Goal: Task Accomplishment & Management: Use online tool/utility

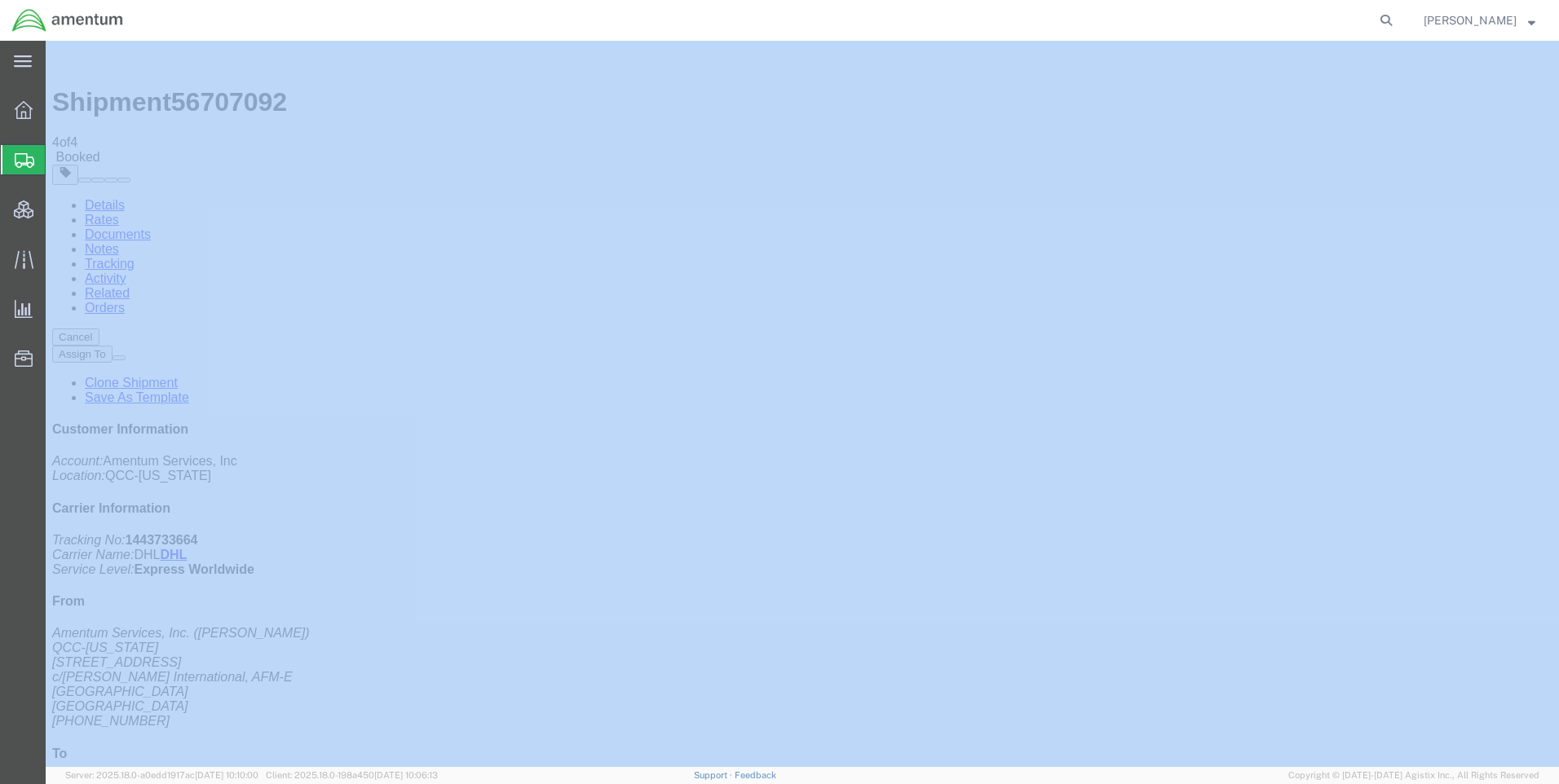
click at [1395, 21] on icon at bounding box center [1386, 20] width 23 height 23
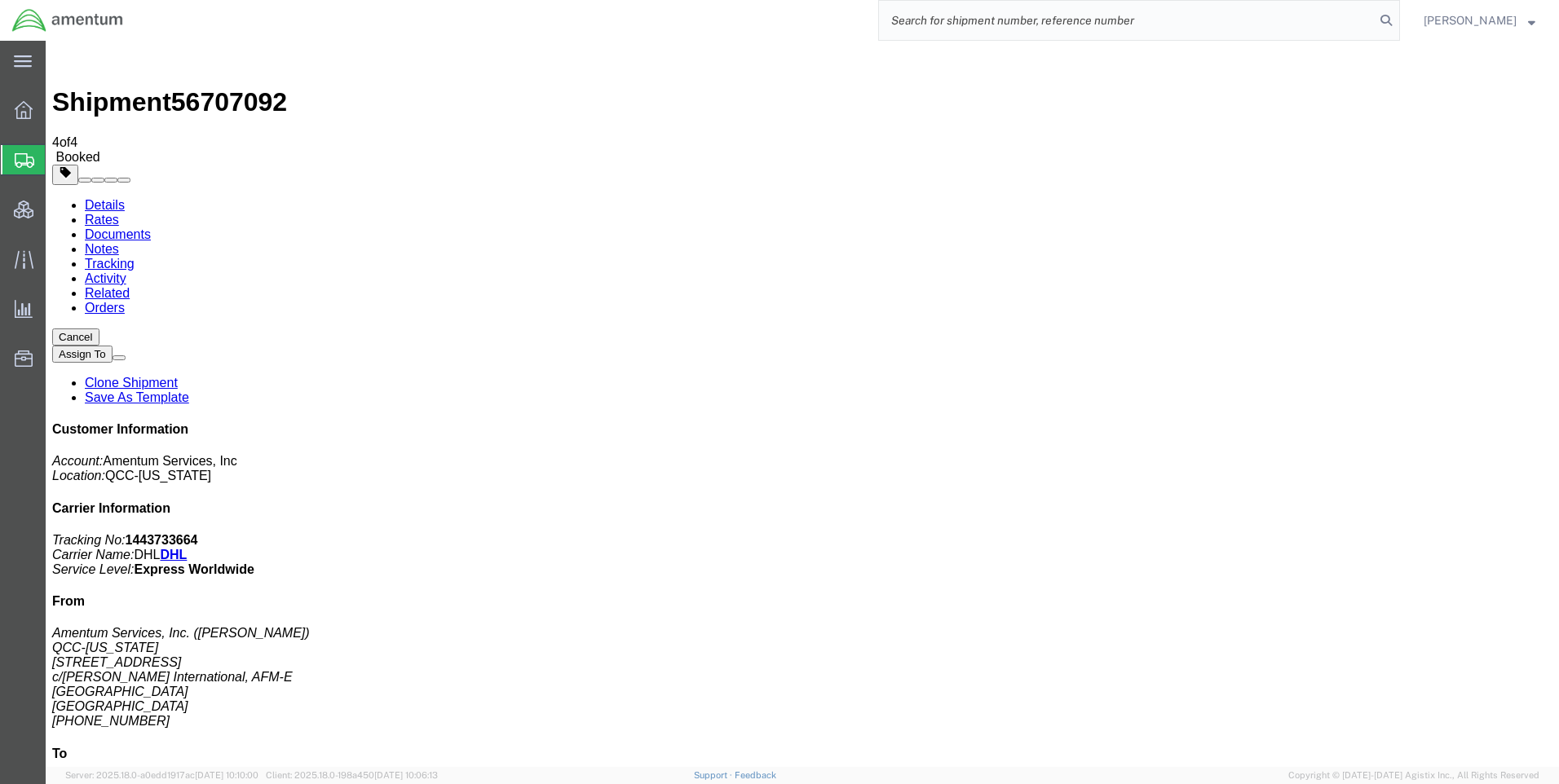
paste input "DCO-25247-167769"
type input "DCO-25247-167769"
click at [1398, 20] on icon at bounding box center [1386, 20] width 23 height 23
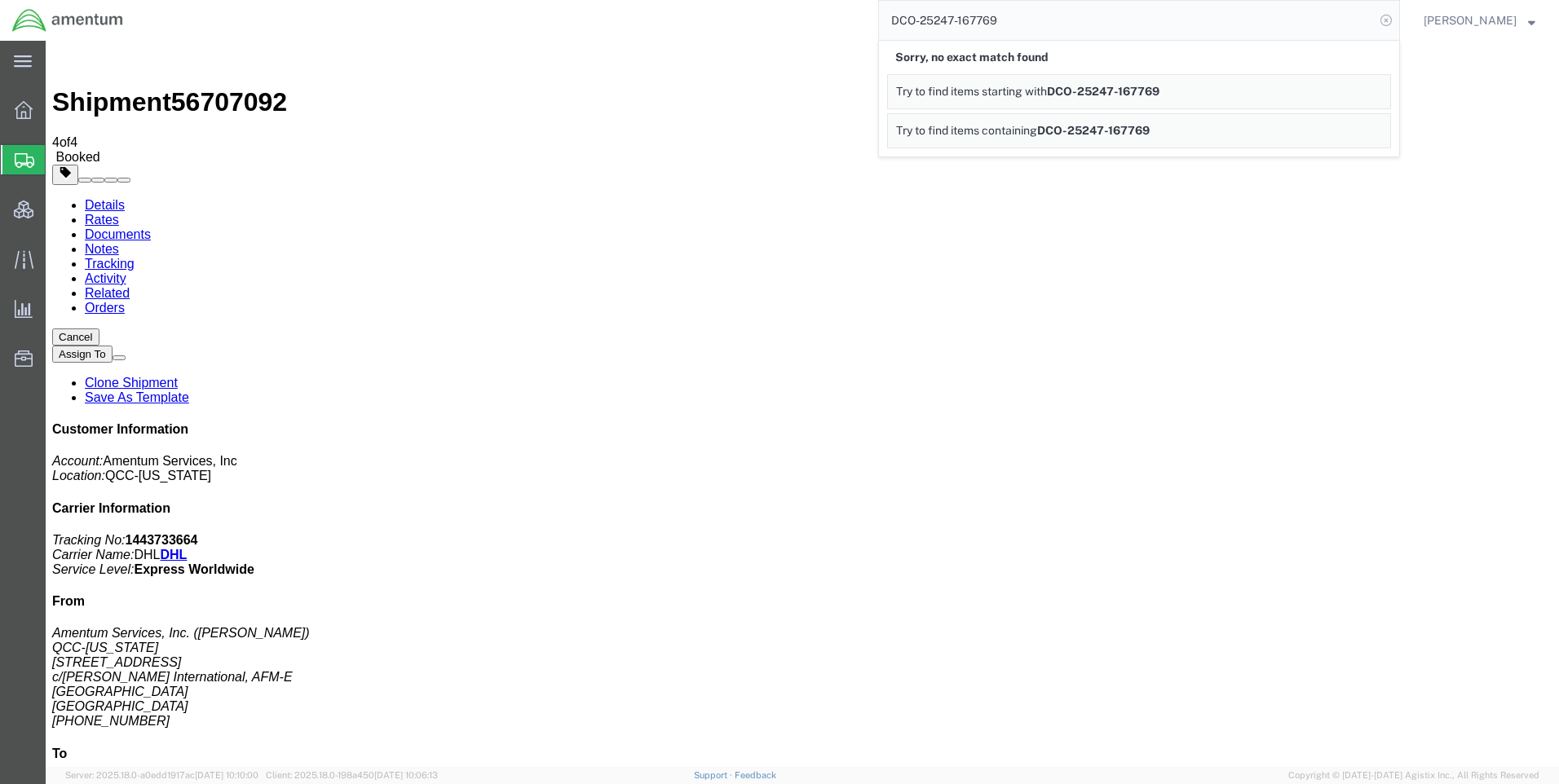
click at [1398, 15] on icon at bounding box center [1386, 20] width 23 height 23
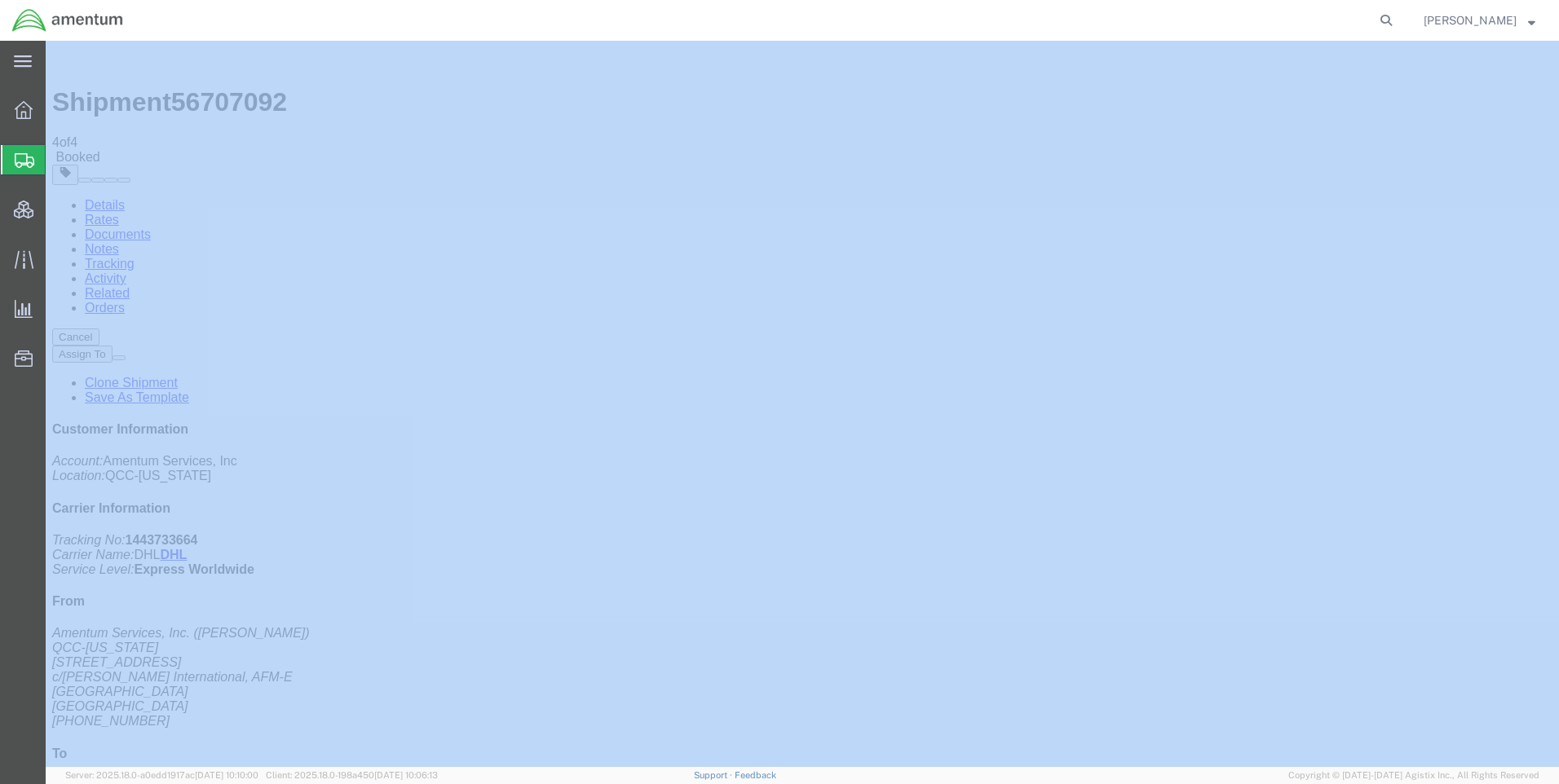
click at [1398, 15] on icon at bounding box center [1386, 20] width 23 height 23
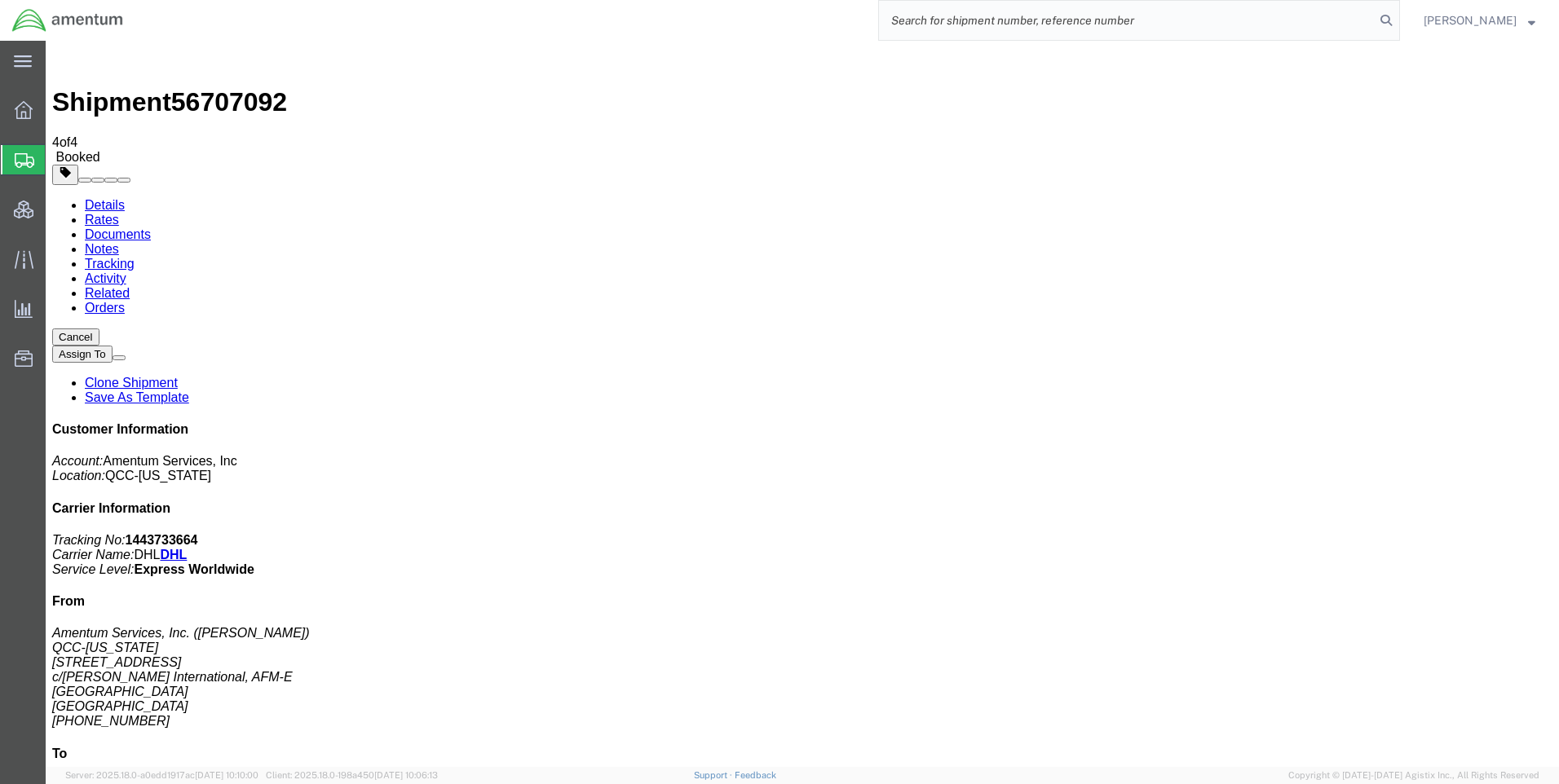
paste input "DCO-25247-167769"
type input "DCO-25247-167769"
click at [1398, 16] on icon at bounding box center [1386, 20] width 23 height 23
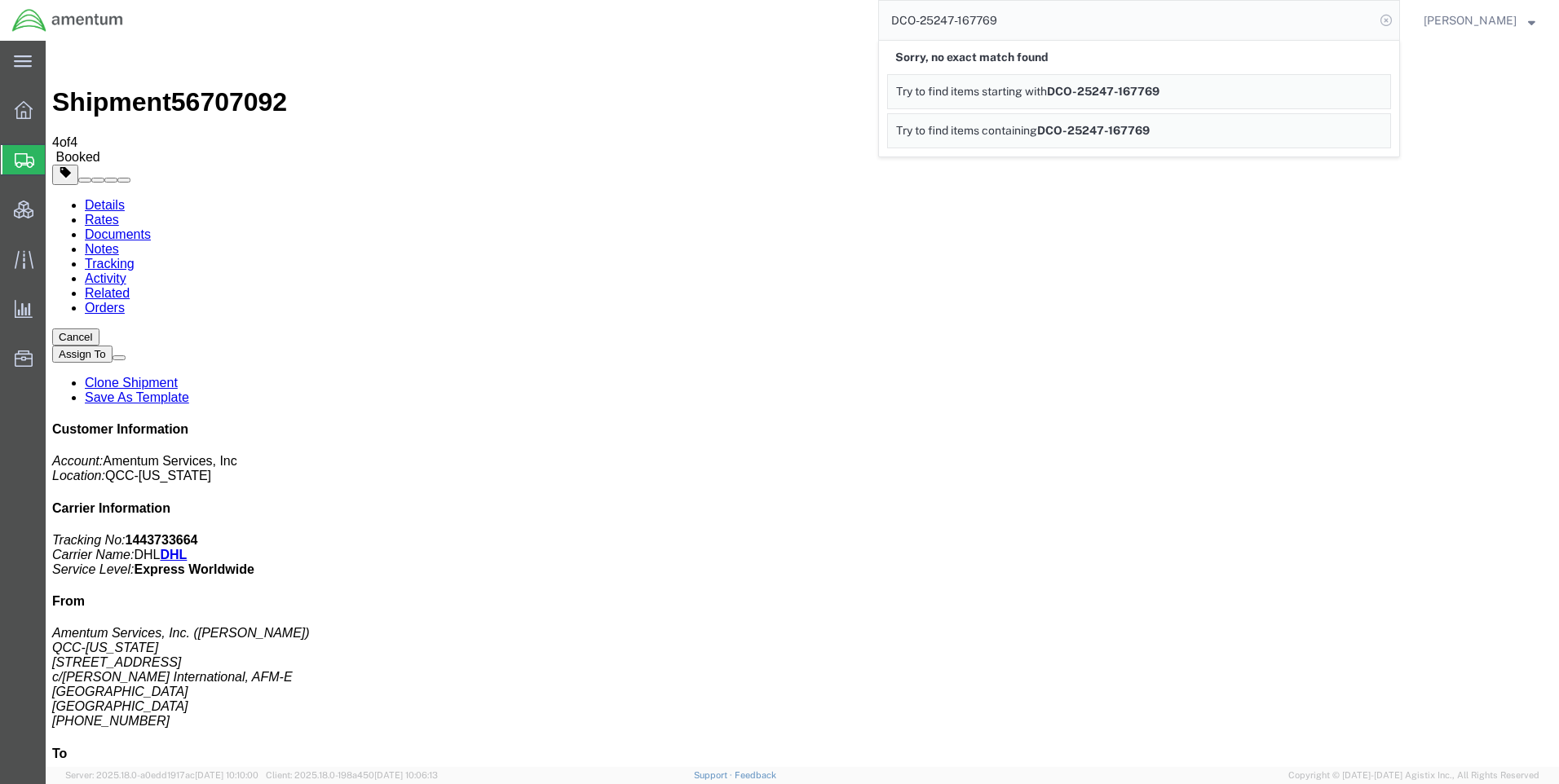
click at [1398, 24] on icon at bounding box center [1386, 20] width 23 height 23
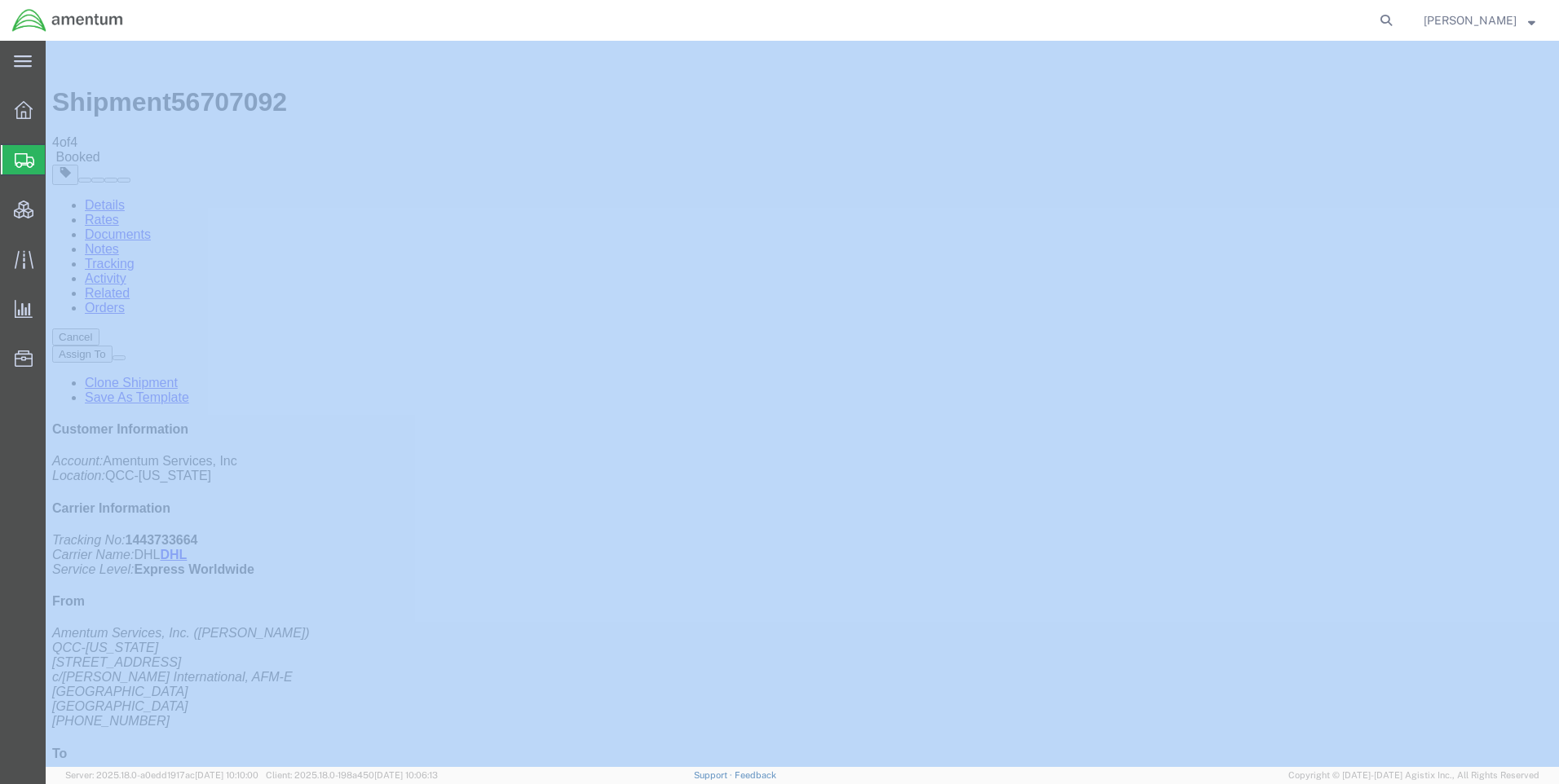
click at [1398, 24] on icon at bounding box center [1386, 20] width 23 height 23
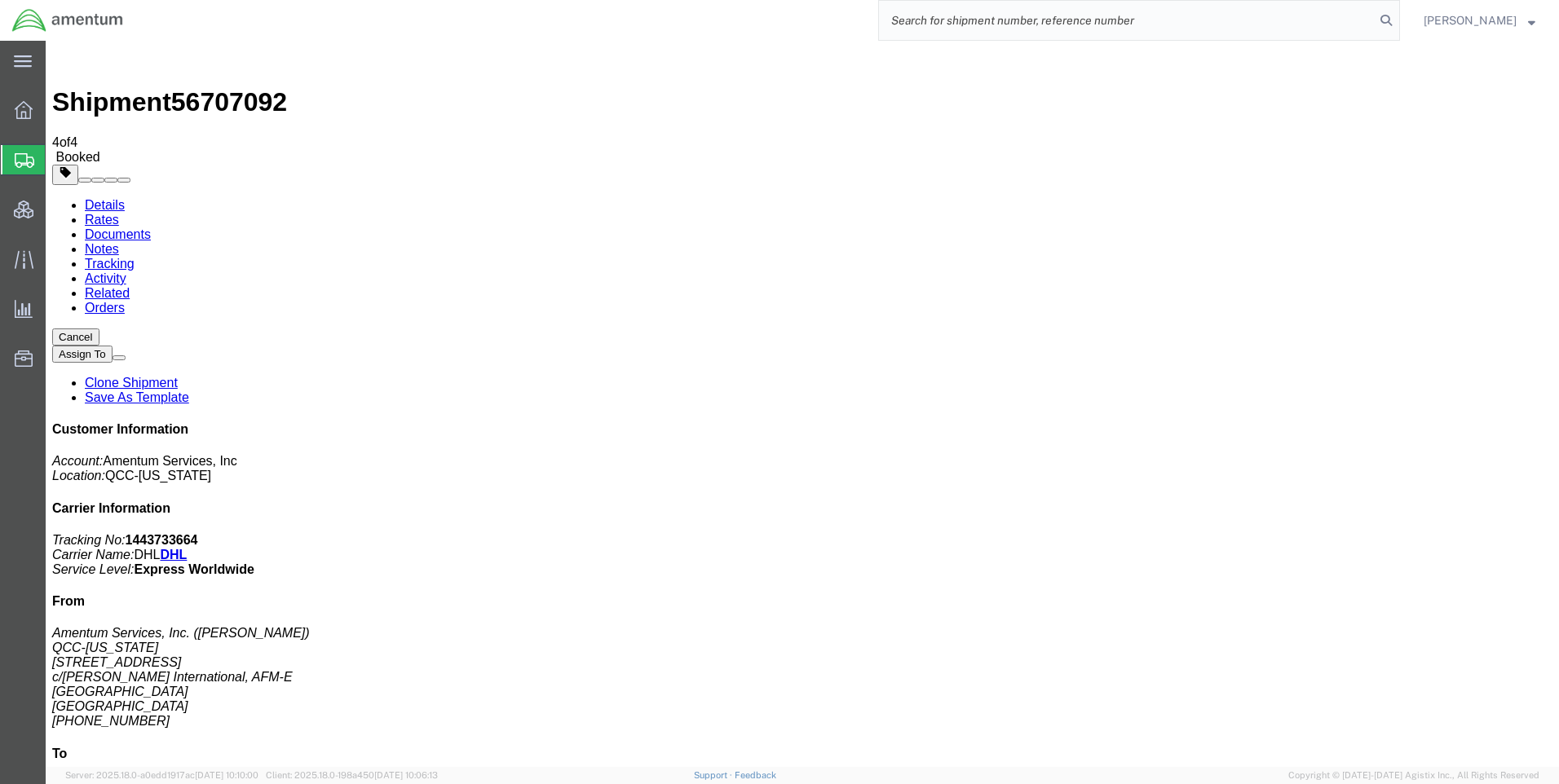
paste input "DCO-25247-167769"
type input "DCO-25247-167769"
click at [1397, 17] on icon at bounding box center [1386, 20] width 23 height 23
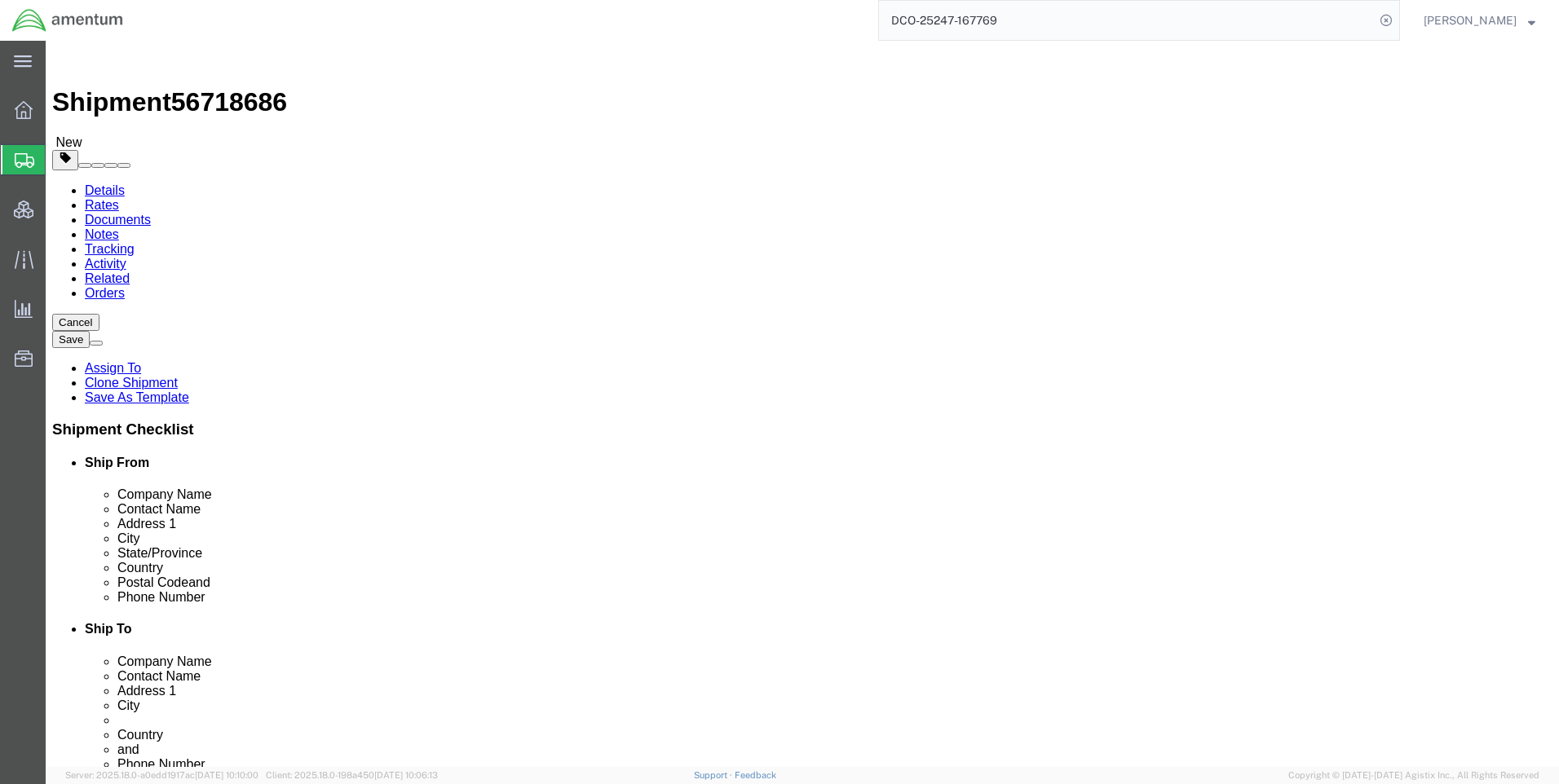
select select "42668"
select select "69712"
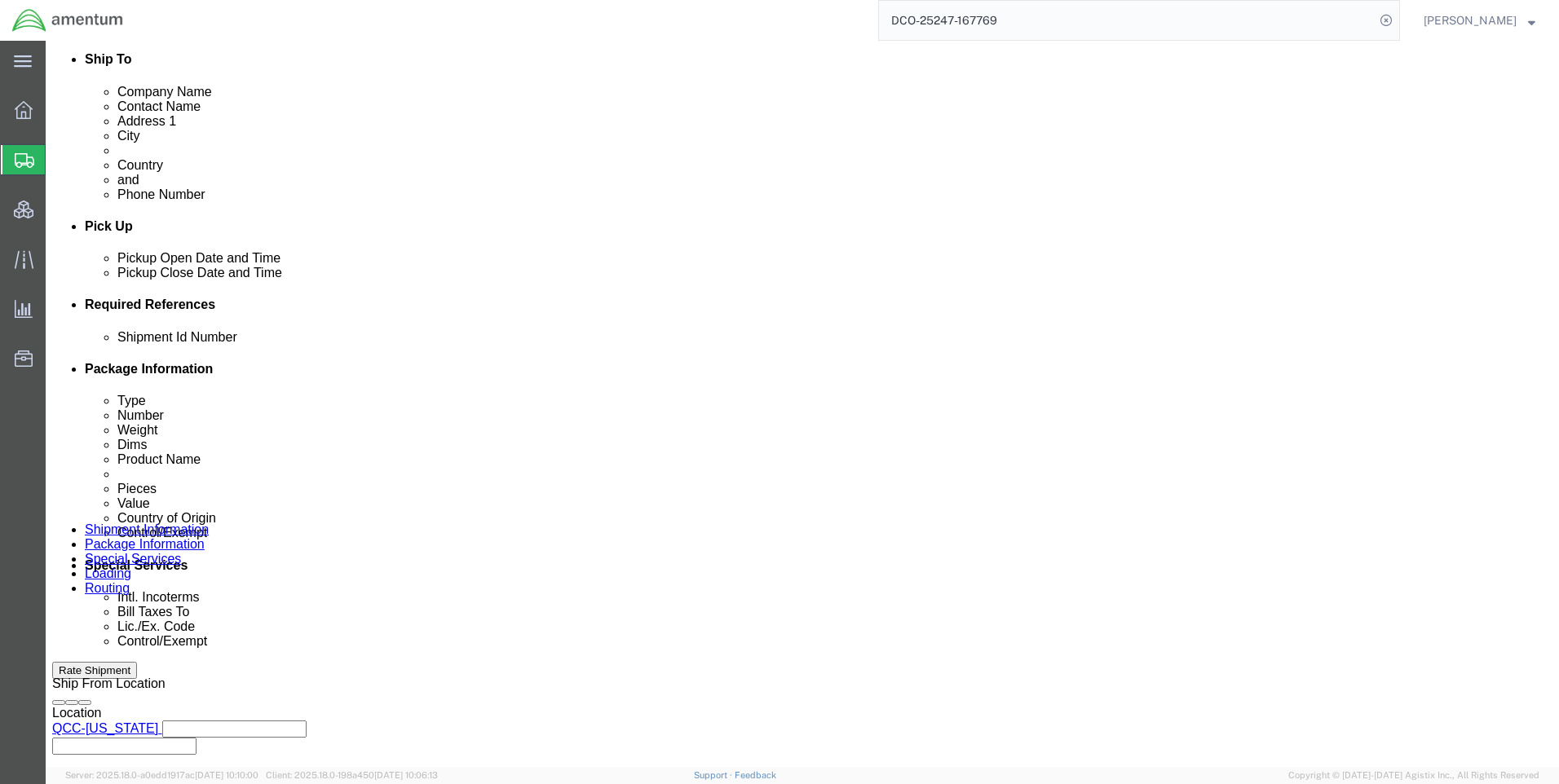
scroll to position [815, 0]
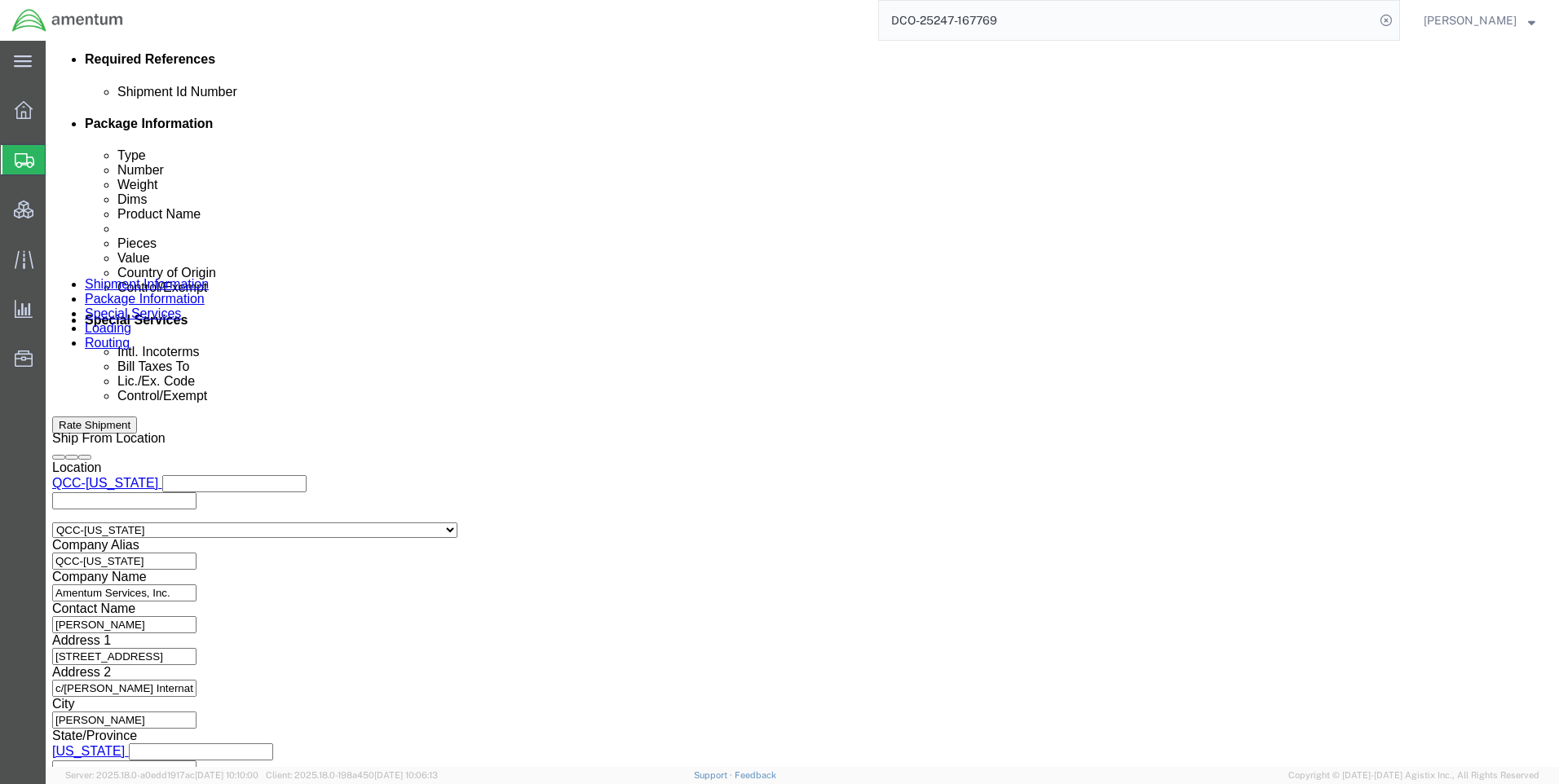
click icon
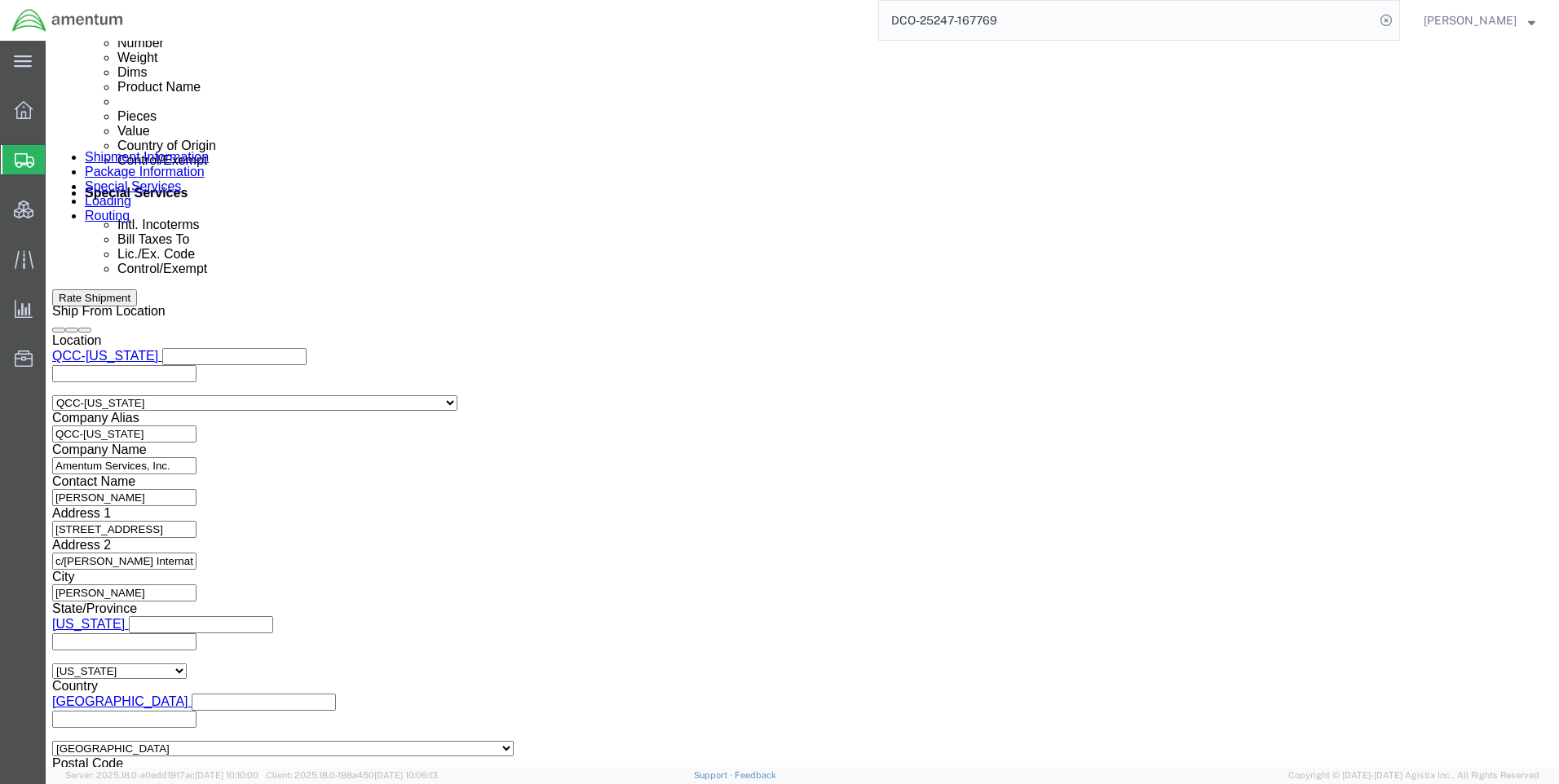
scroll to position [1027, 0]
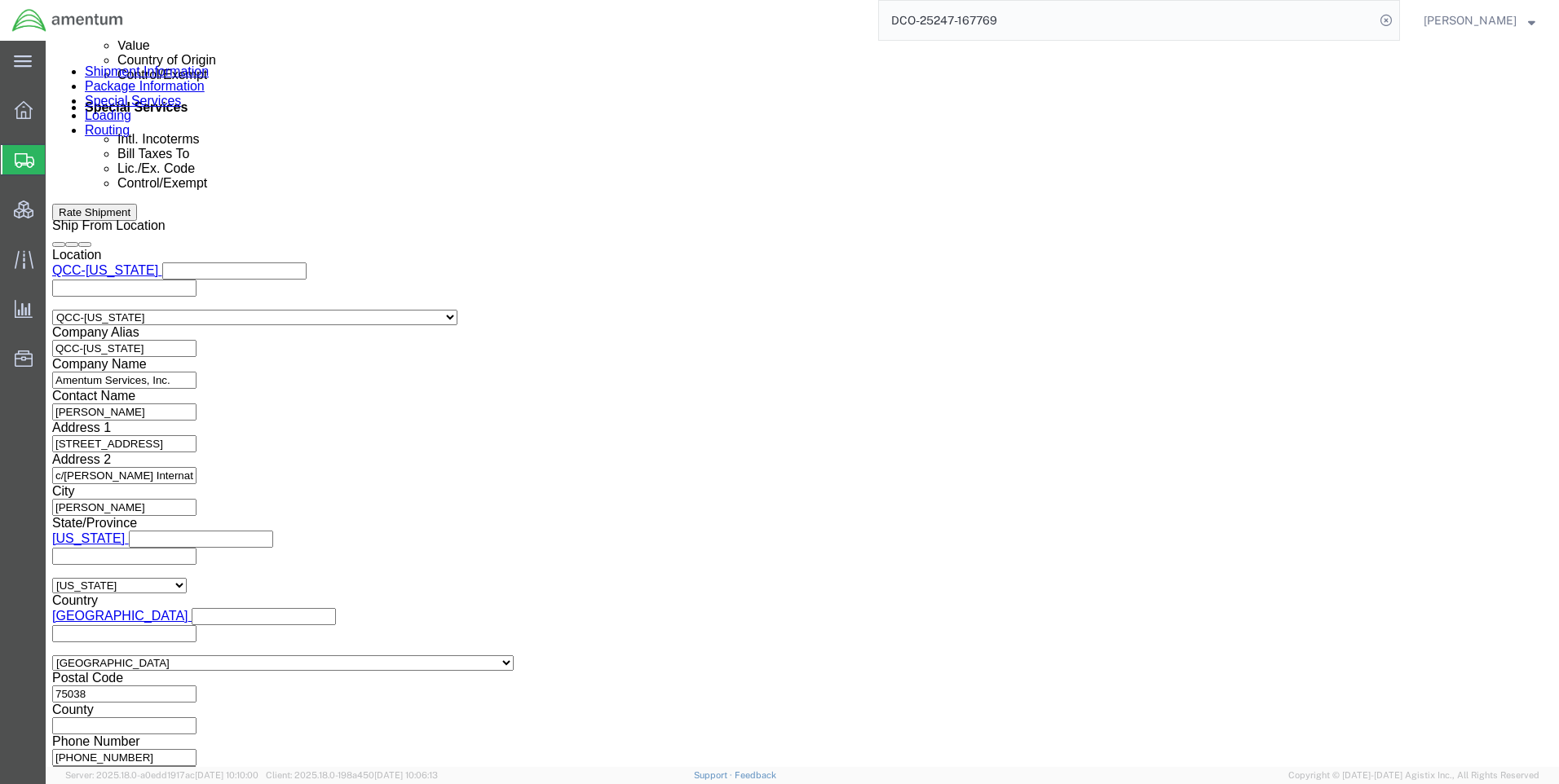
click button "Continue"
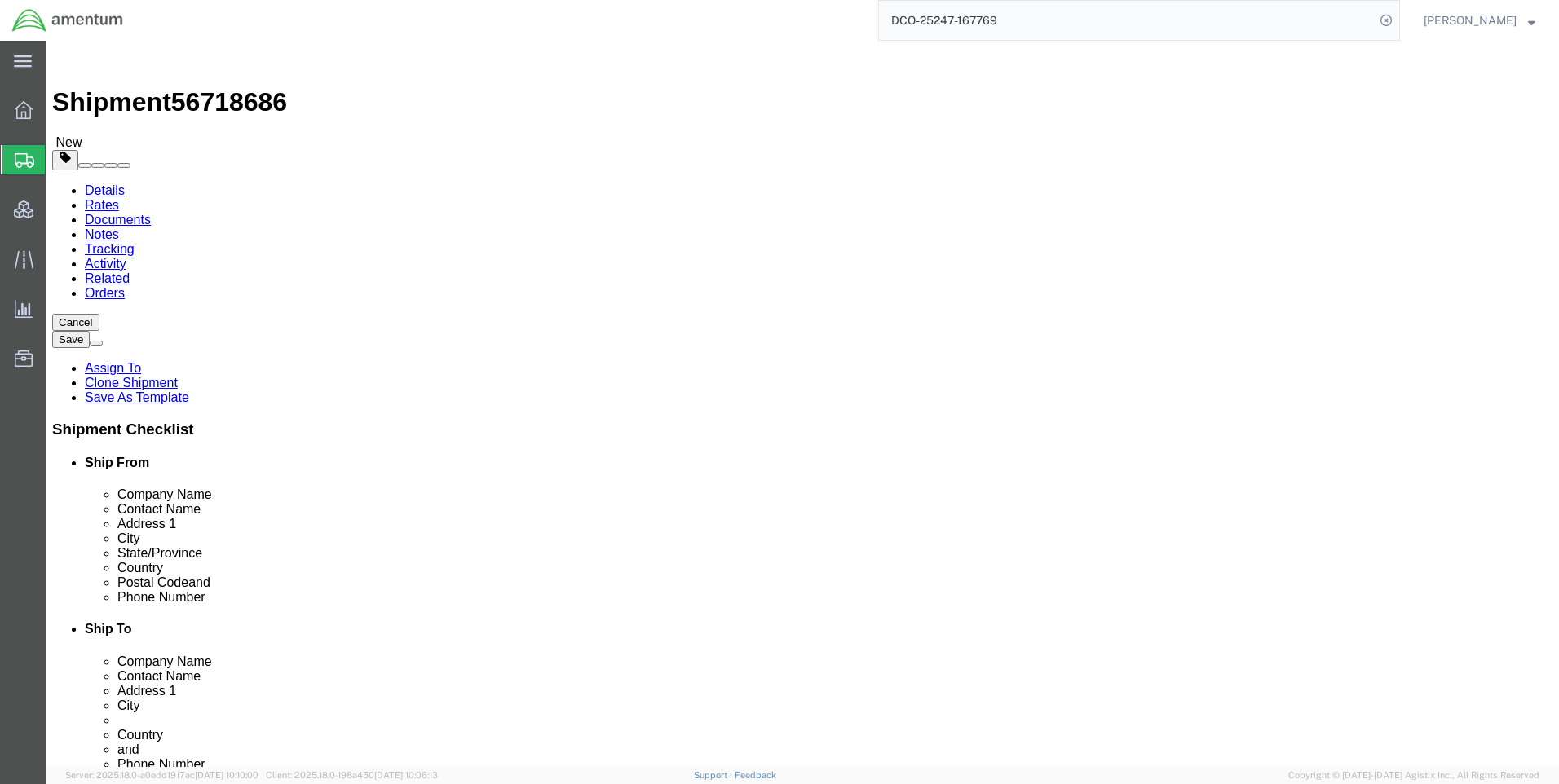
click button "Continue"
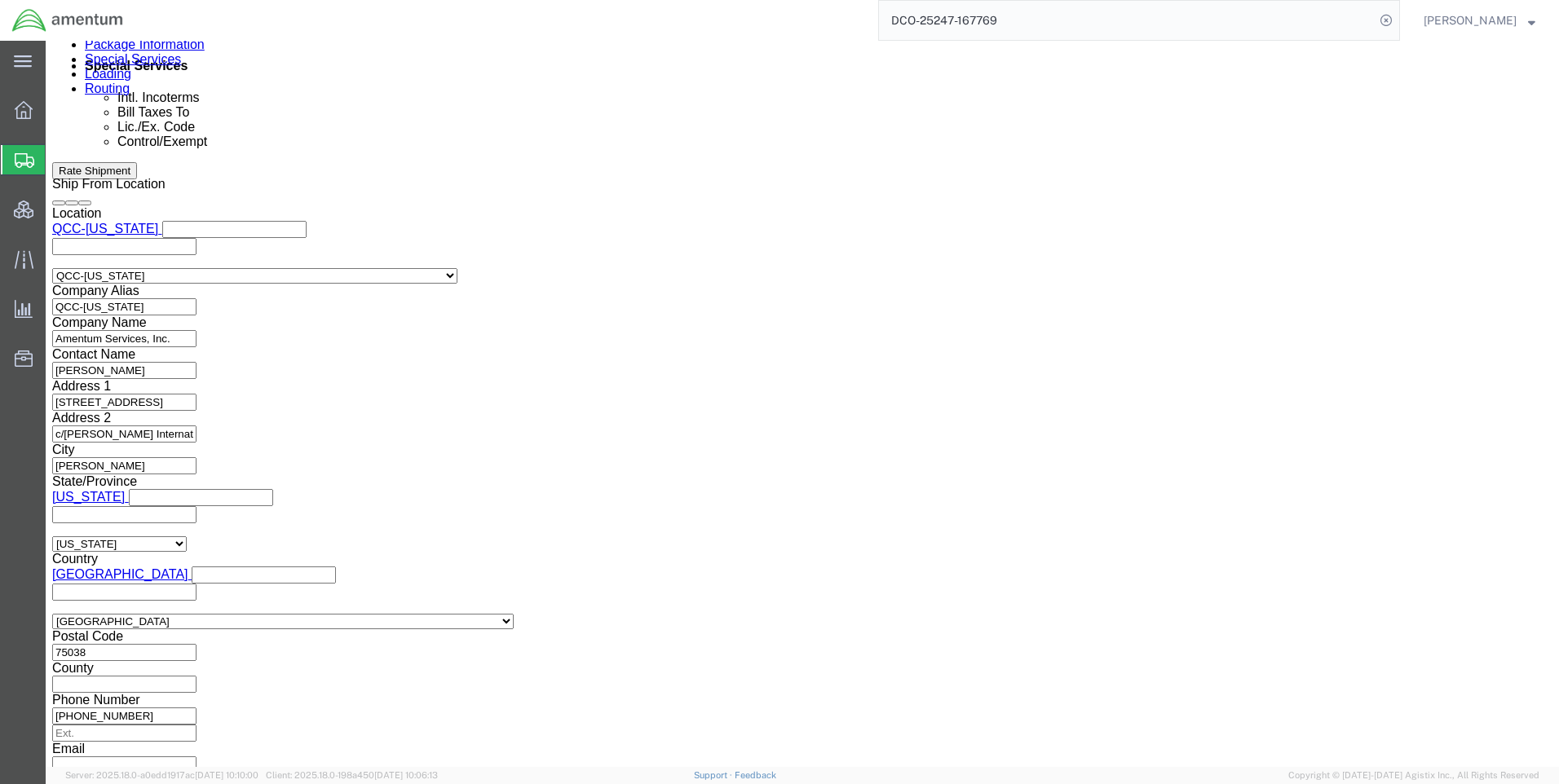
scroll to position [1059, 0]
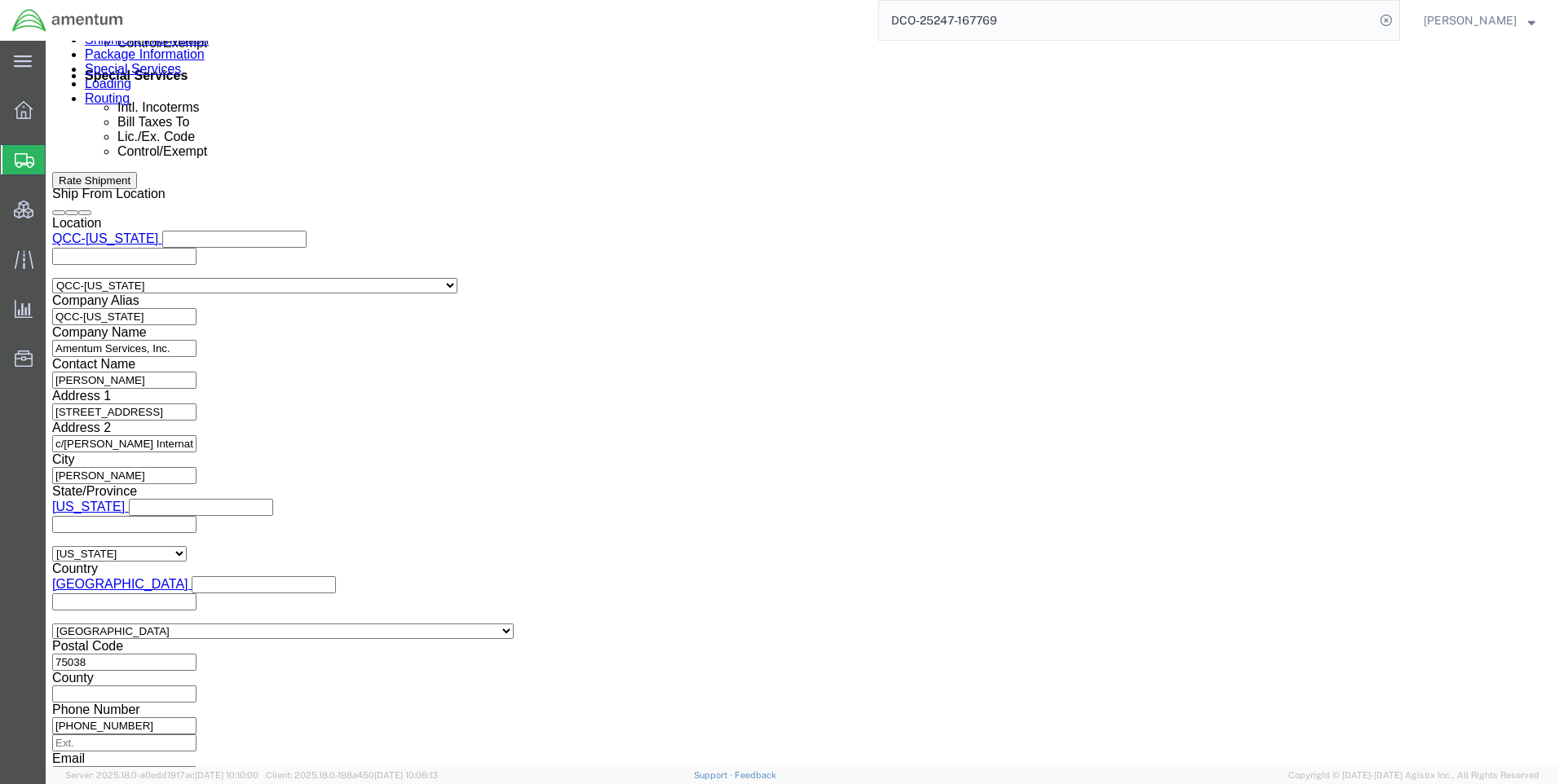
click select "Select ATF BIS DEA EPA FDA FTR ITAR OFAC Other (OPA)"
select select "FTR"
click select "Select ATF BIS DEA EPA FDA FTR ITAR OFAC Other (OPA)"
click select "Select 30.2(d)(2) 30.36 30.37(a) 30.37(f) 30.37(g) 30.37(h) 30.37(i) 30.37(j) 3…"
select select "30.37(a)"
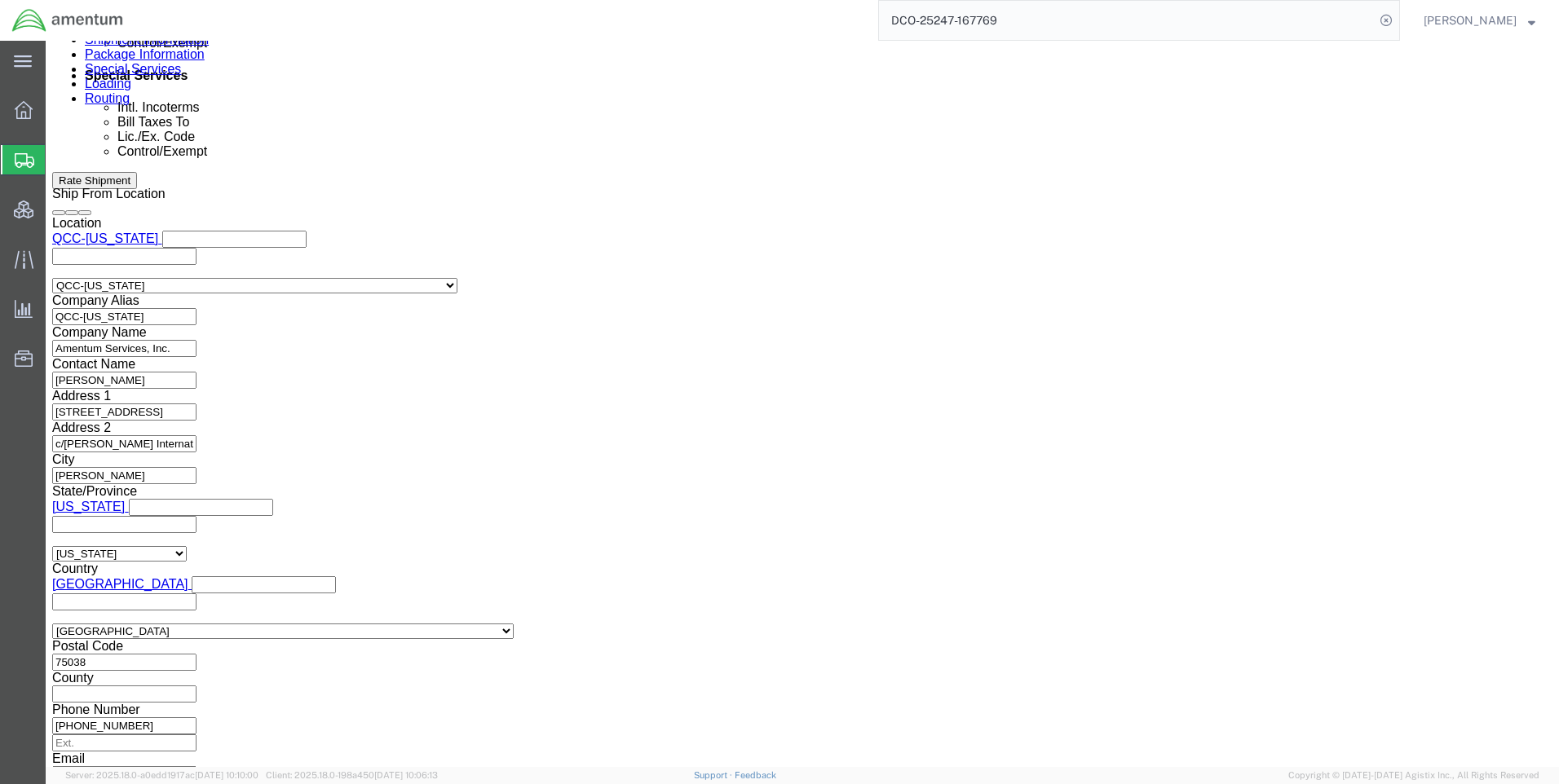
click select "Select 30.2(d)(2) 30.36 30.37(a) 30.37(f) 30.37(g) 30.37(h) 30.37(i) 30.37(j) 3…"
click select "Select AES-Direct EEI Carrier File EEI EEI Exempt"
select select "EXEM"
click select "Select AES-Direct EEI Carrier File EEI EEI Exempt"
click button "Rate Shipment"
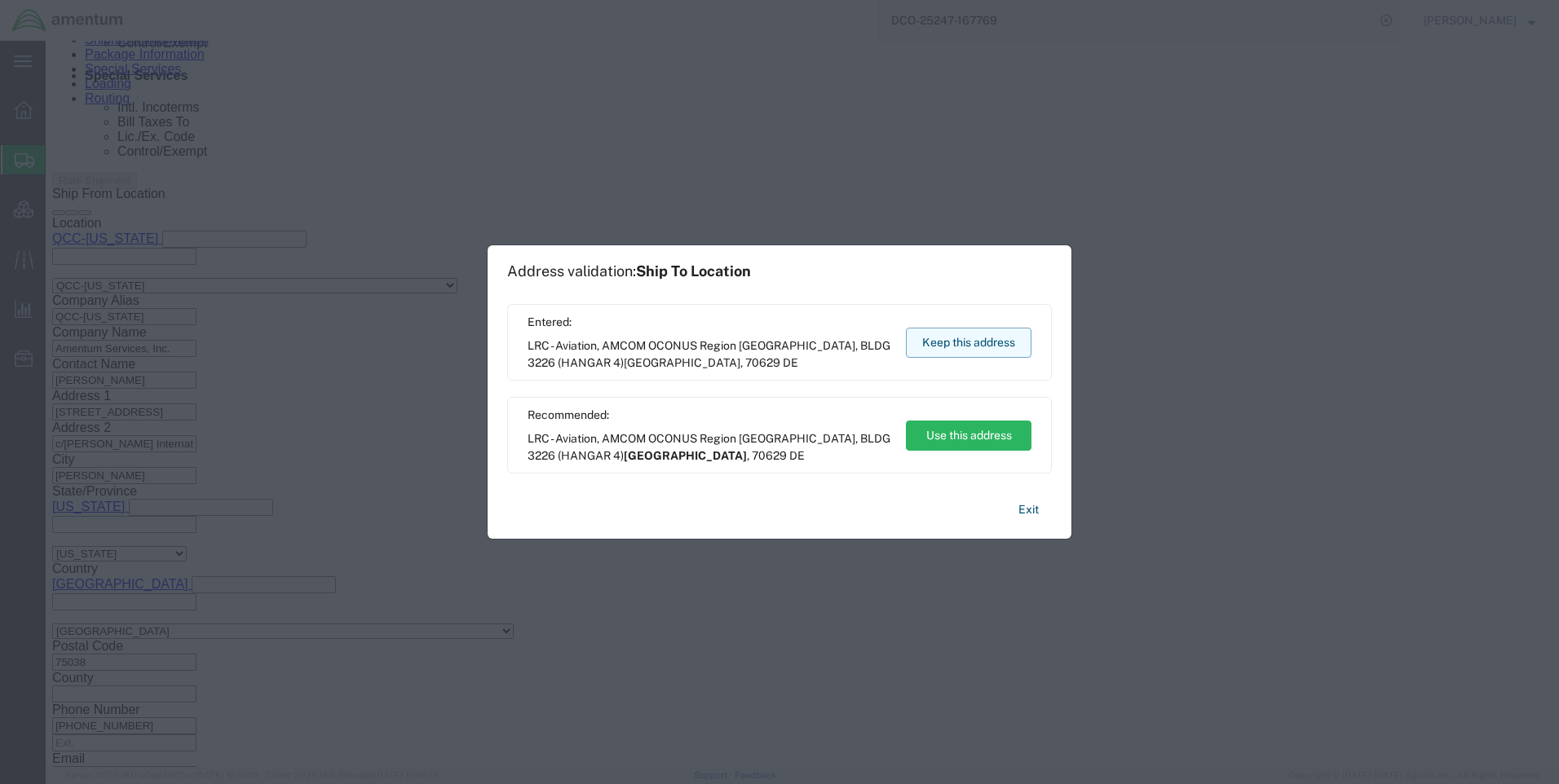
click at [950, 339] on button "Keep this address" at bounding box center [968, 342] width 125 height 30
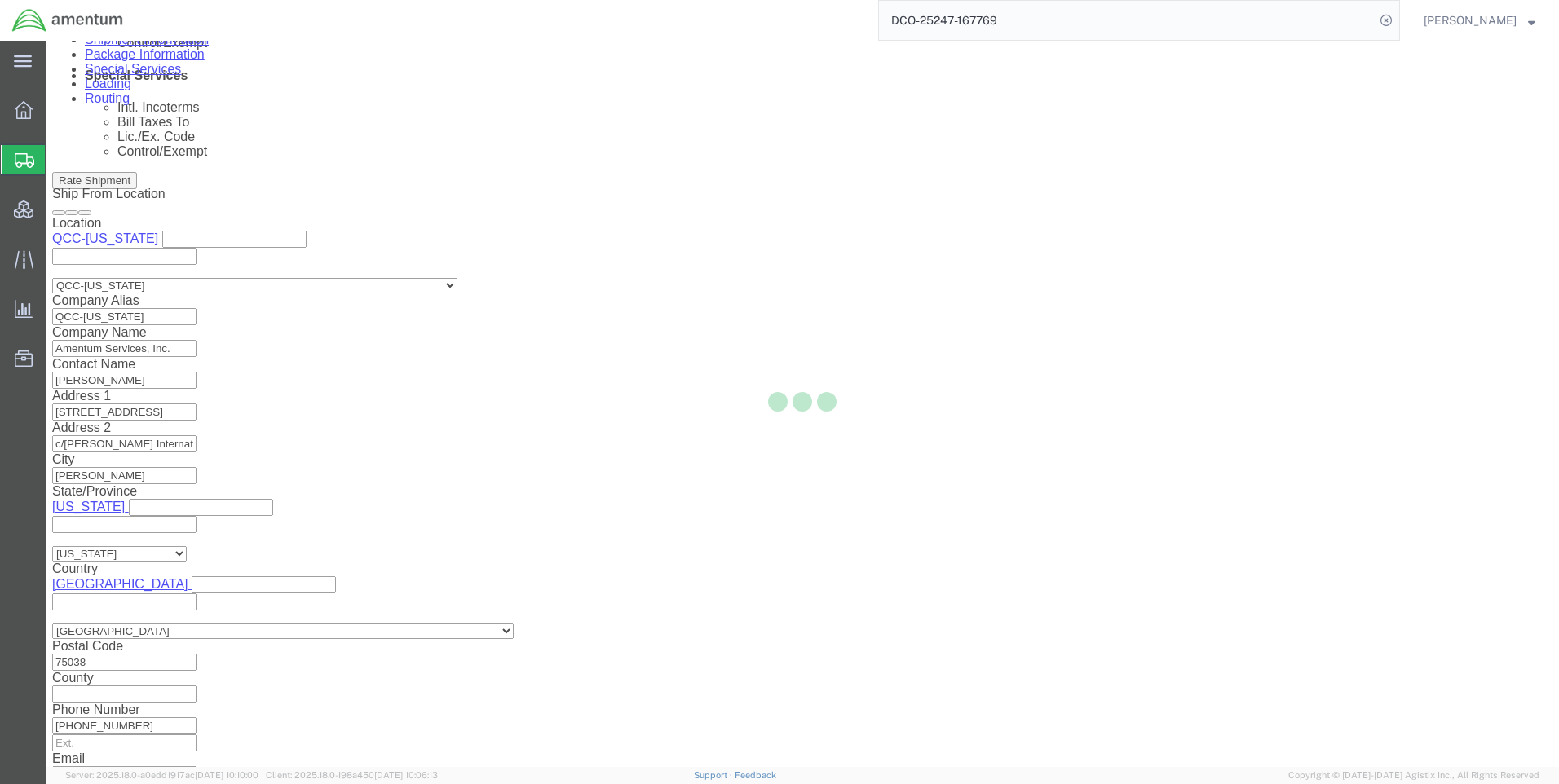
select select "42668"
select select "69712"
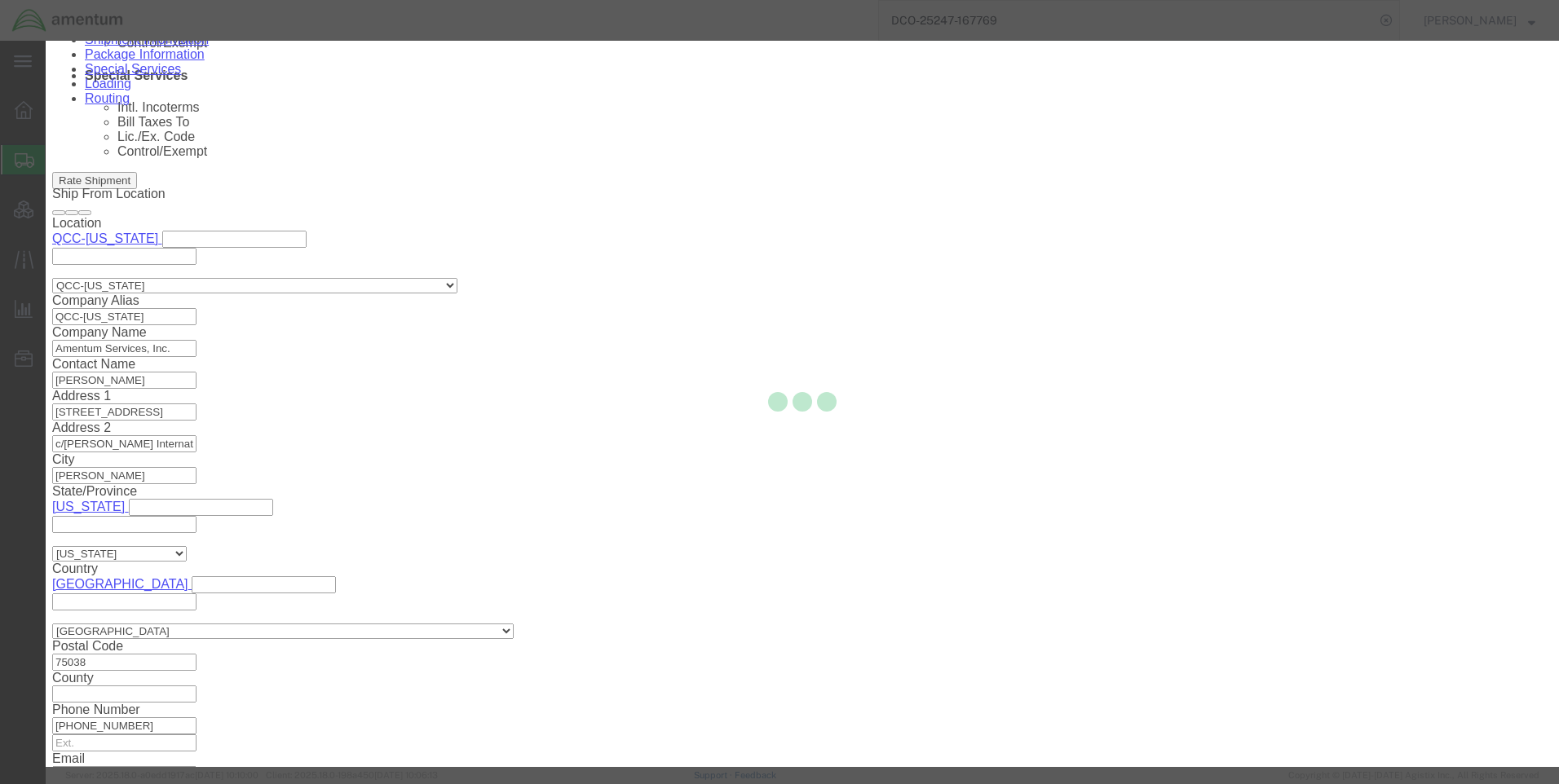
scroll to position [1027, 0]
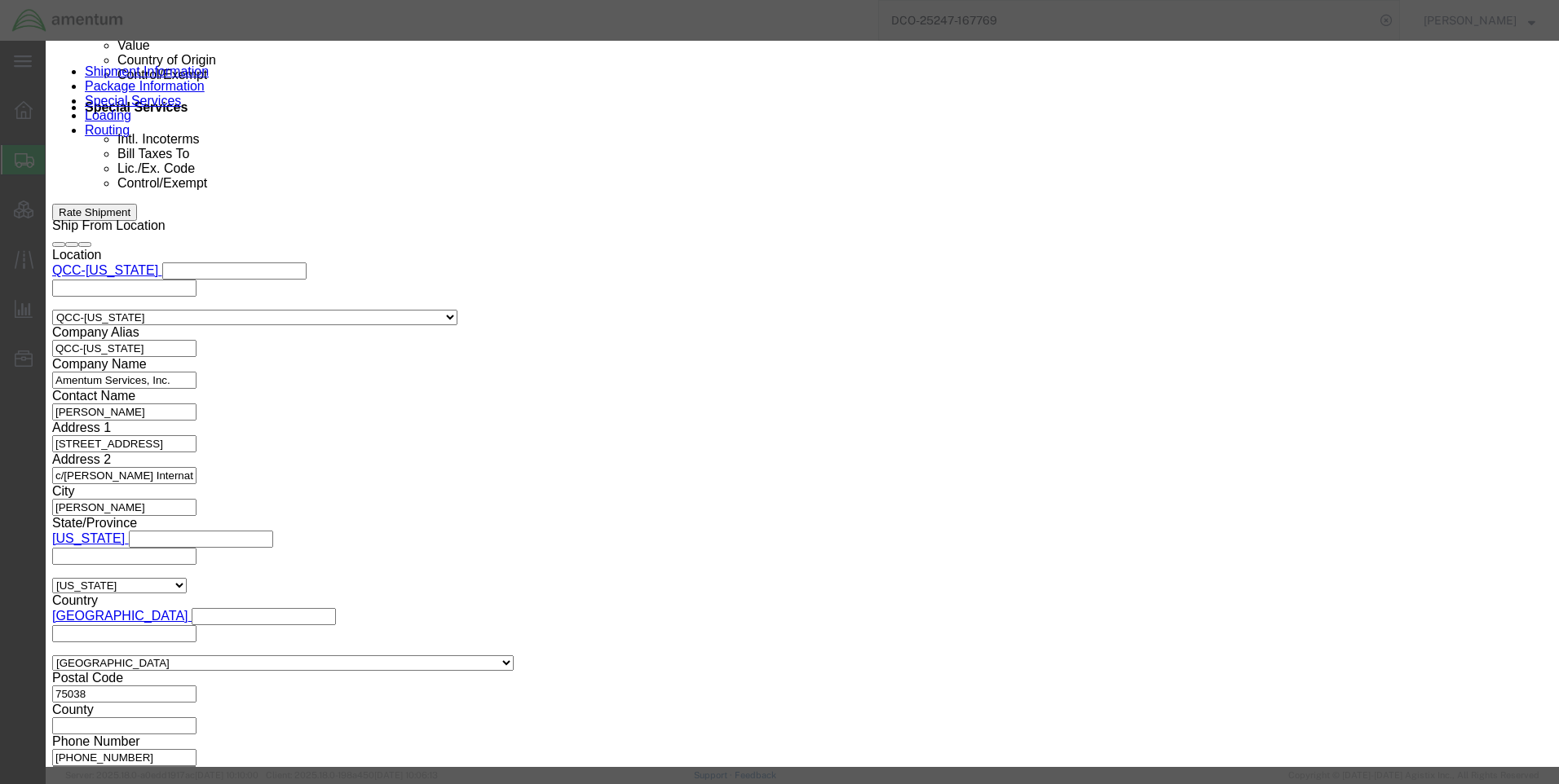
click button "Close"
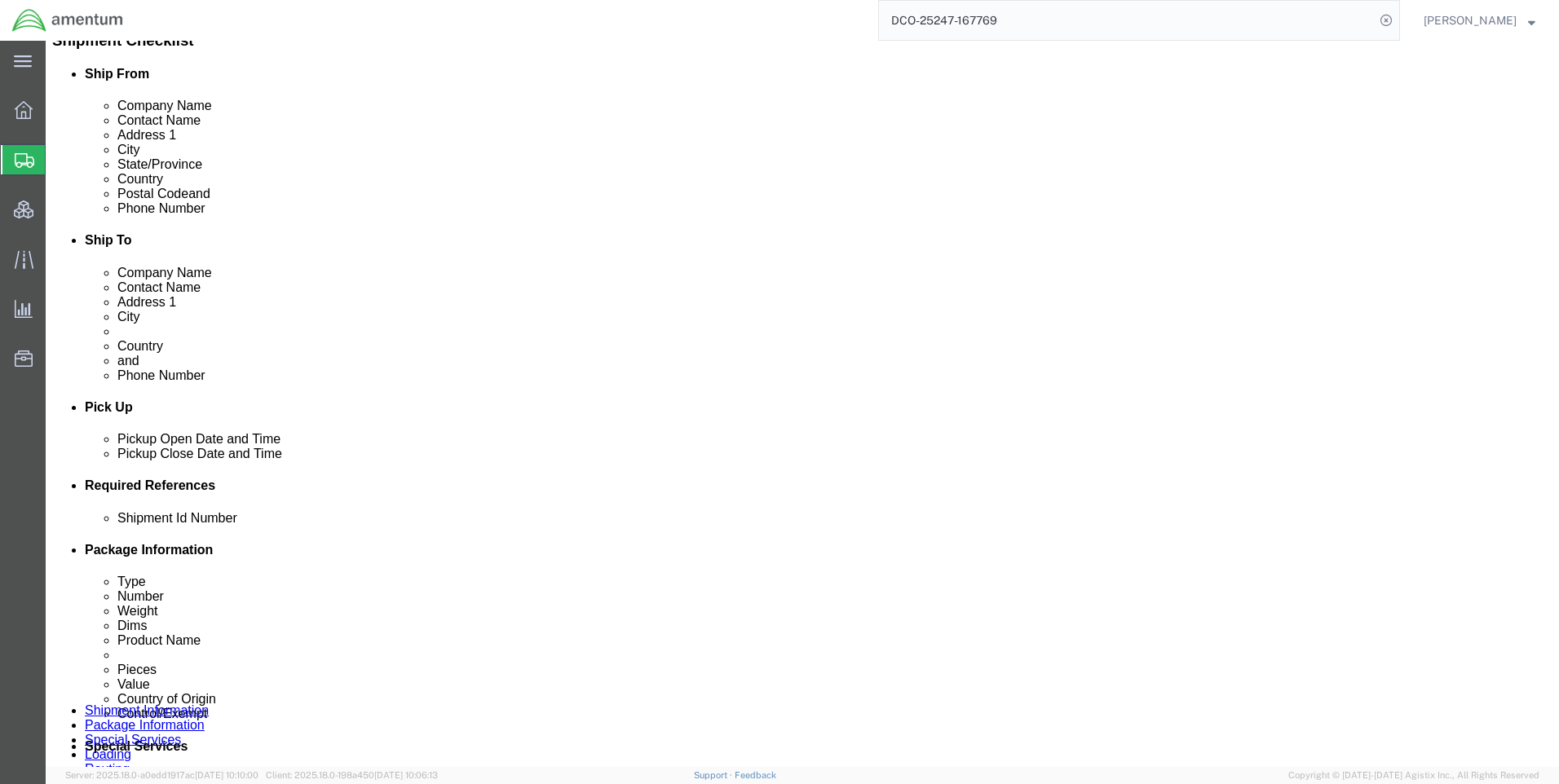
scroll to position [376, 0]
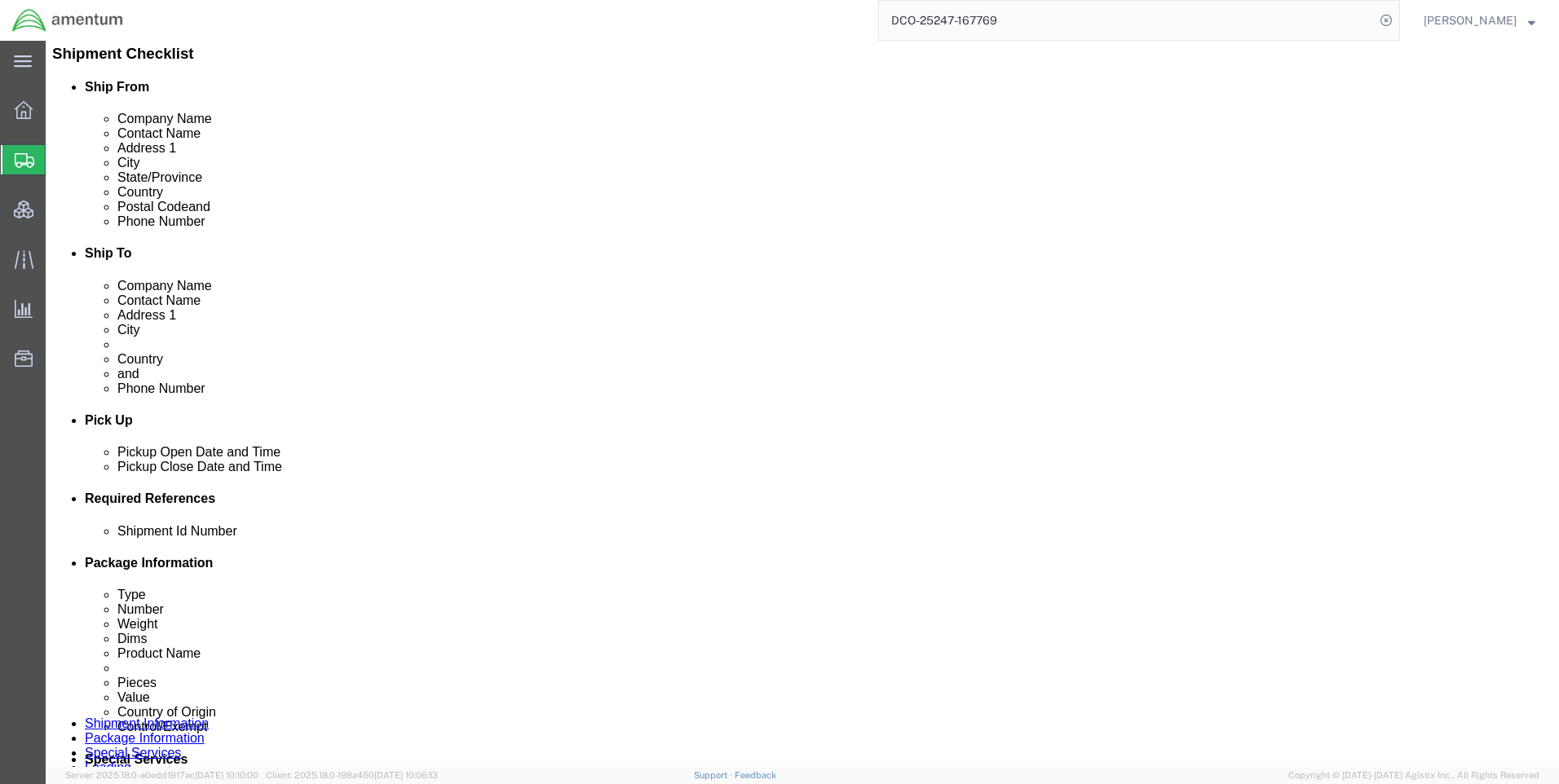
click icon
click button "Add"
drag, startPoint x: 848, startPoint y: 369, endPoint x: 850, endPoint y: 378, distance: 9.2
click select "Select EIN EORI TIN VAT Other"
select select "EORI"
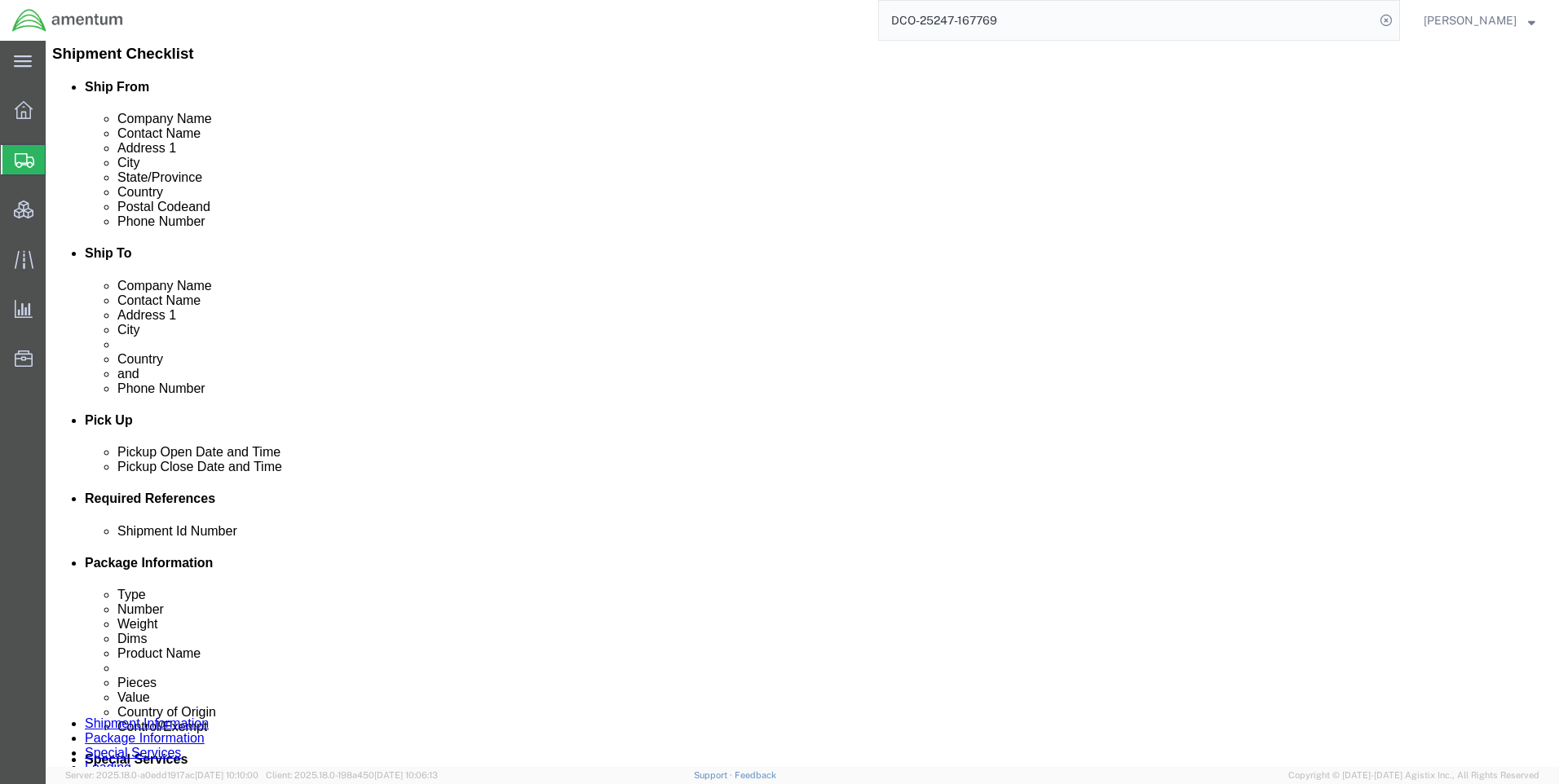
click select "Select EIN EORI TIN VAT Other"
paste input "[US_VEHICLE_IDENTIFICATION_NUMBER]"
type input "[US_VEHICLE_IDENTIFICATION_NUMBER]"
click button "Rate Shipment"
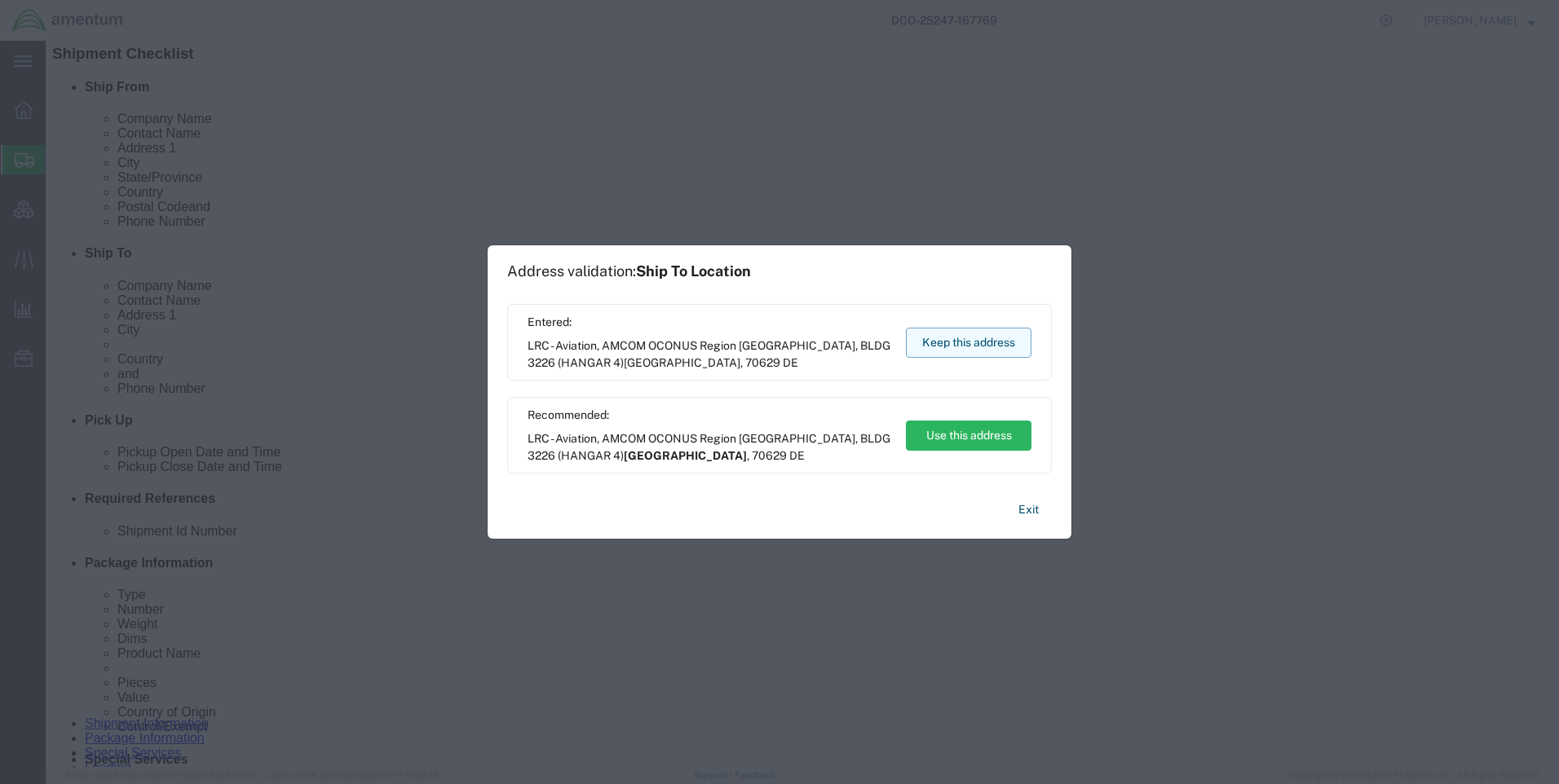
click at [948, 333] on button "Keep this address" at bounding box center [968, 342] width 125 height 30
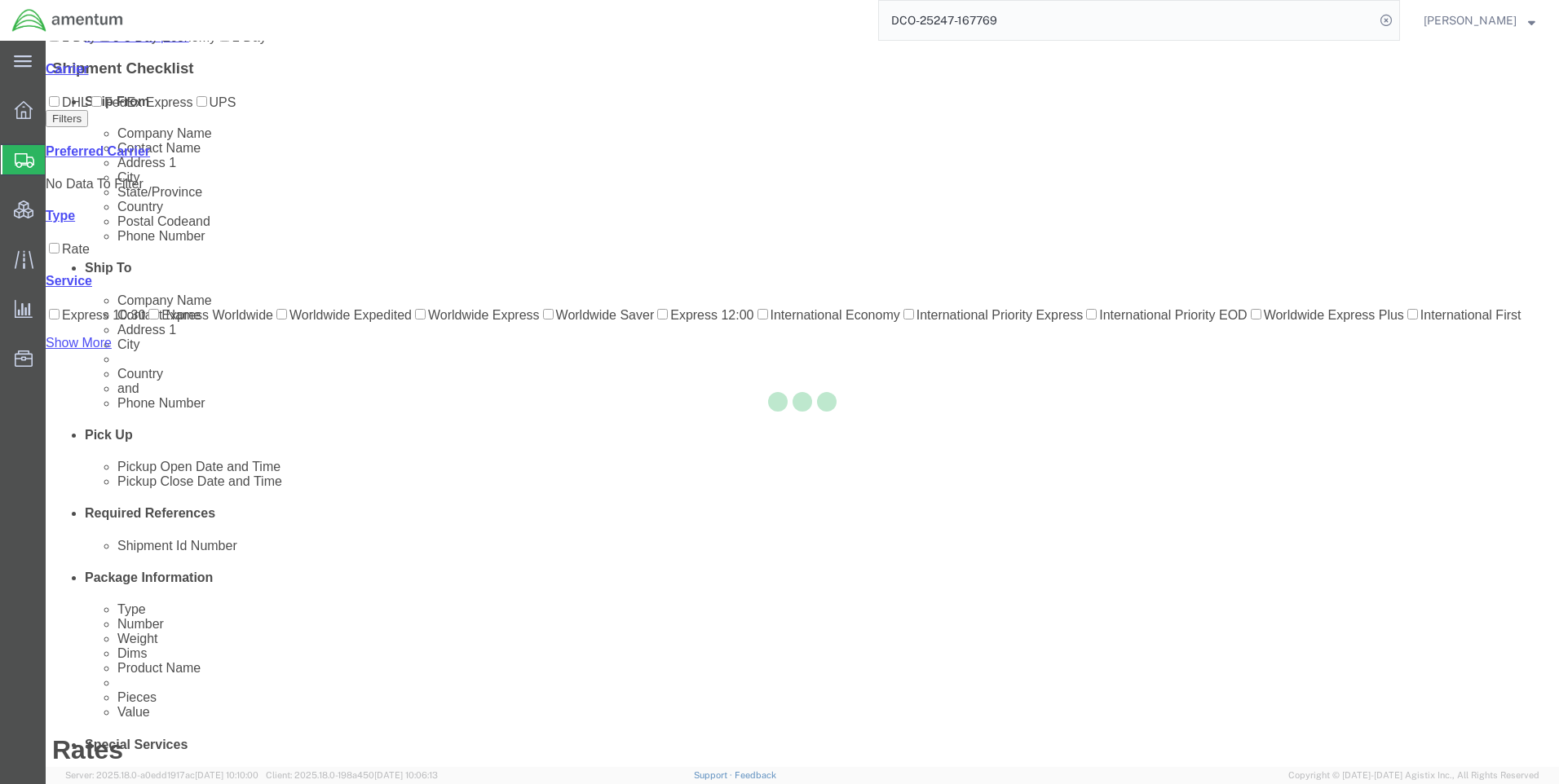
scroll to position [0, 0]
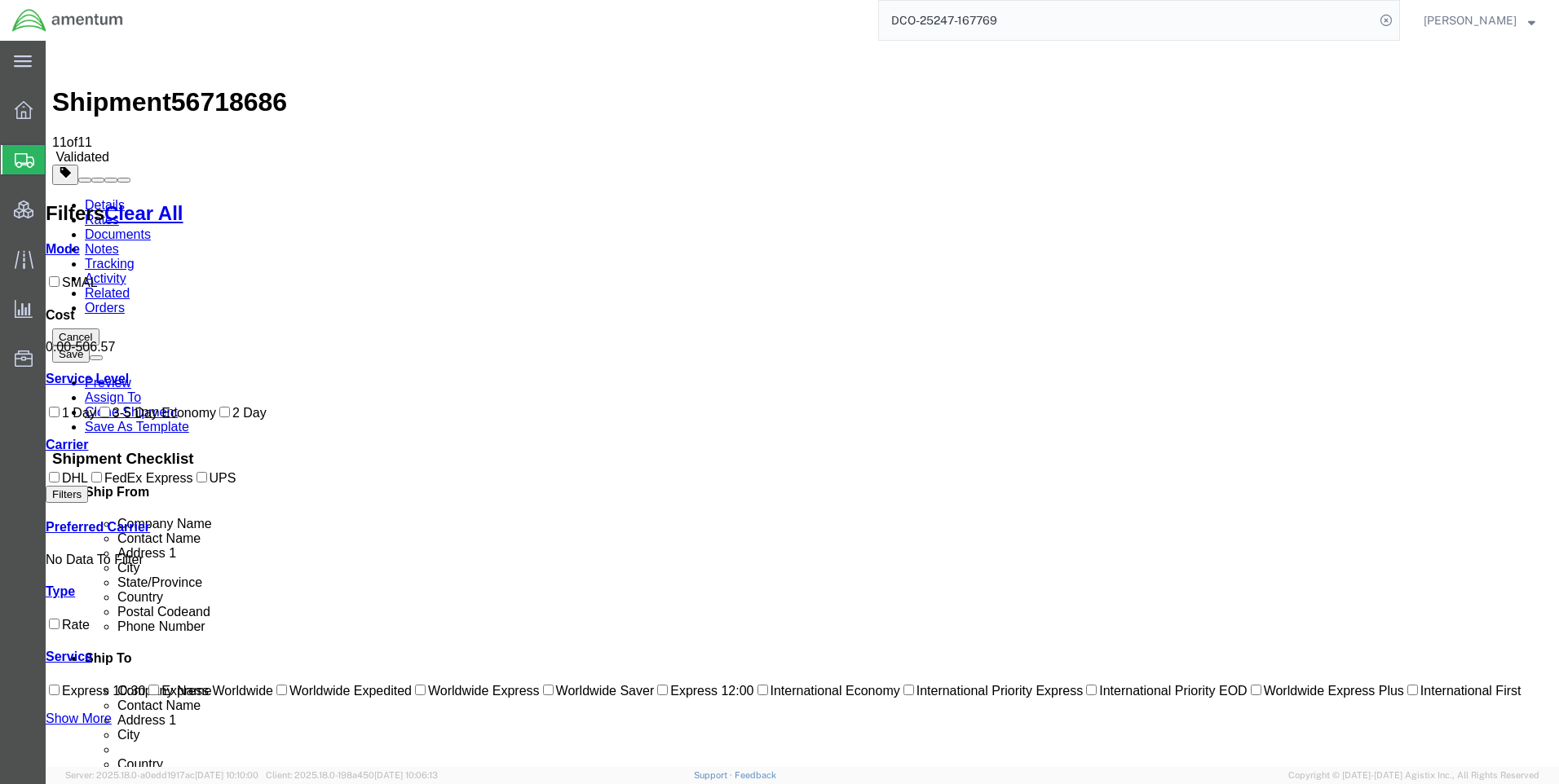
drag, startPoint x: 873, startPoint y: 261, endPoint x: 839, endPoint y: 265, distance: 34.2
copy b "26.63"
click at [1398, 16] on icon at bounding box center [1386, 20] width 23 height 23
click at [1398, 20] on icon at bounding box center [1386, 20] width 23 height 23
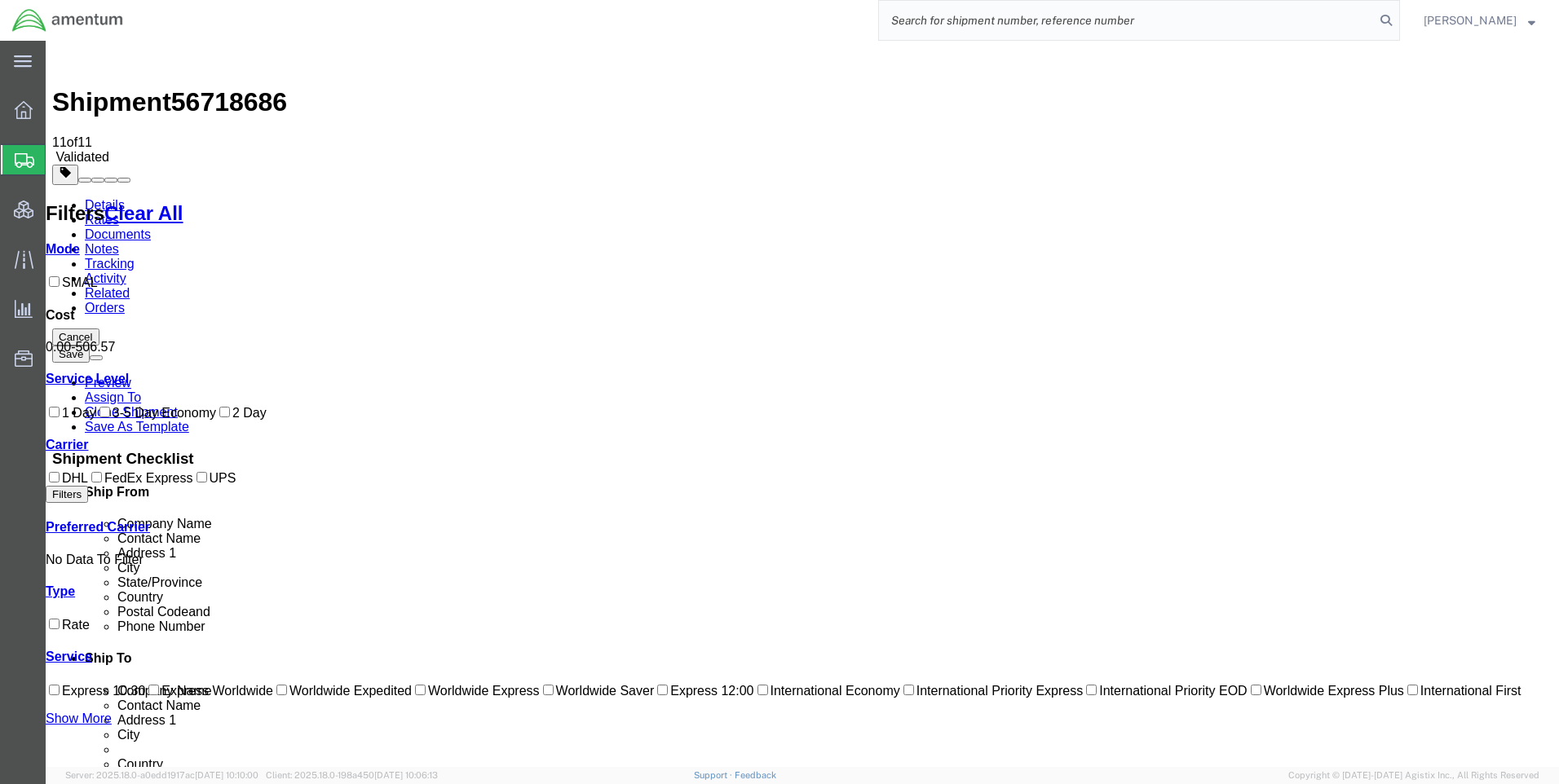
paste input "DCO-25247-167771"
type input "DCO-25247-167771"
click at [1398, 17] on icon at bounding box center [1386, 20] width 23 height 23
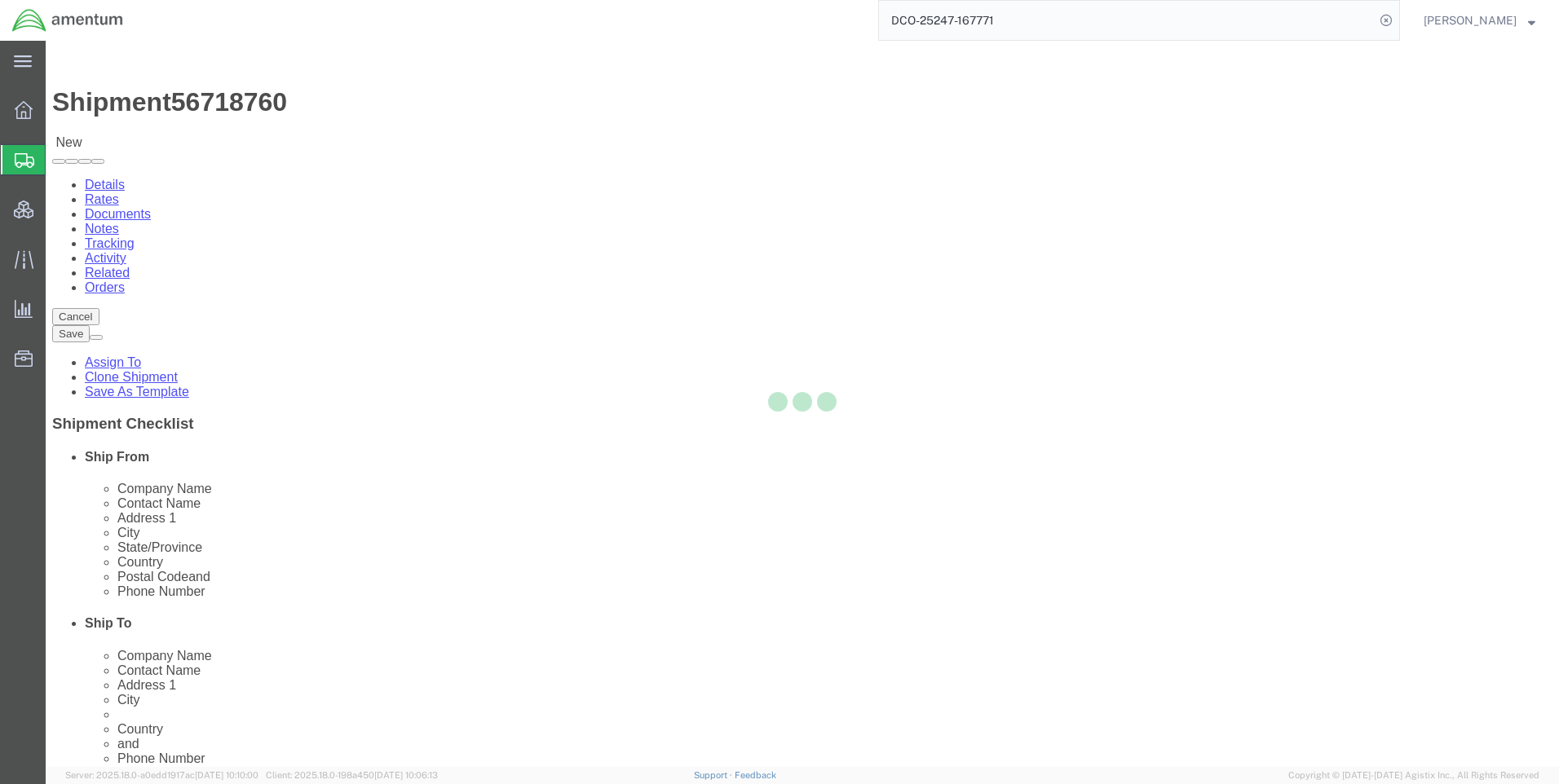
select select "42668"
select select "42637"
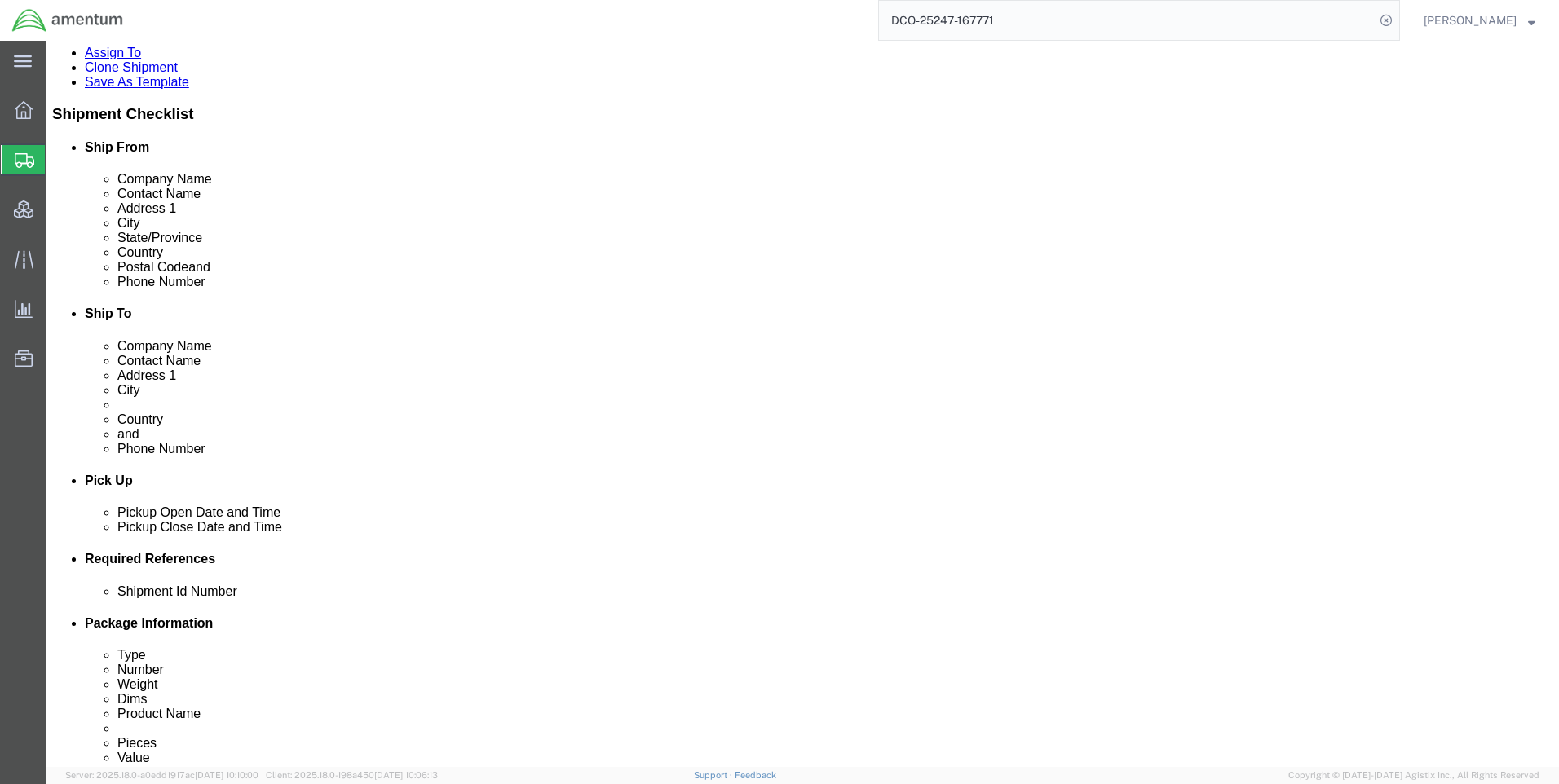
scroll to position [489, 0]
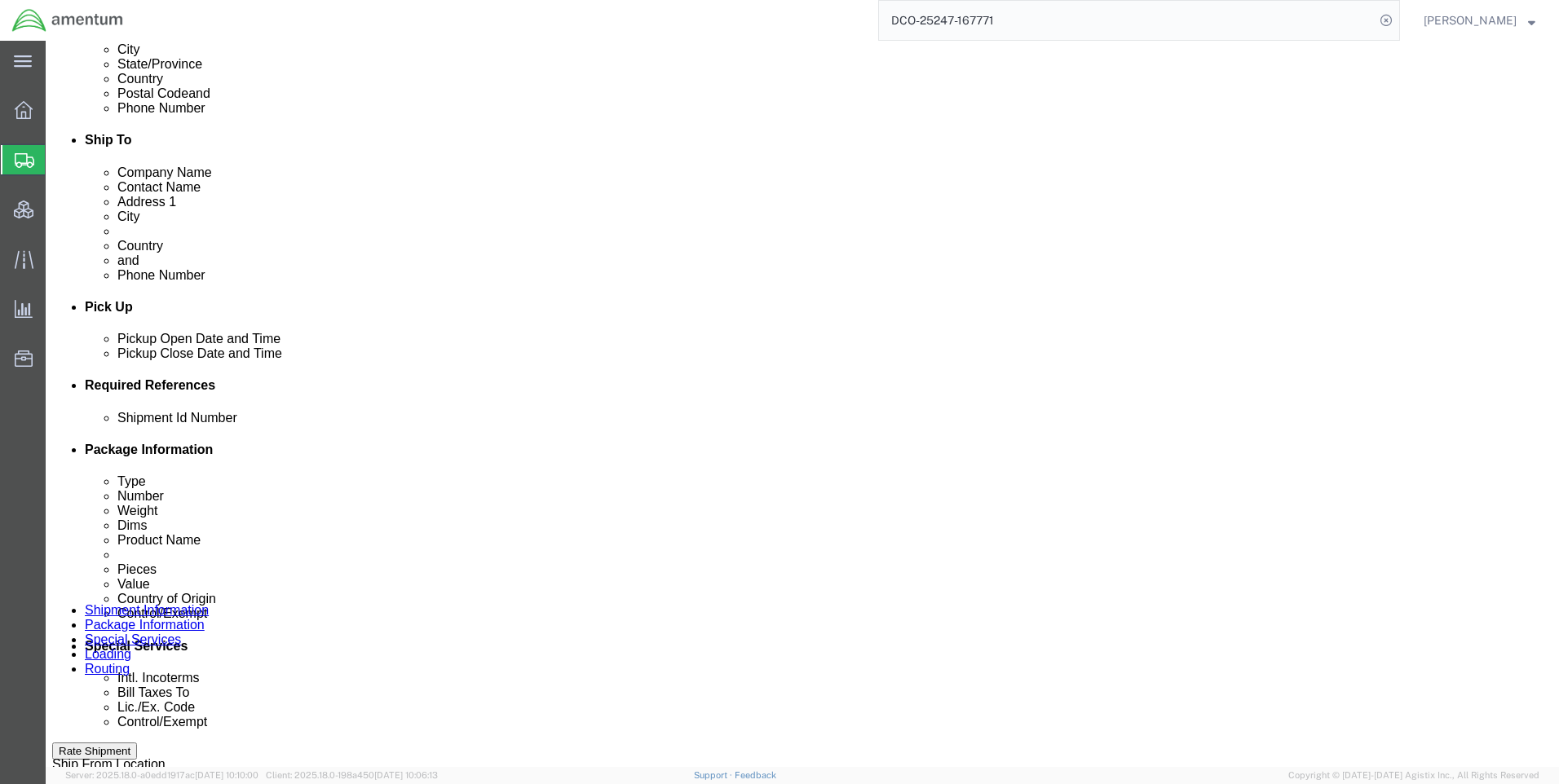
click icon
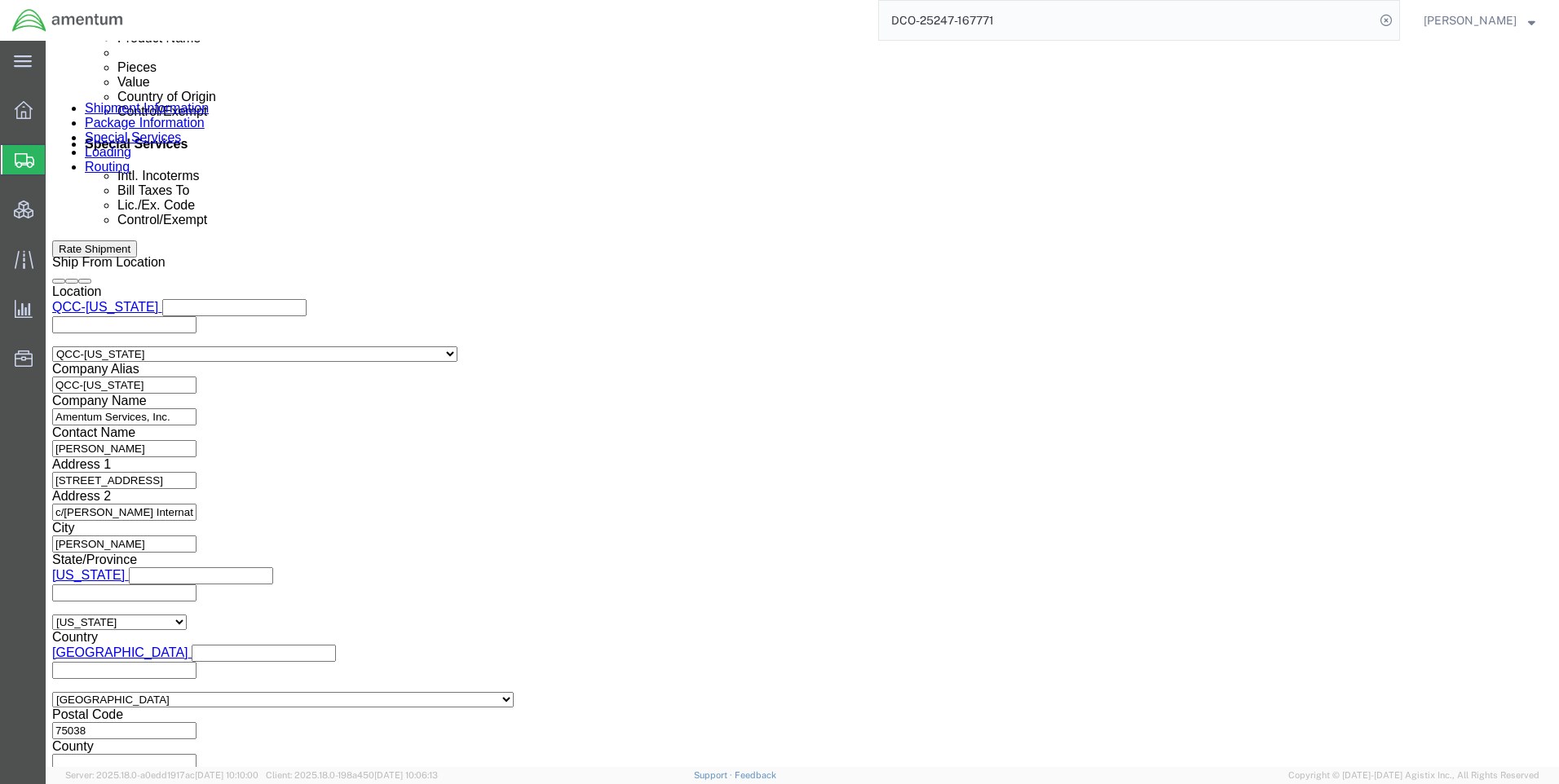
scroll to position [1027, 0]
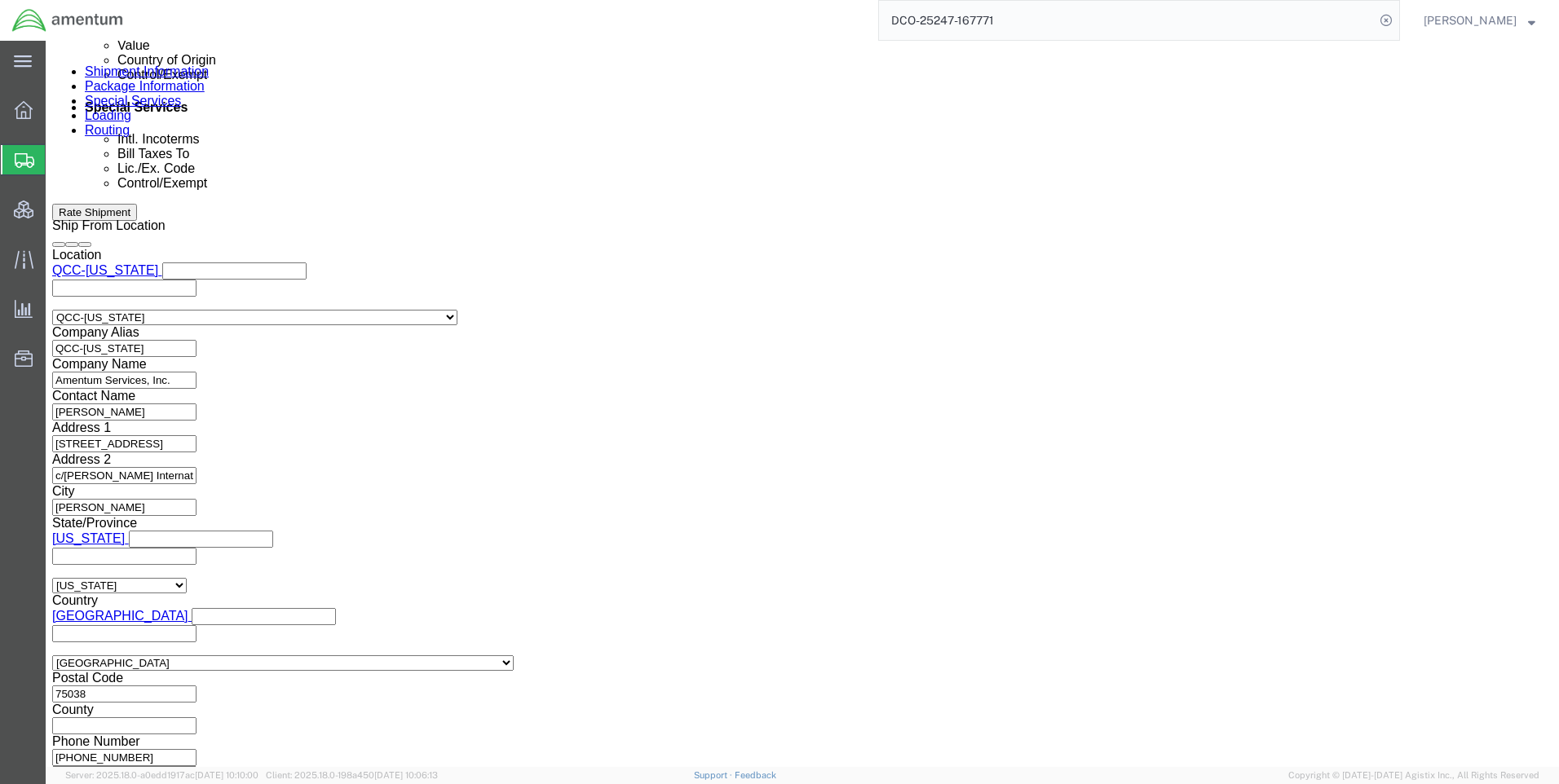
click button "Continue"
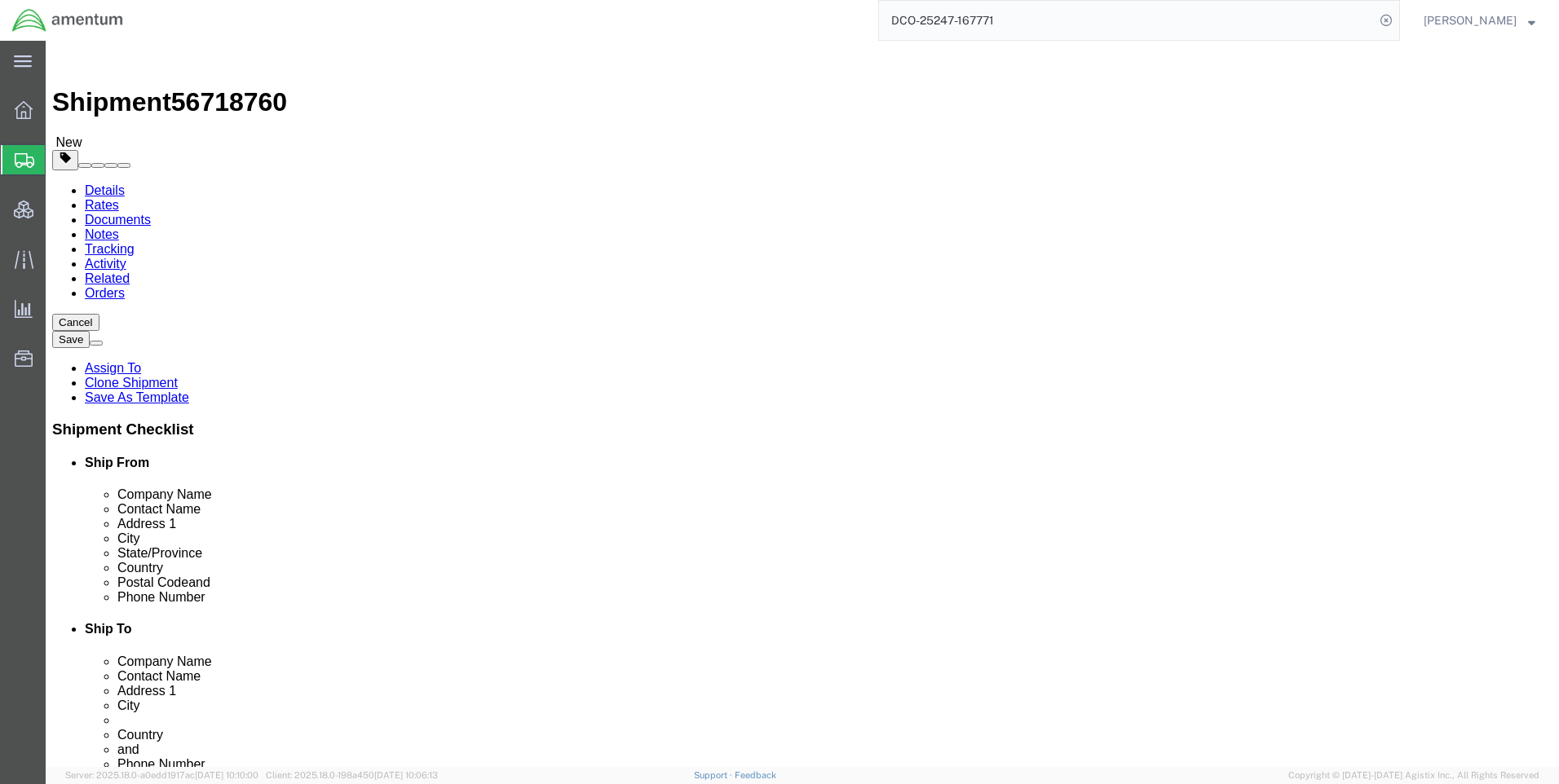
click icon
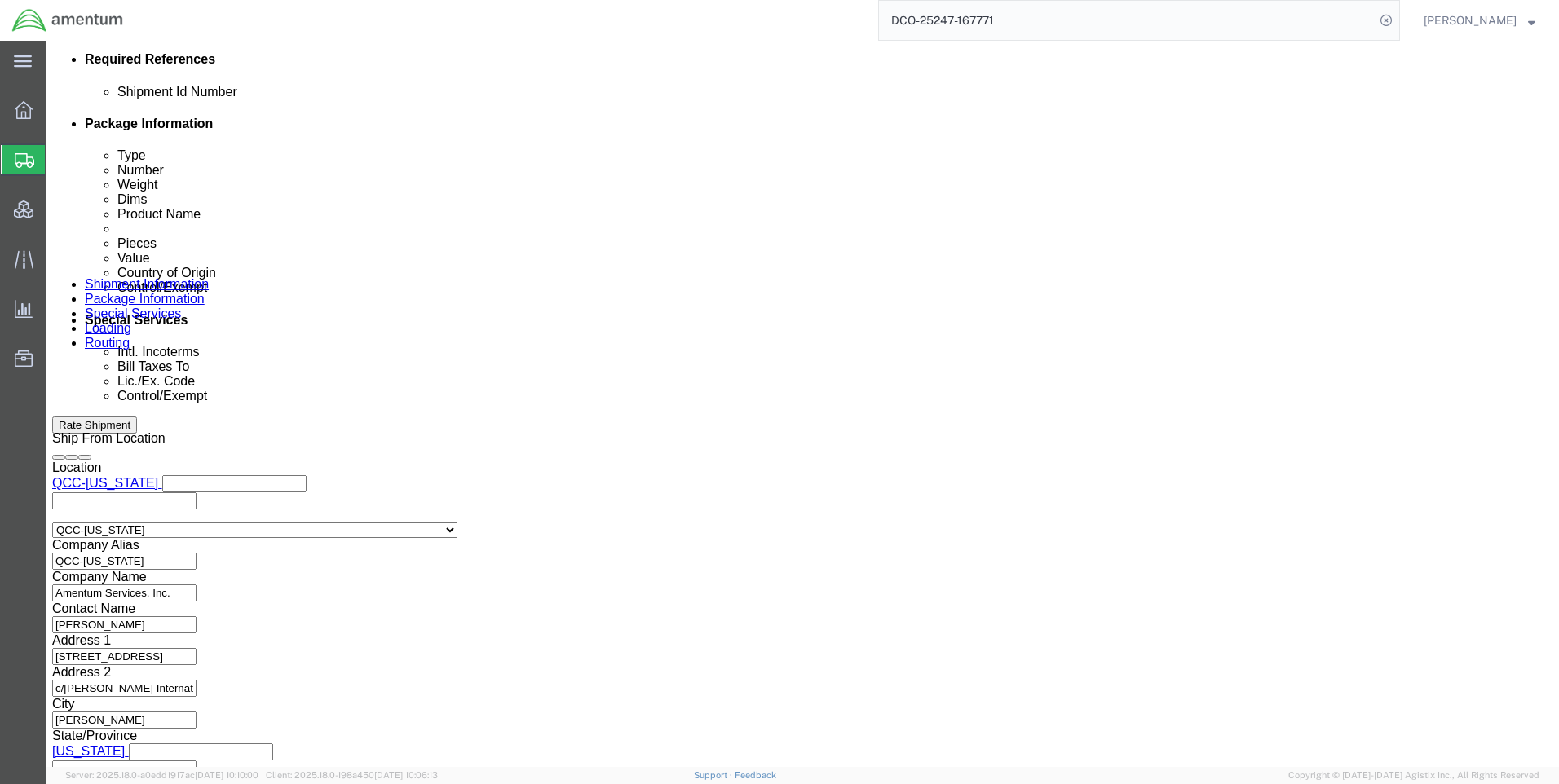
scroll to position [978, 0]
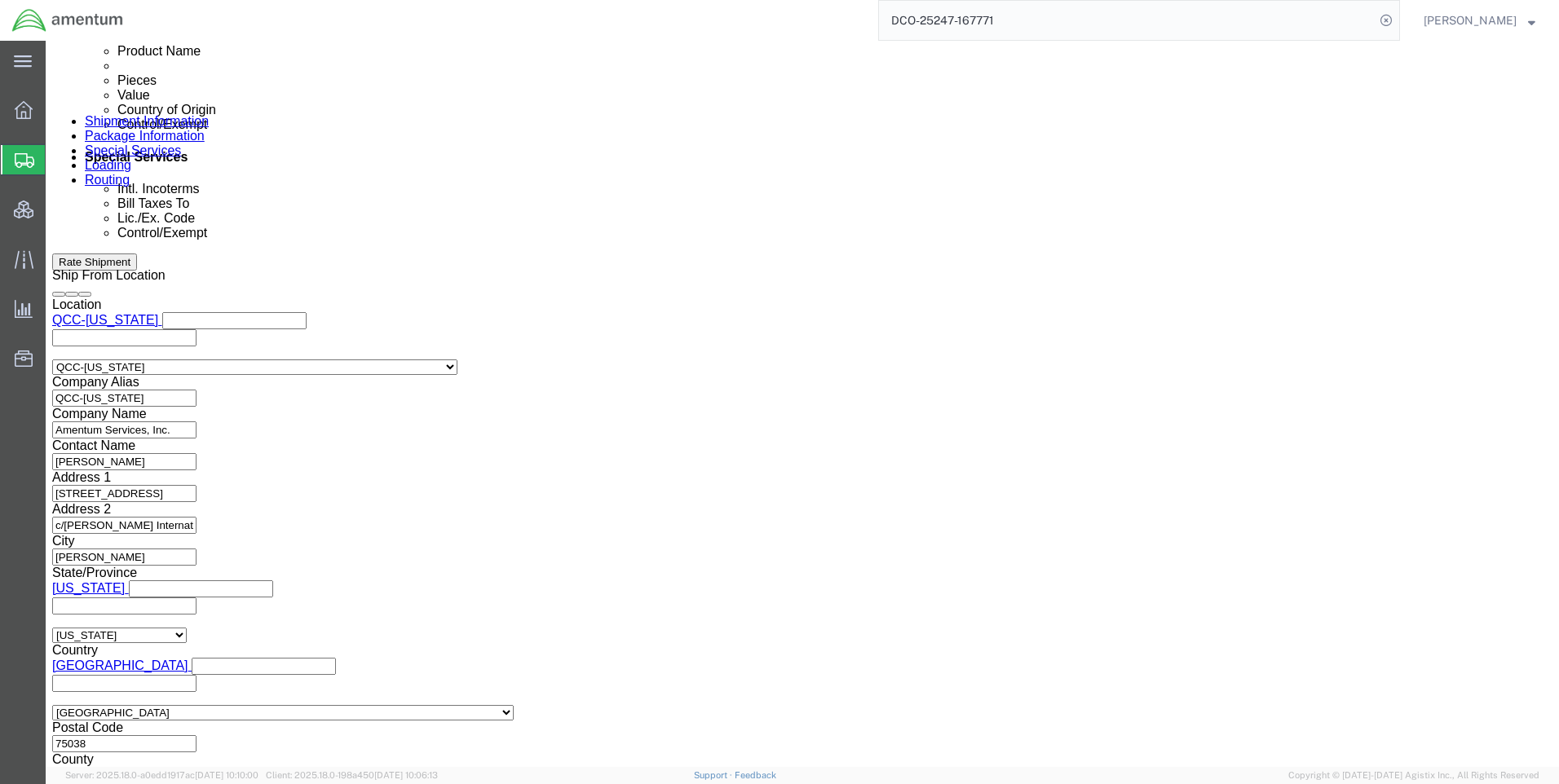
click select "Select AES-Direct EEI Carrier File EEI EEI Exempt"
select select "CFIL"
click select "Select AES-Direct EEI Carrier File EEI EEI Exempt"
click button "Rate Shipment"
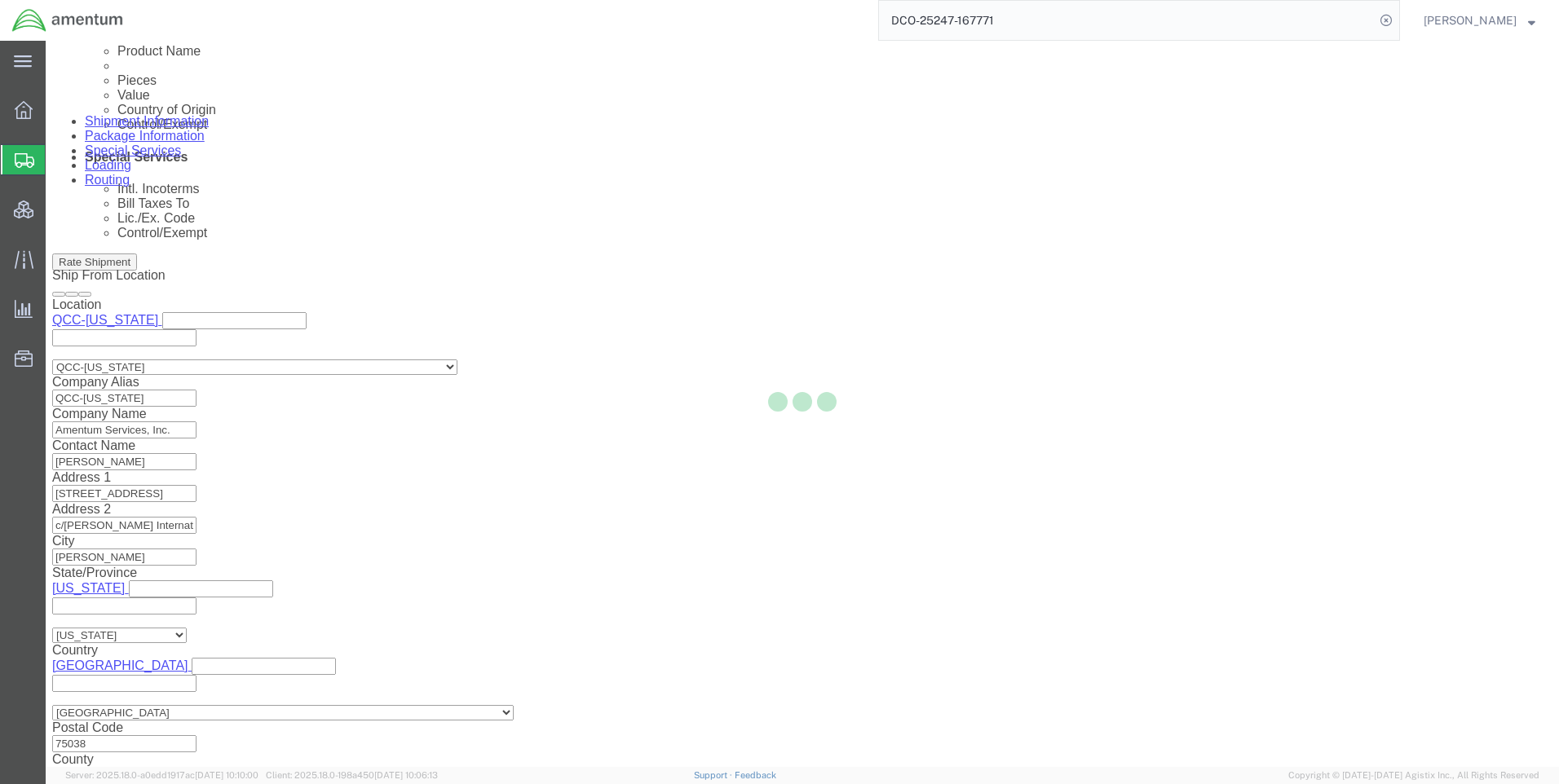
select select "42668"
select select "42637"
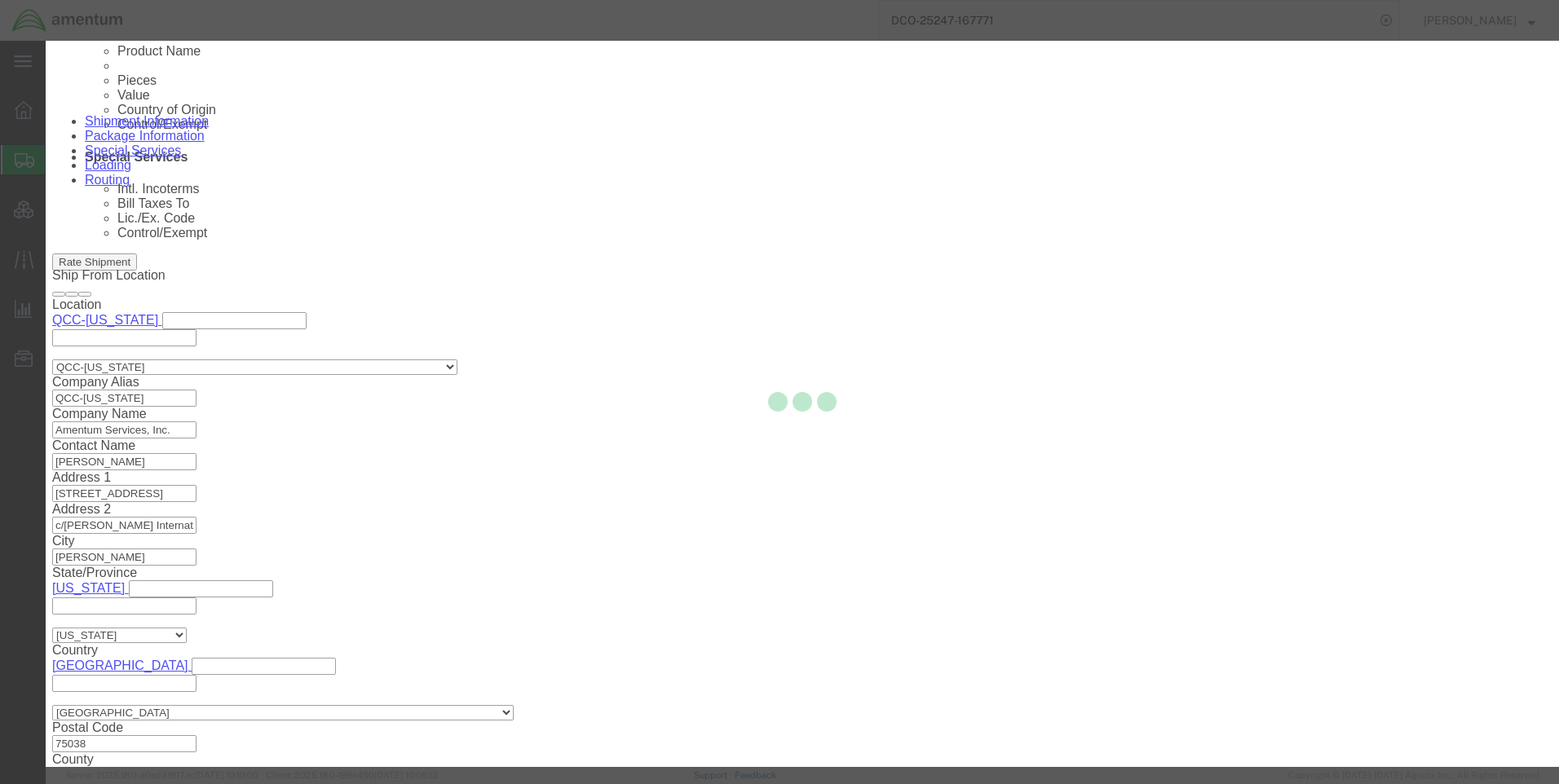
scroll to position [1027, 0]
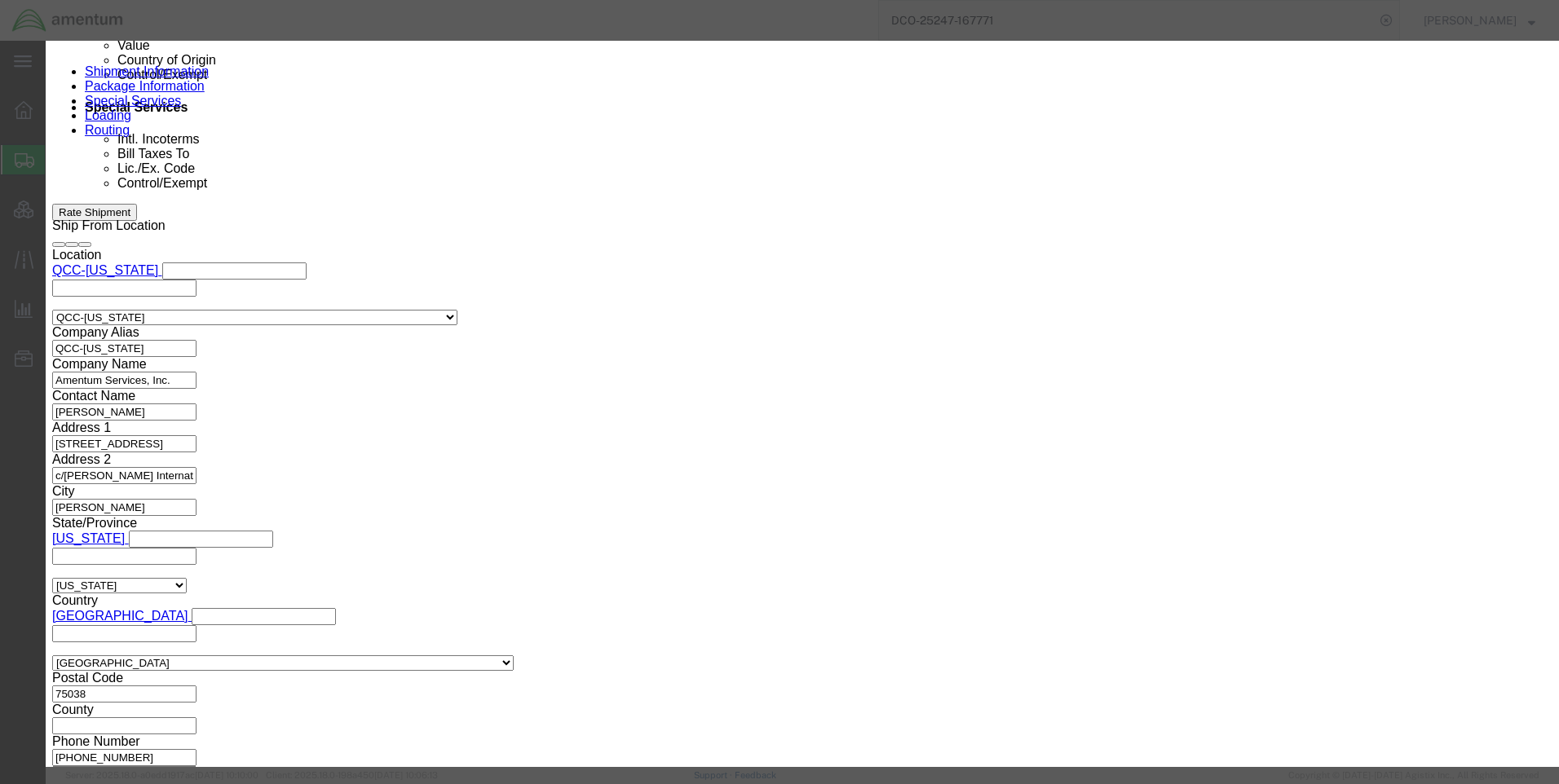
click button "Close"
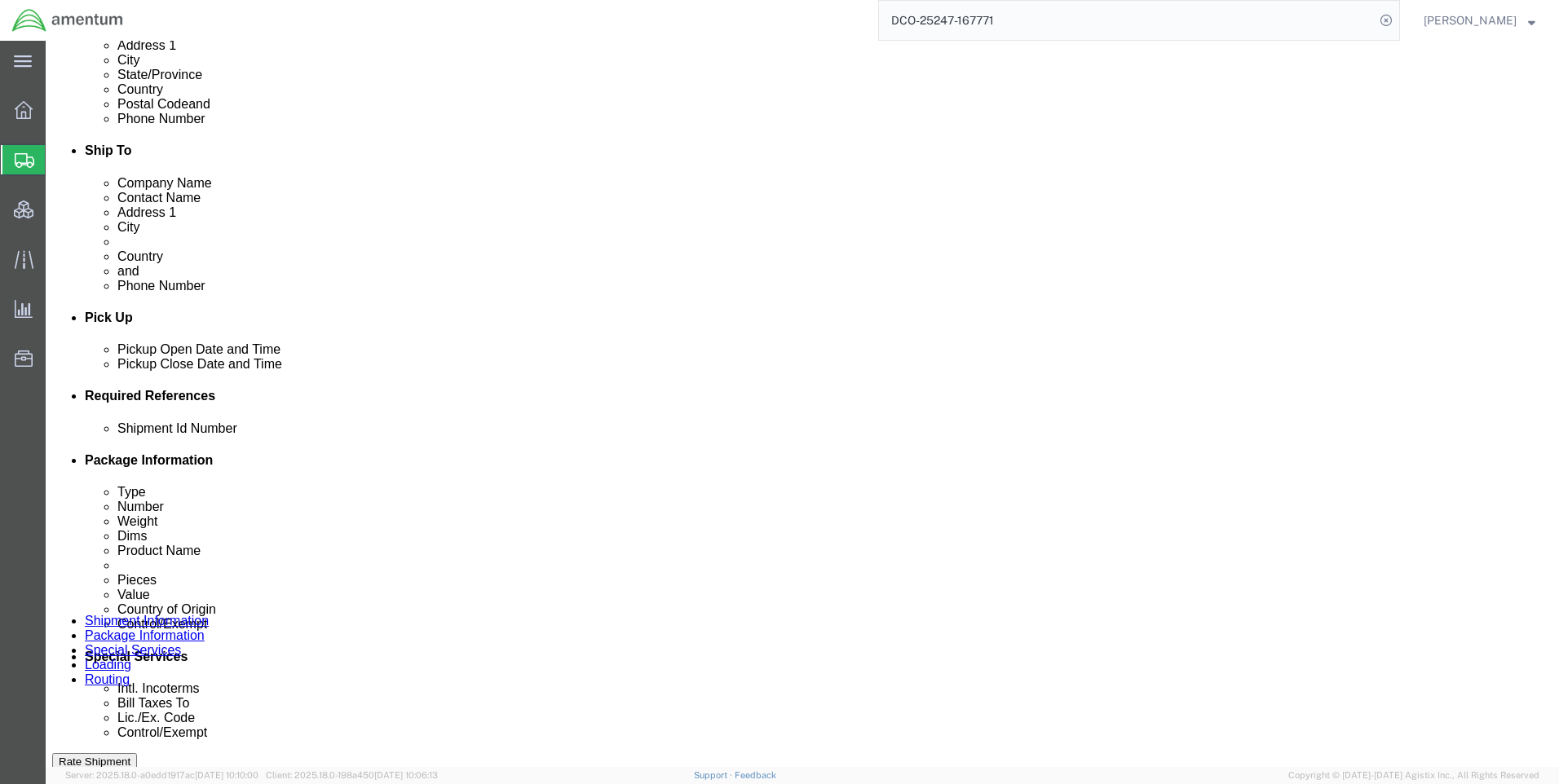
scroll to position [376, 0]
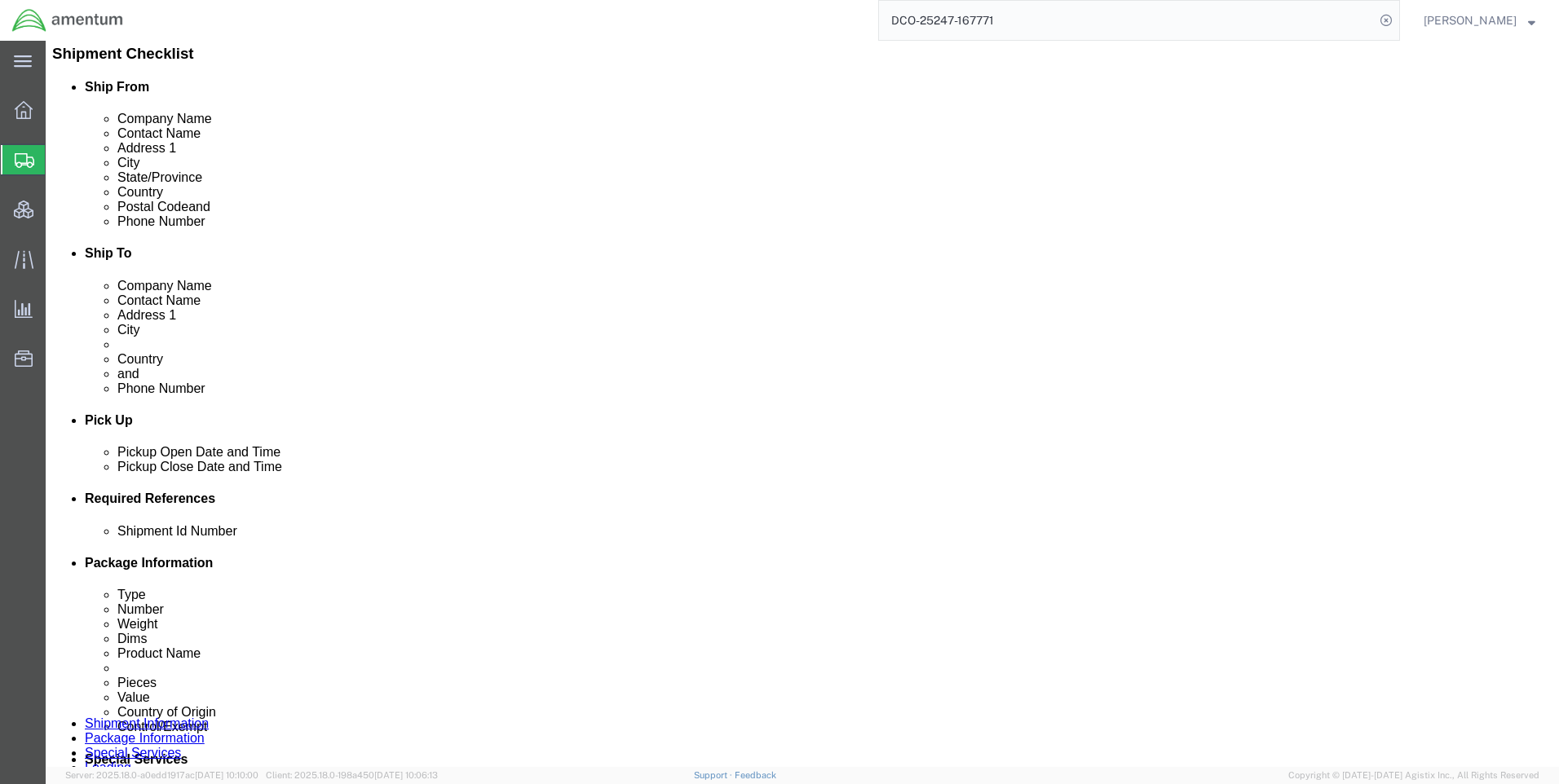
click icon
click button "Add"
click select "Select EIN EORI TIN VAT Other"
select select "EORI"
click select "Select EIN EORI TIN VAT Other"
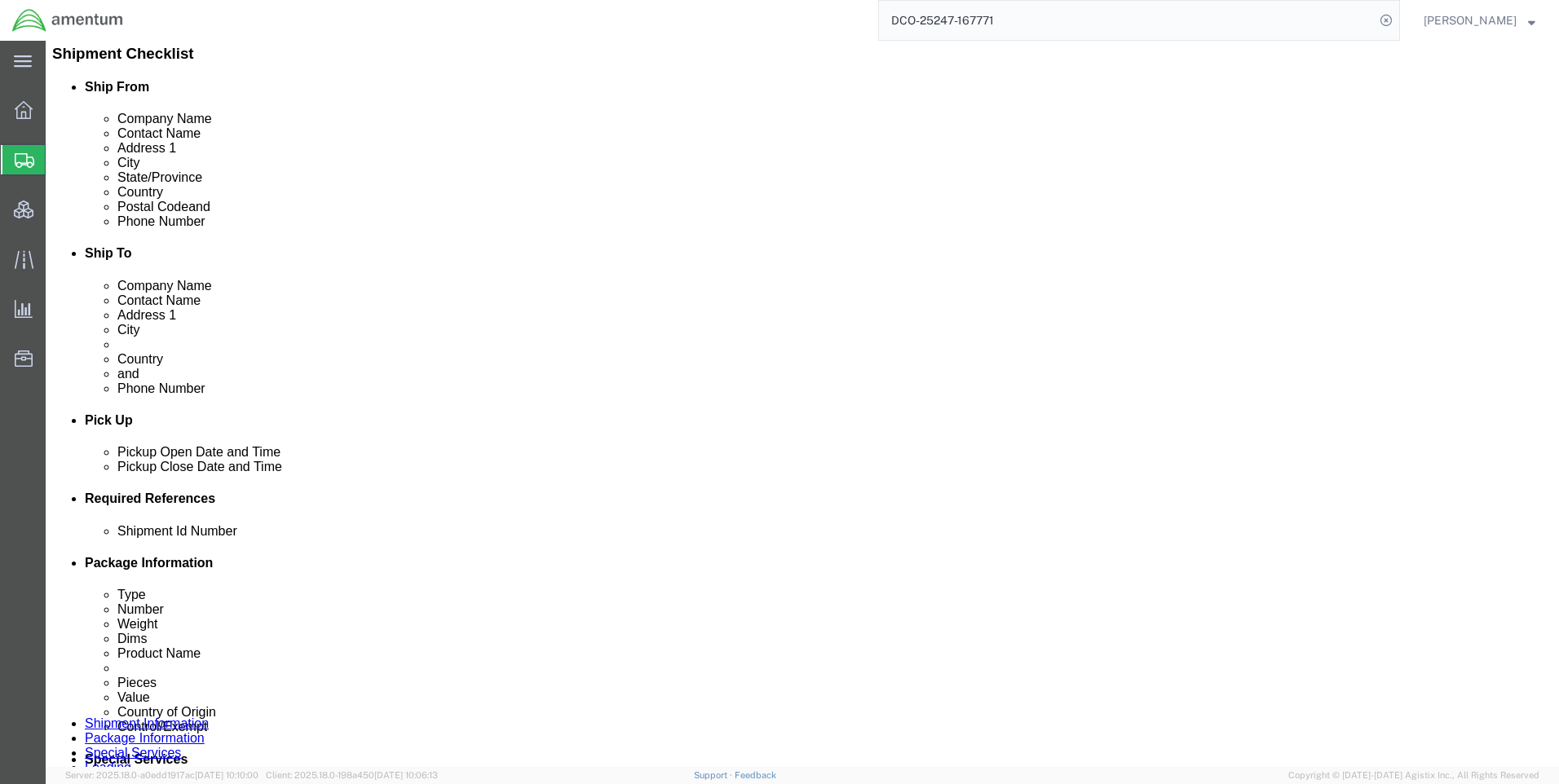
paste input "[US_VEHICLE_IDENTIFICATION_NUMBER]"
type input "[US_VEHICLE_IDENTIFICATION_NUMBER]"
click button "Rate Shipment"
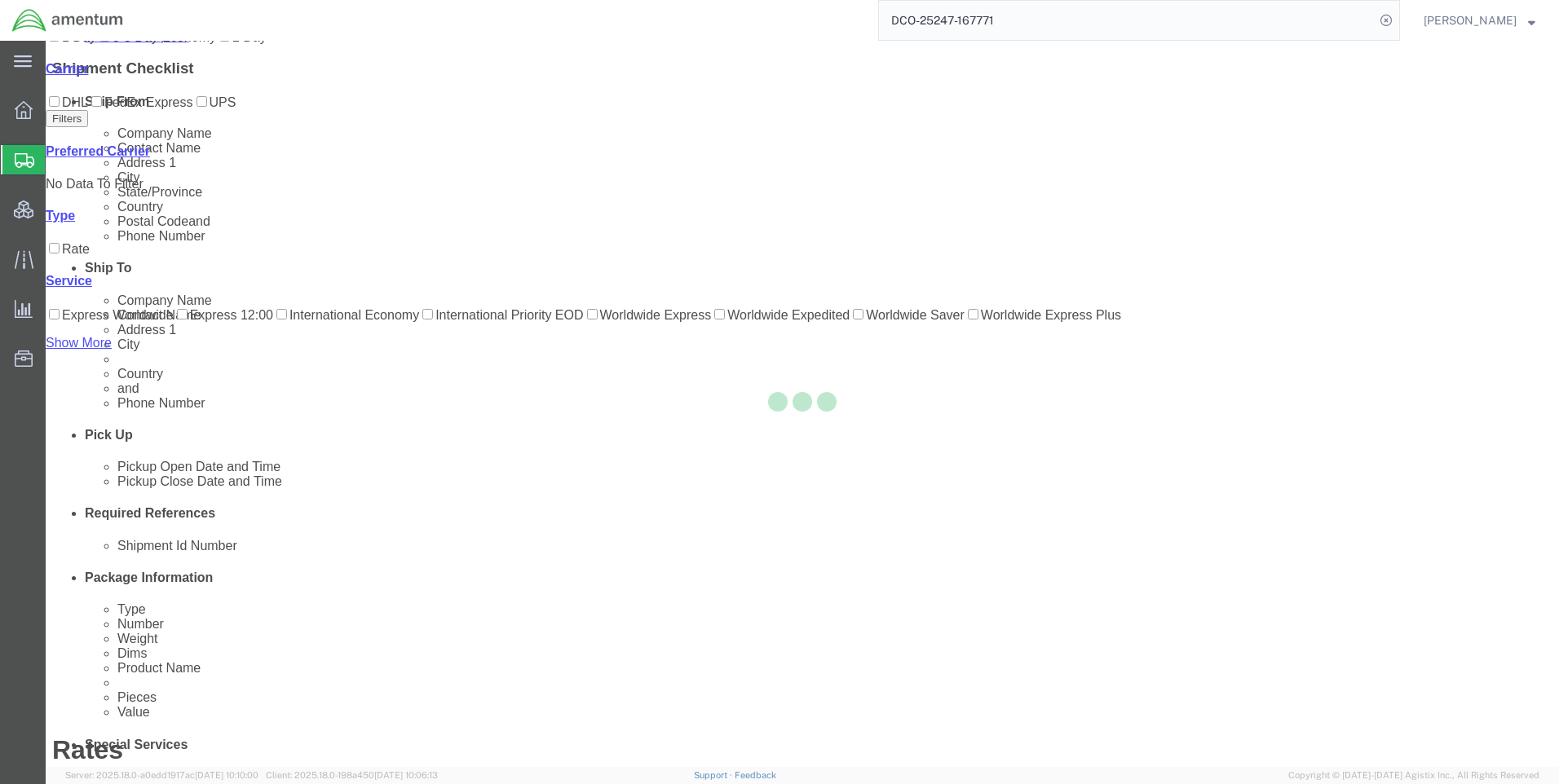
scroll to position [0, 0]
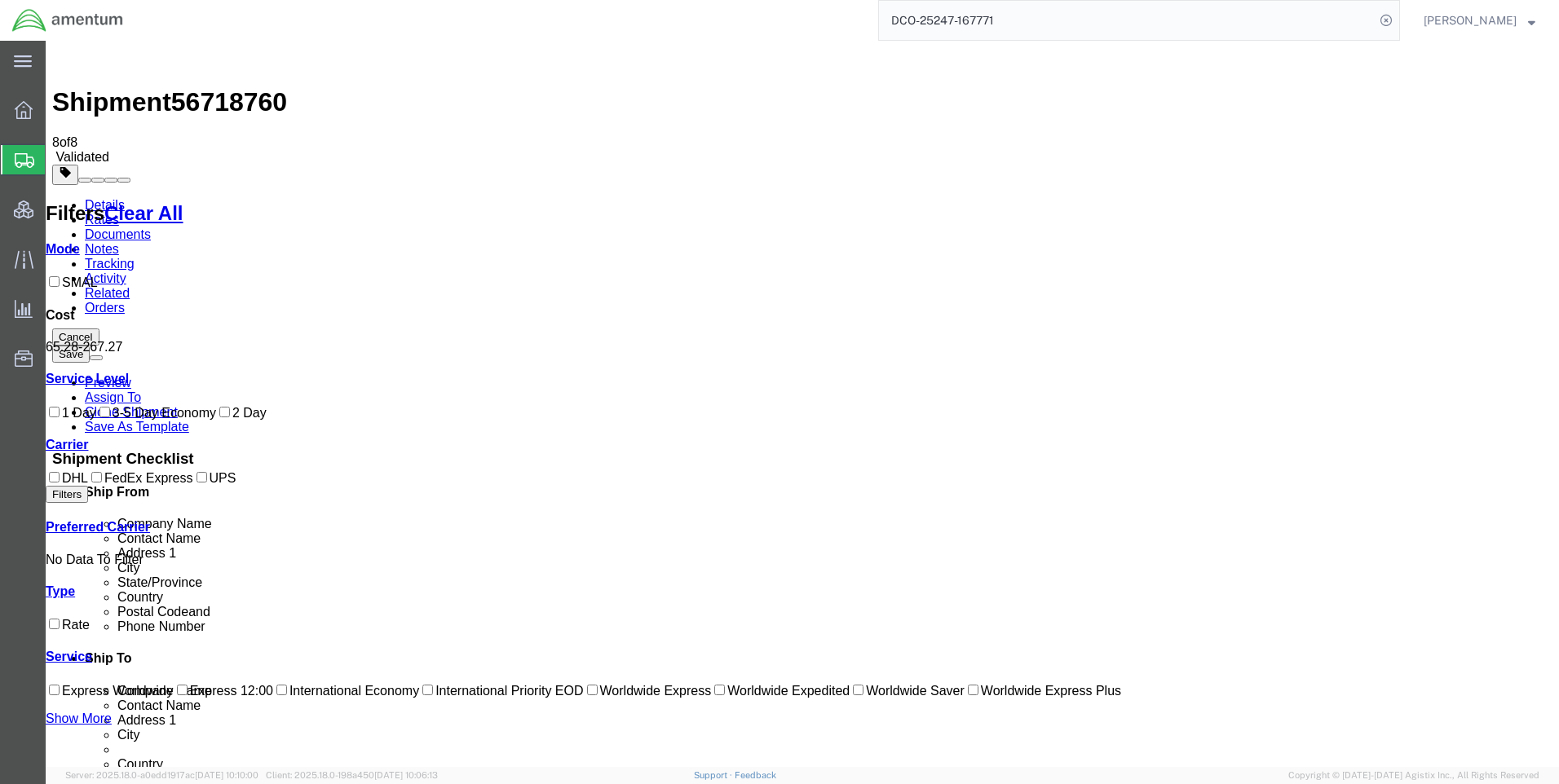
drag, startPoint x: 869, startPoint y: 229, endPoint x: 840, endPoint y: 231, distance: 29.1
copy b "65.28"
click at [1398, 15] on icon at bounding box center [1386, 20] width 23 height 23
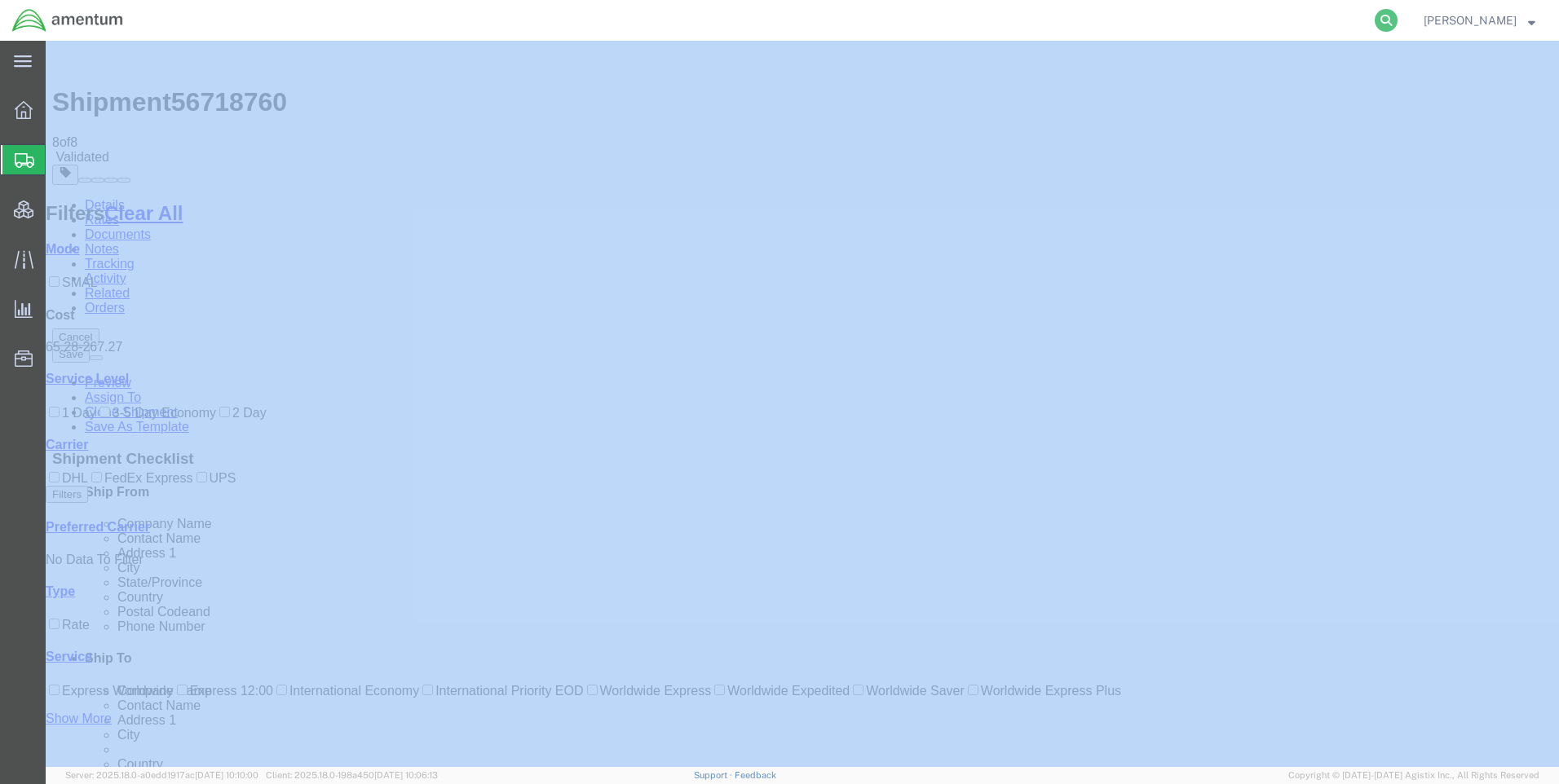
click at [1398, 16] on icon at bounding box center [1386, 20] width 23 height 23
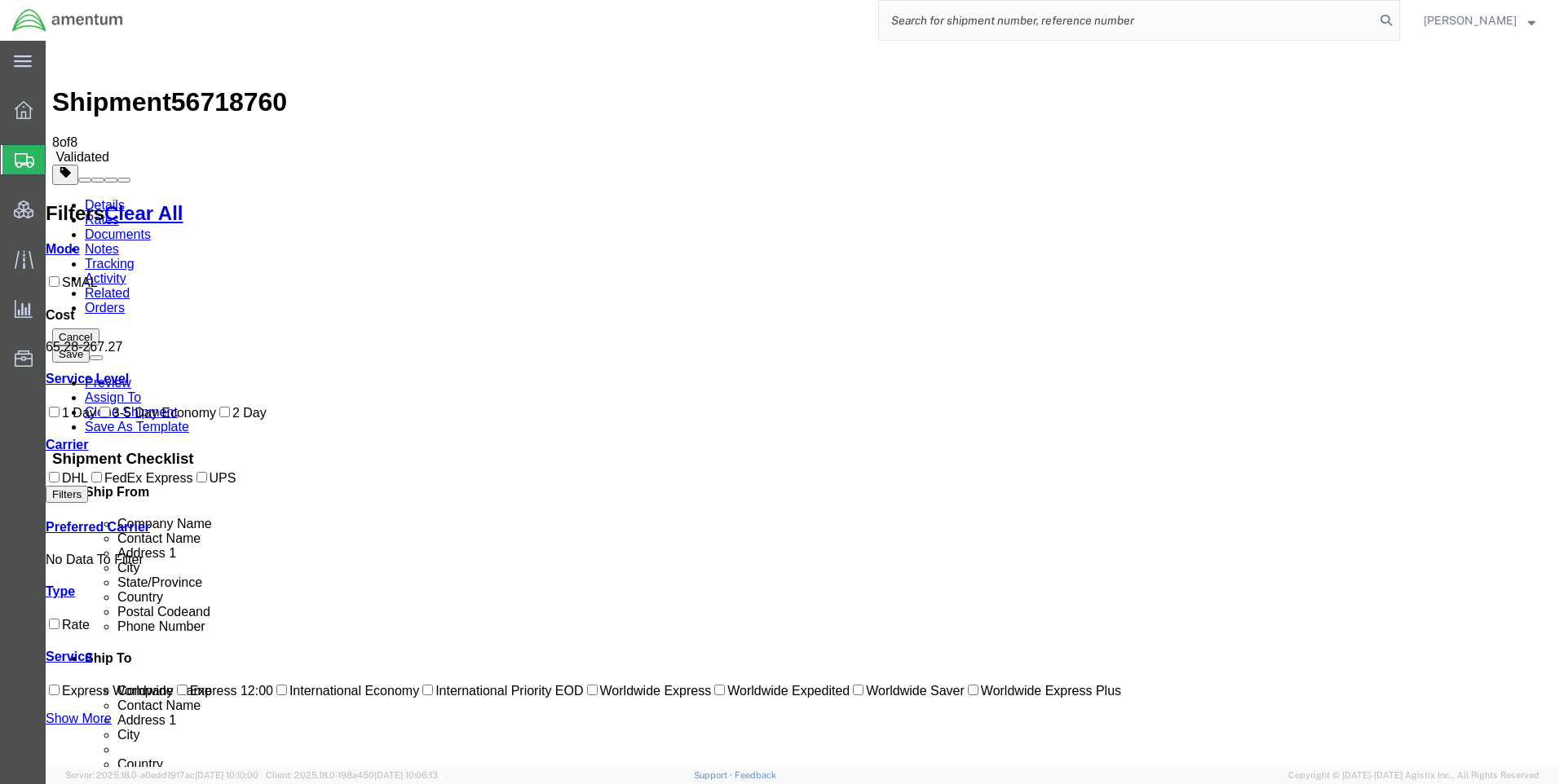
paste input "DCO-25247-167775"
type input "DCO-25247-167775"
click at [1398, 19] on icon at bounding box center [1386, 20] width 23 height 23
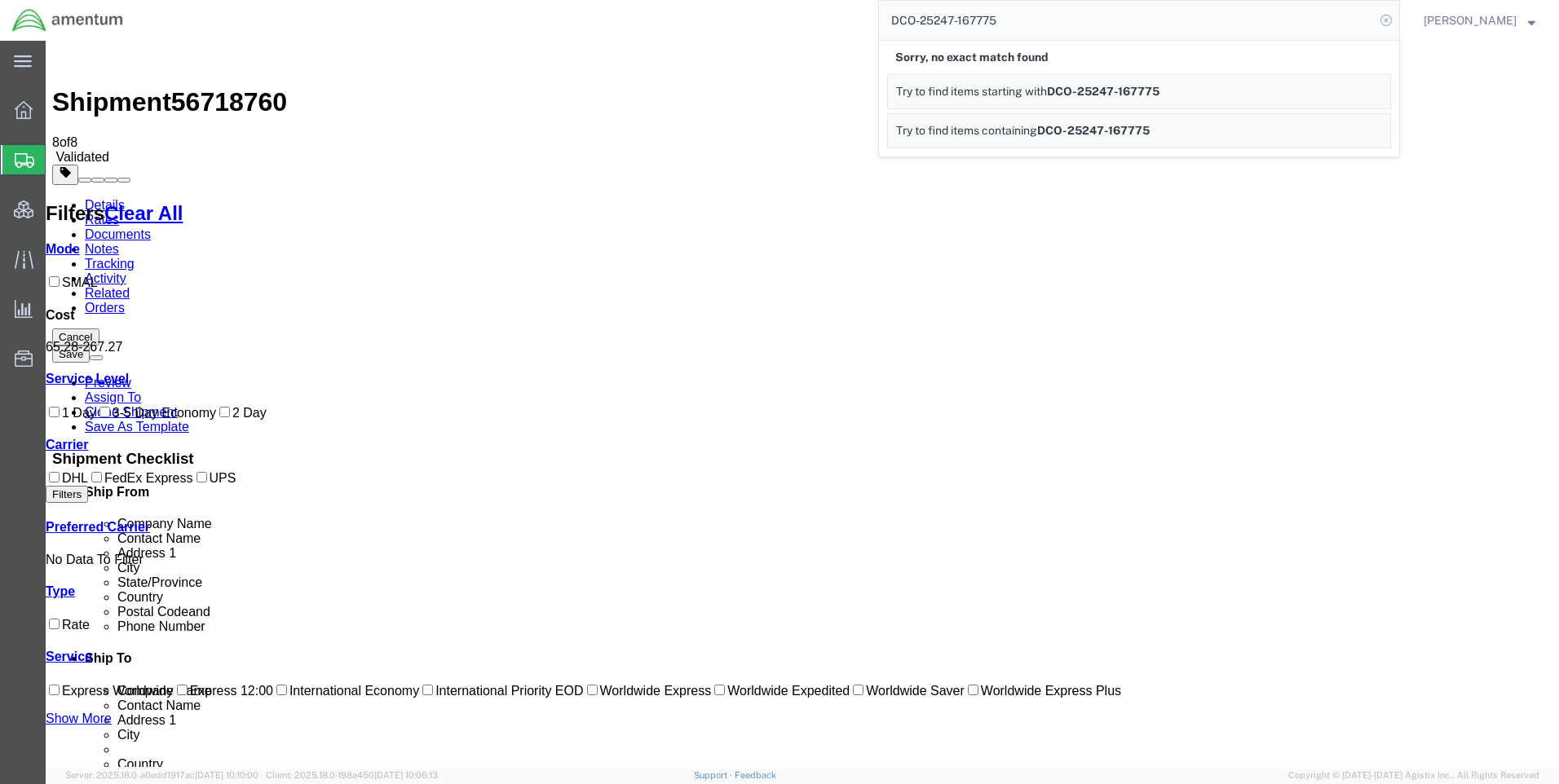
click at [1398, 16] on icon at bounding box center [1386, 20] width 23 height 23
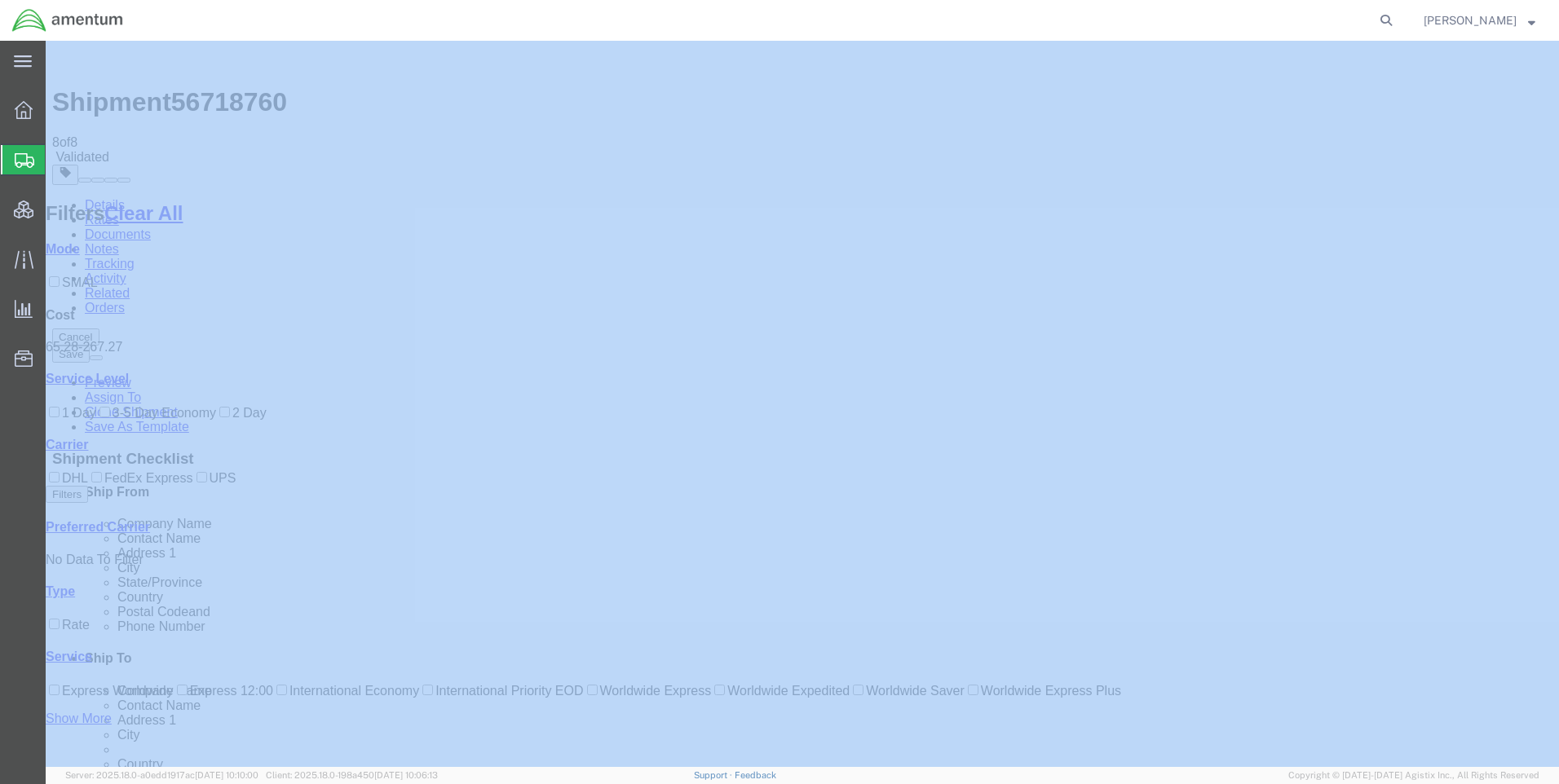
click at [1398, 18] on icon at bounding box center [1386, 20] width 23 height 23
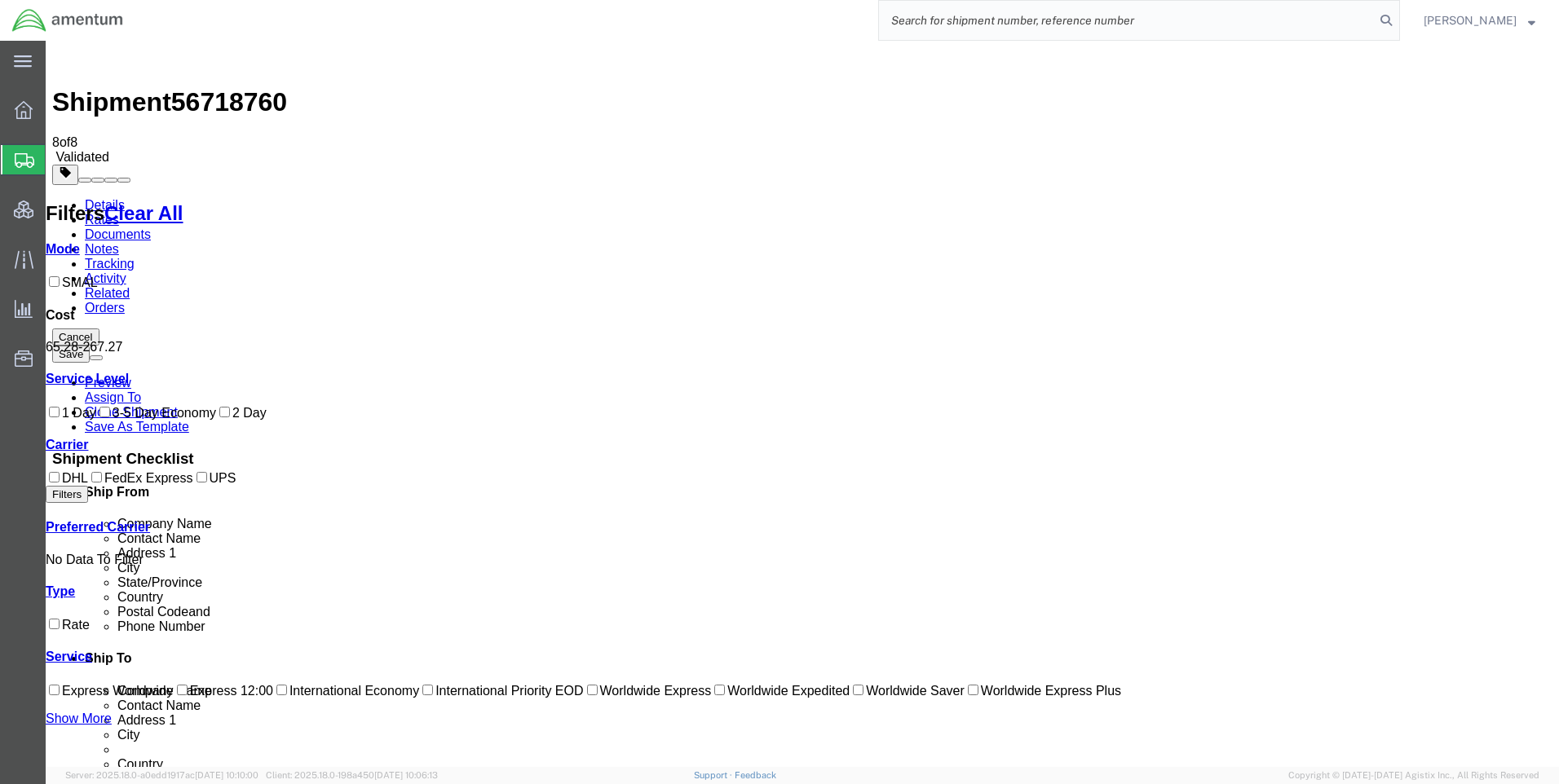
paste input "DCO-25247-167775"
type input "DCO-25247-167775"
click at [1398, 17] on icon at bounding box center [1386, 20] width 23 height 23
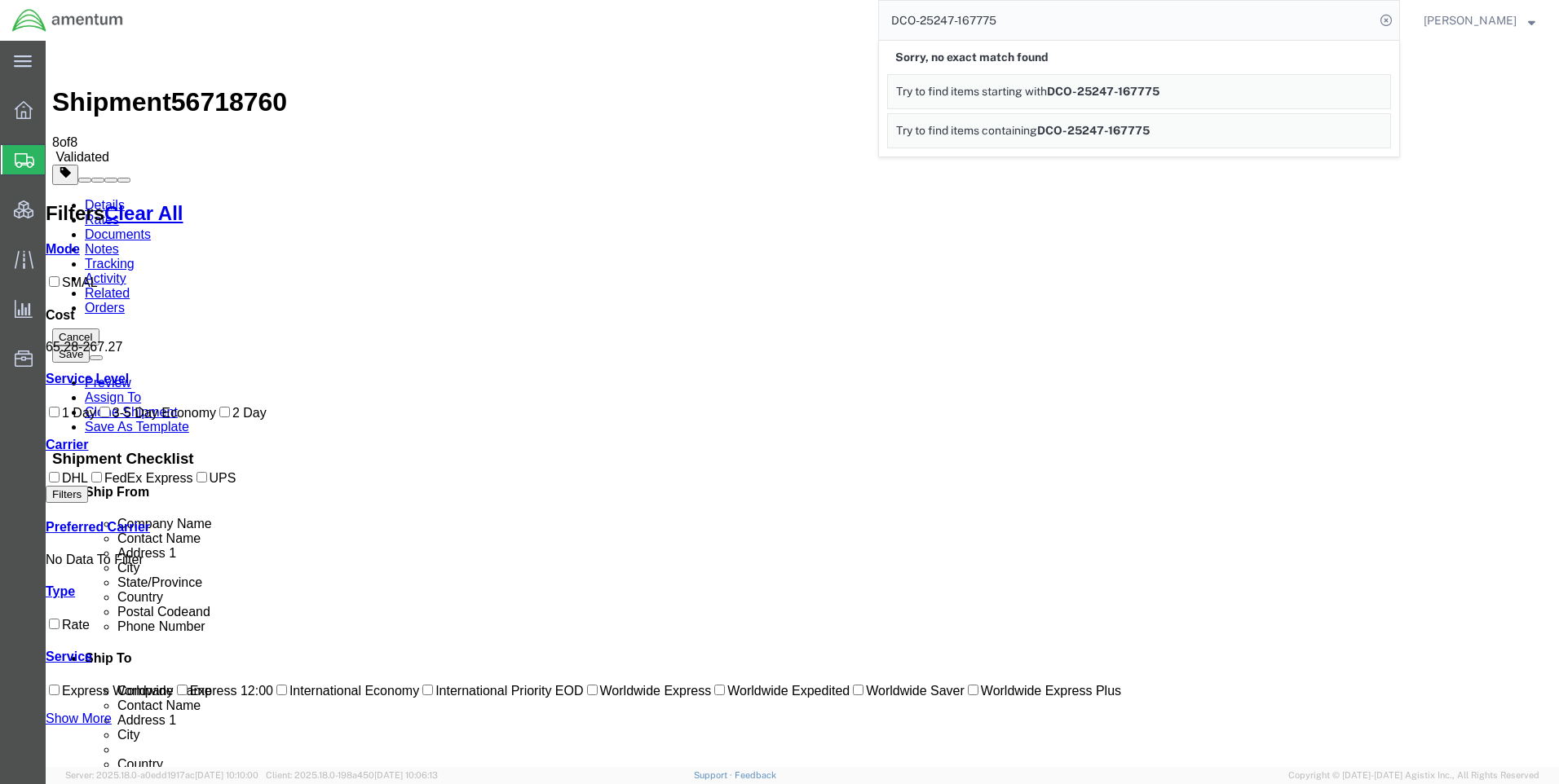
click at [1398, 17] on icon at bounding box center [1386, 20] width 23 height 23
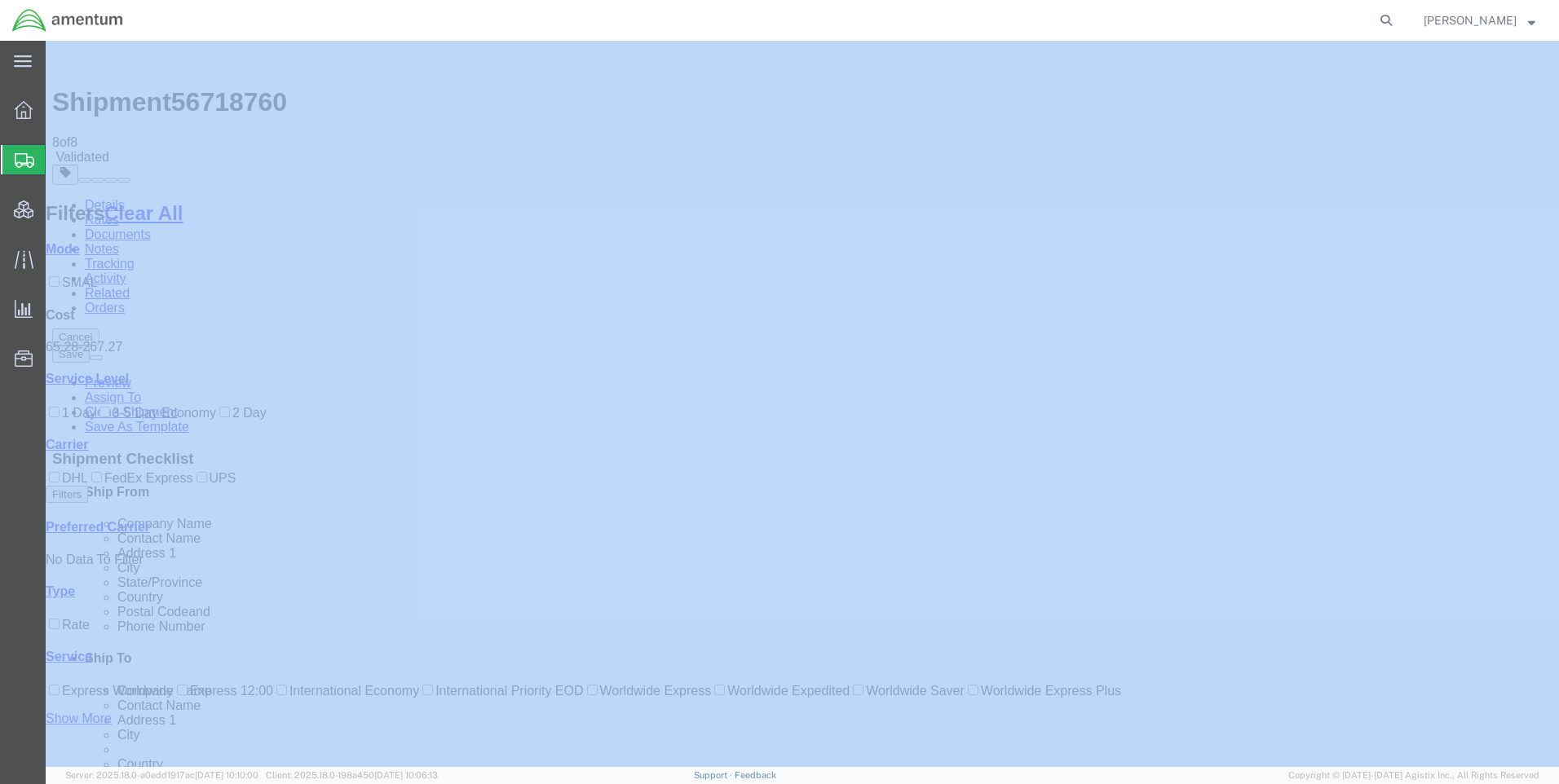
click at [1398, 17] on icon at bounding box center [1386, 20] width 23 height 23
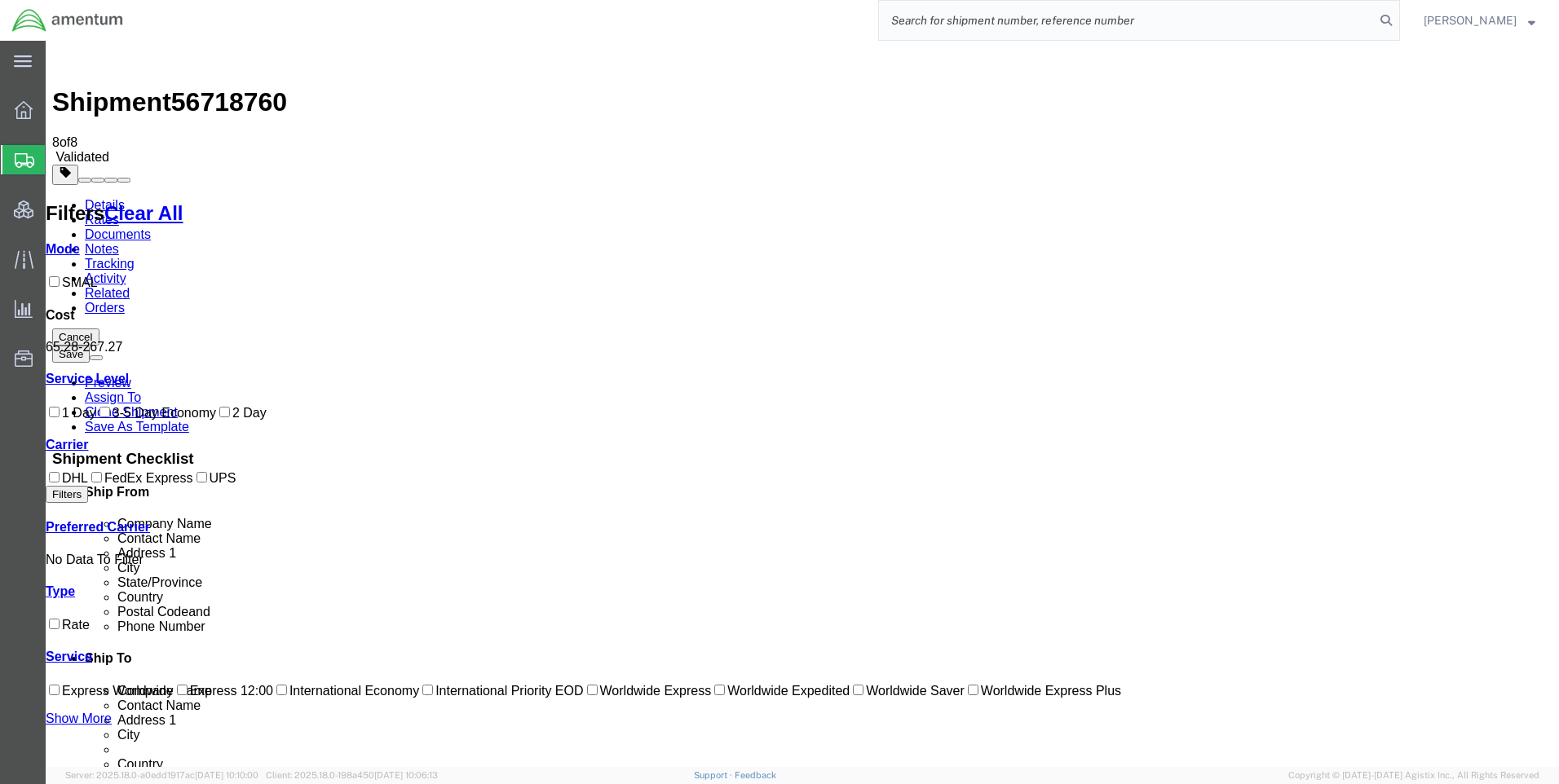
drag, startPoint x: 1400, startPoint y: 17, endPoint x: 1198, endPoint y: 16, distance: 202.0
paste input "DCO-25247-167775"
type input "DCO-25247-167775"
click at [1398, 17] on icon at bounding box center [1386, 20] width 23 height 23
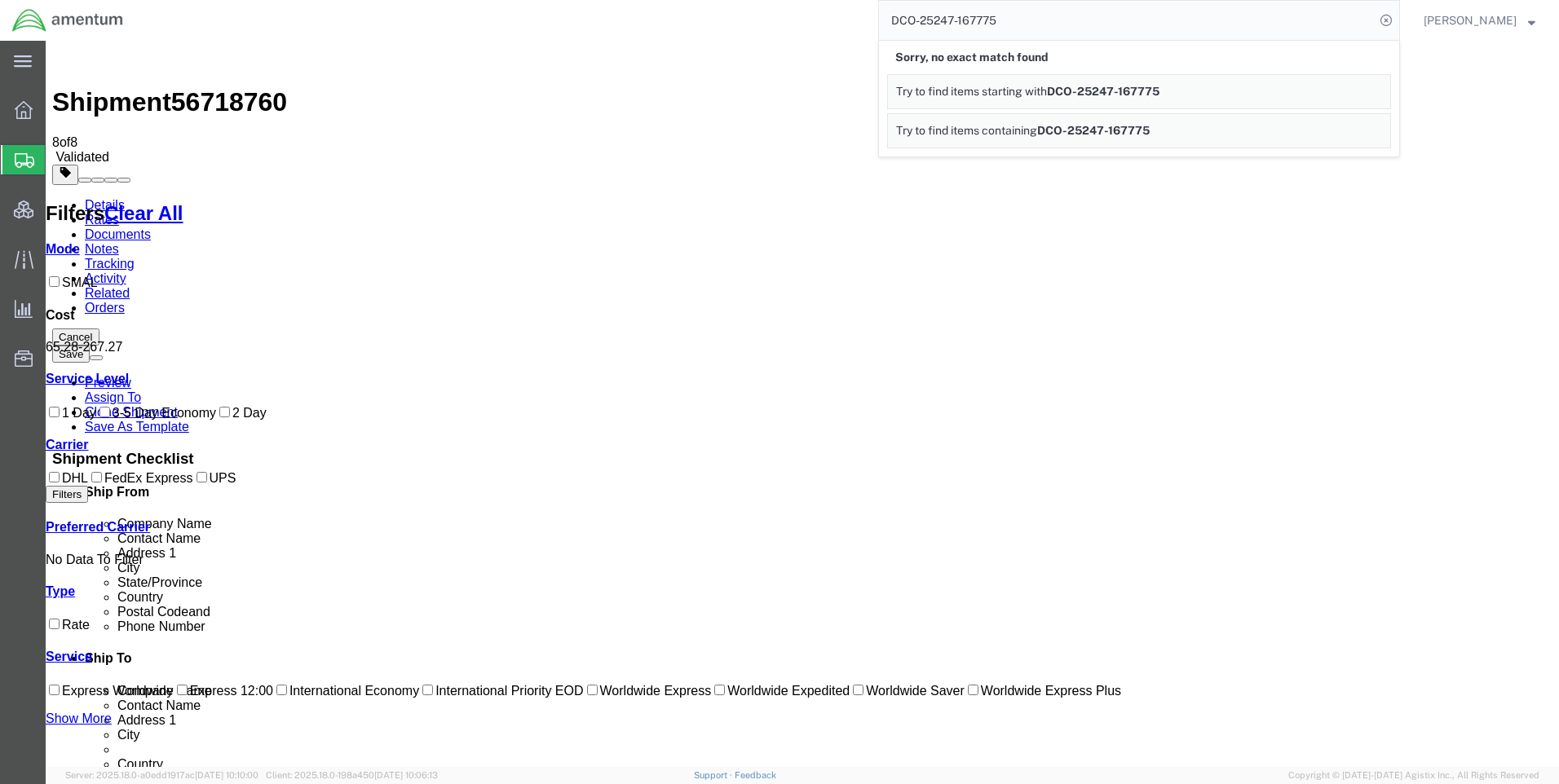
click at [1398, 17] on icon at bounding box center [1386, 20] width 23 height 23
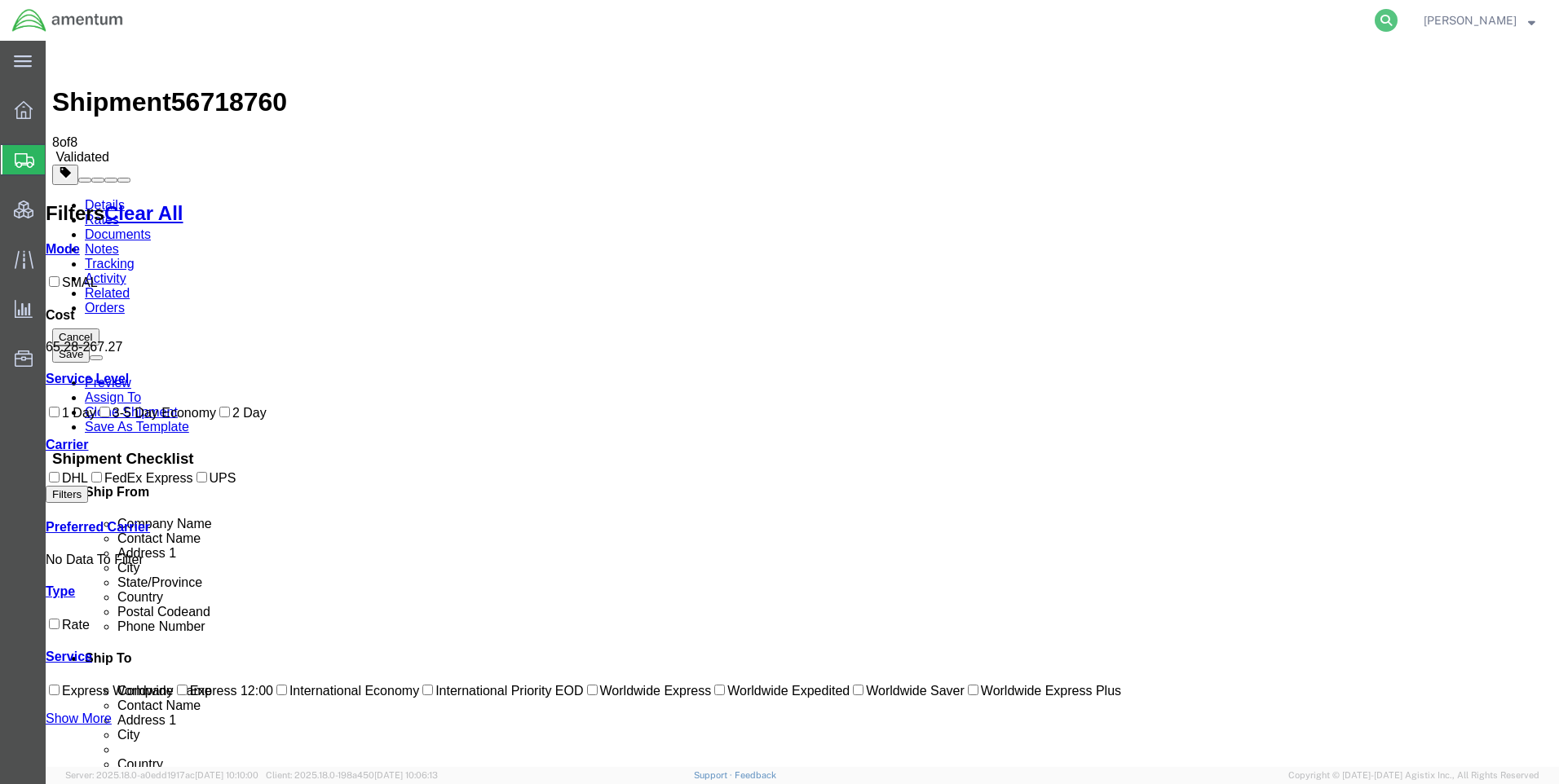
click at [1397, 17] on icon at bounding box center [1386, 20] width 23 height 23
paste input "DCO-25247-167775"
type input "DCO-25247-167775"
click at [1398, 21] on icon at bounding box center [1386, 20] width 23 height 23
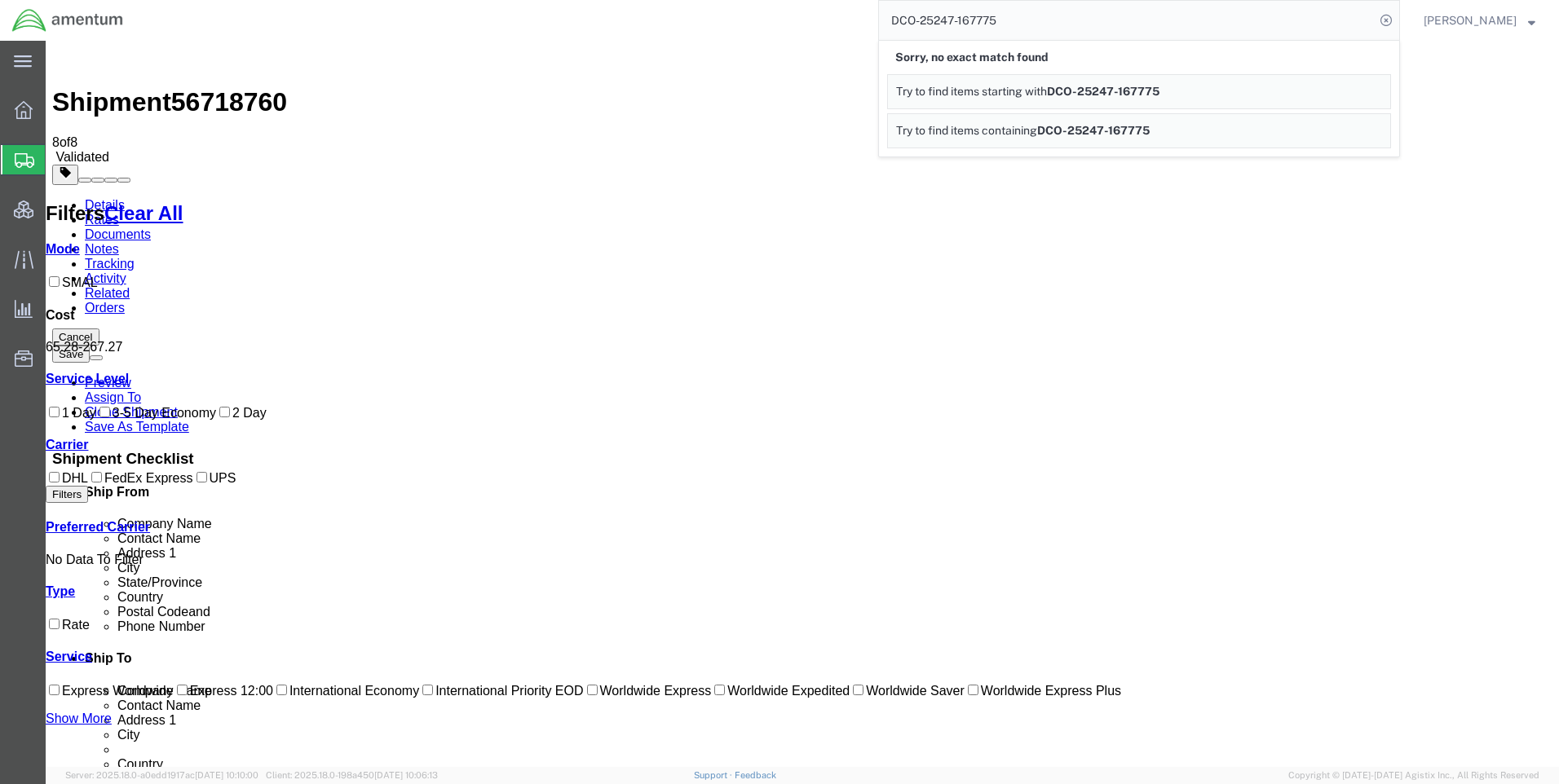
click at [1398, 21] on icon at bounding box center [1386, 20] width 23 height 23
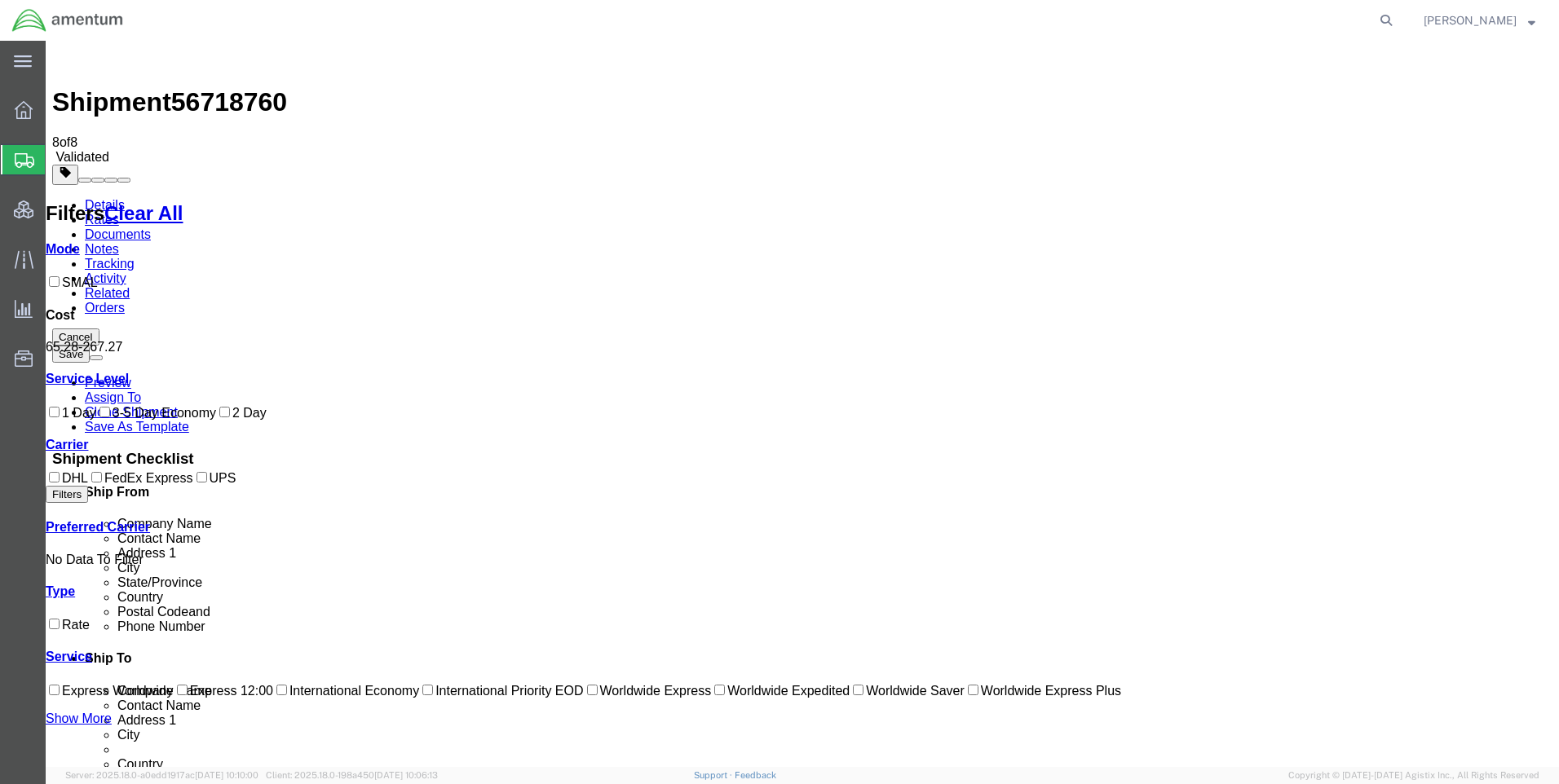
click at [1400, 7] on form at bounding box center [1387, 20] width 26 height 41
click at [1398, 20] on icon at bounding box center [1386, 20] width 23 height 23
paste input "DCO-25247-167775"
type input "DCO-25247-167775"
click at [1398, 14] on icon at bounding box center [1386, 20] width 23 height 23
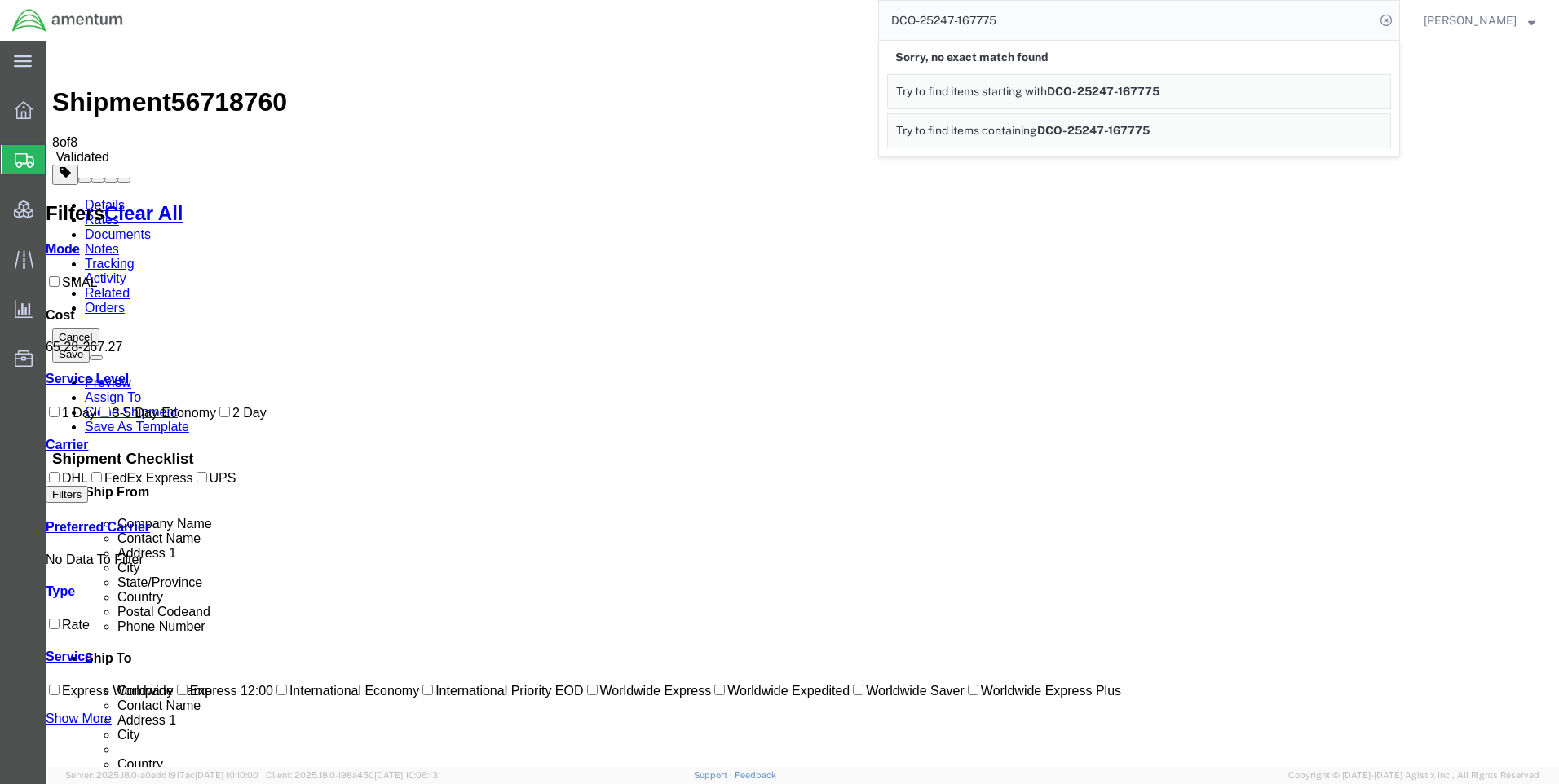
click at [1398, 14] on icon at bounding box center [1386, 20] width 23 height 23
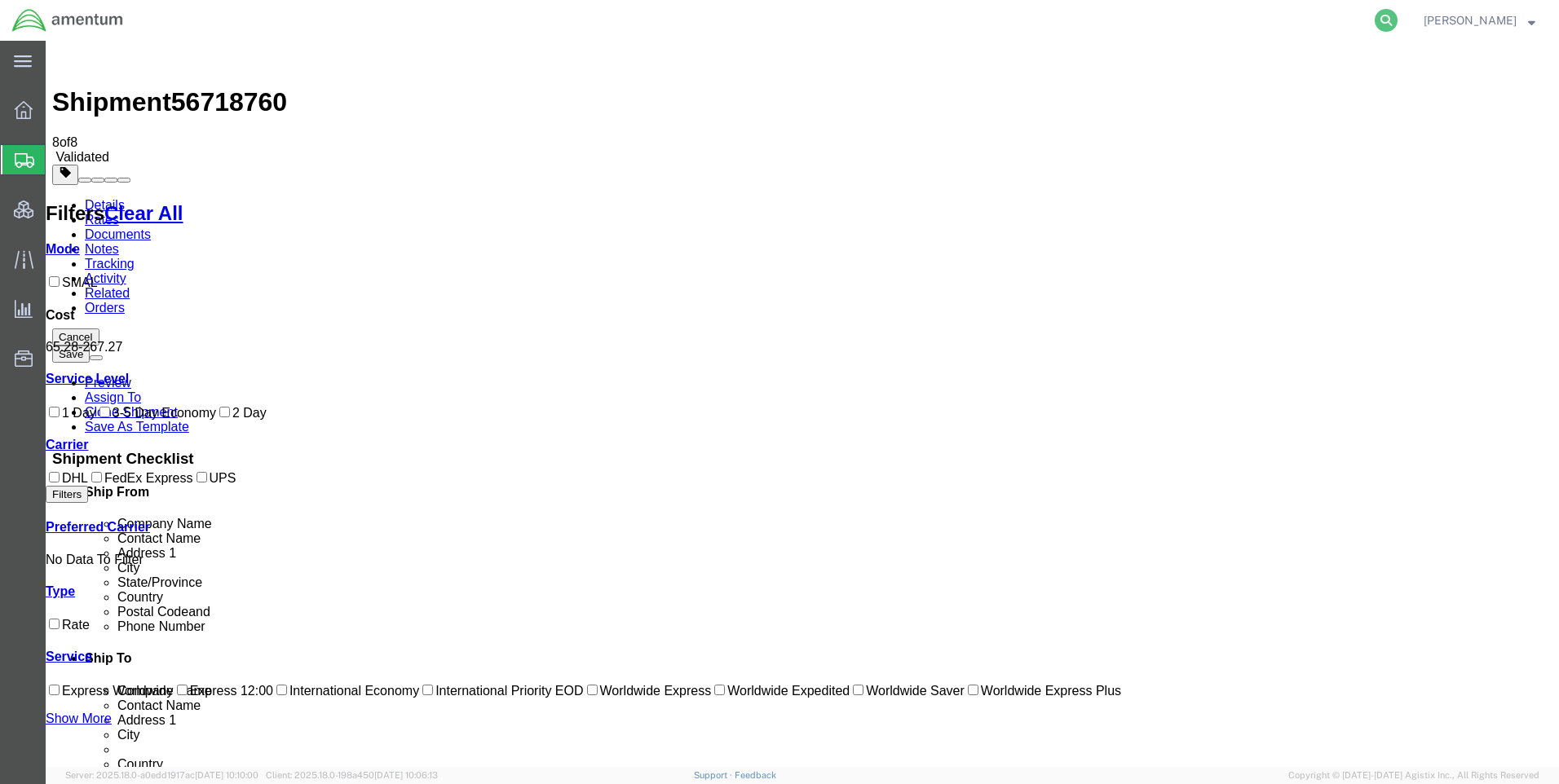
click at [1390, 12] on icon at bounding box center [1386, 20] width 23 height 23
paste input "DCO-25247-167775"
type input "DCO-25247-167775"
click at [1398, 18] on icon at bounding box center [1386, 20] width 23 height 23
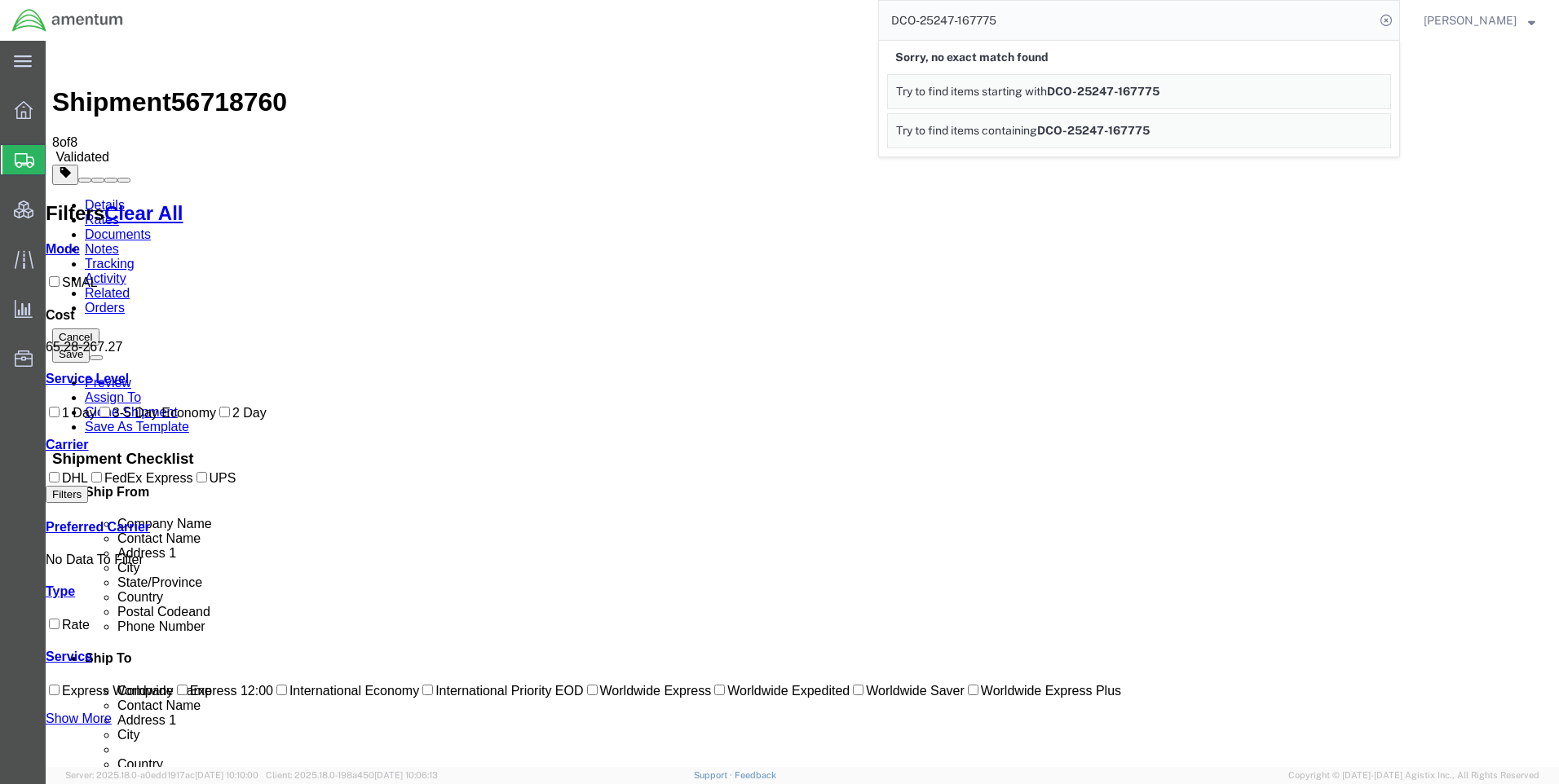
click at [1397, 17] on icon at bounding box center [1386, 20] width 23 height 23
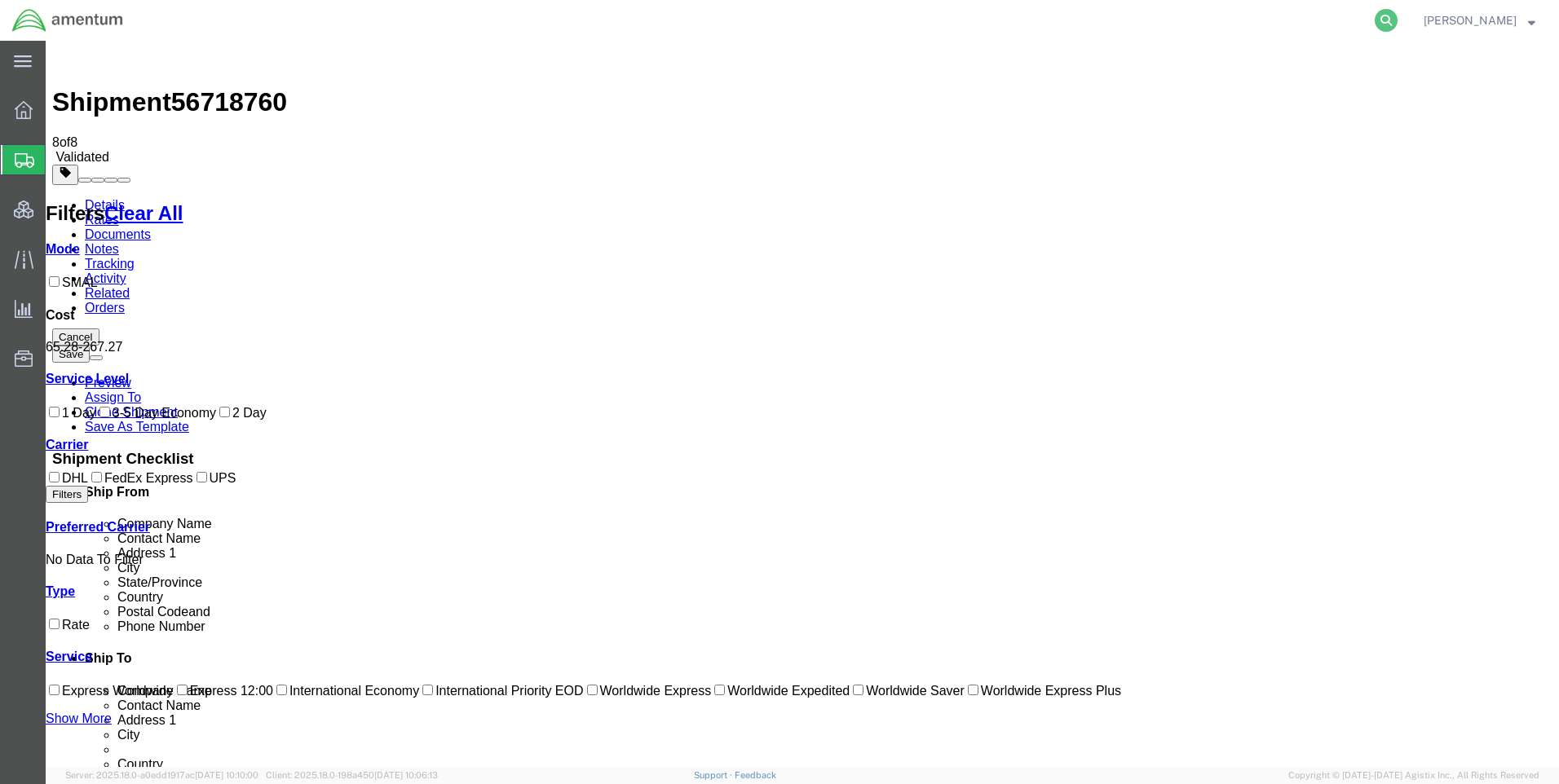
click at [1398, 19] on icon at bounding box center [1386, 20] width 23 height 23
paste input "DCO-25247-167775"
click at [1375, 20] on input "DCO-25247-167775" at bounding box center [1126, 20] width 496 height 39
type input "DCO-25247-167775"
click at [1393, 16] on icon at bounding box center [1386, 20] width 23 height 23
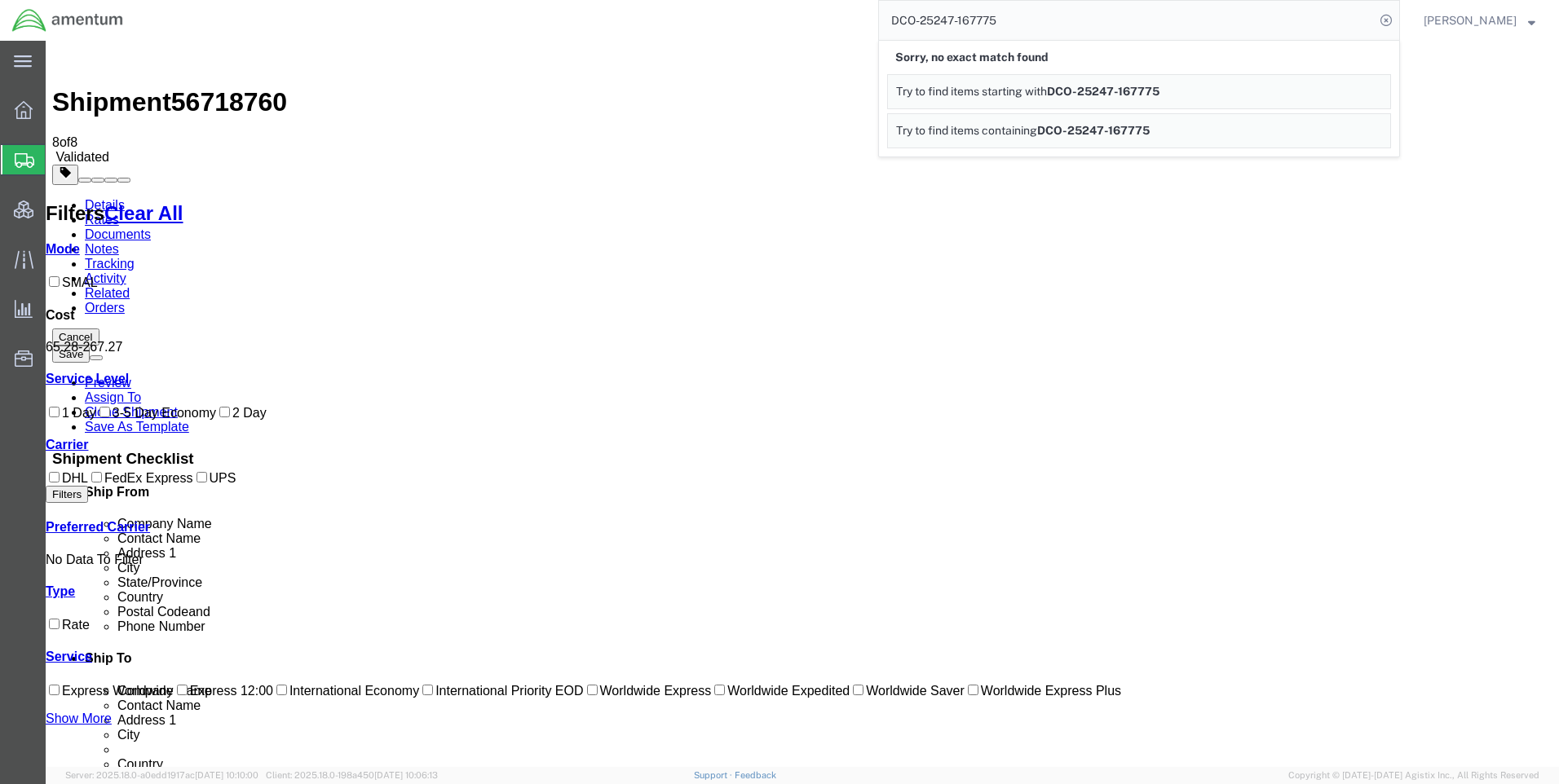
click at [1393, 16] on icon at bounding box center [1386, 20] width 23 height 23
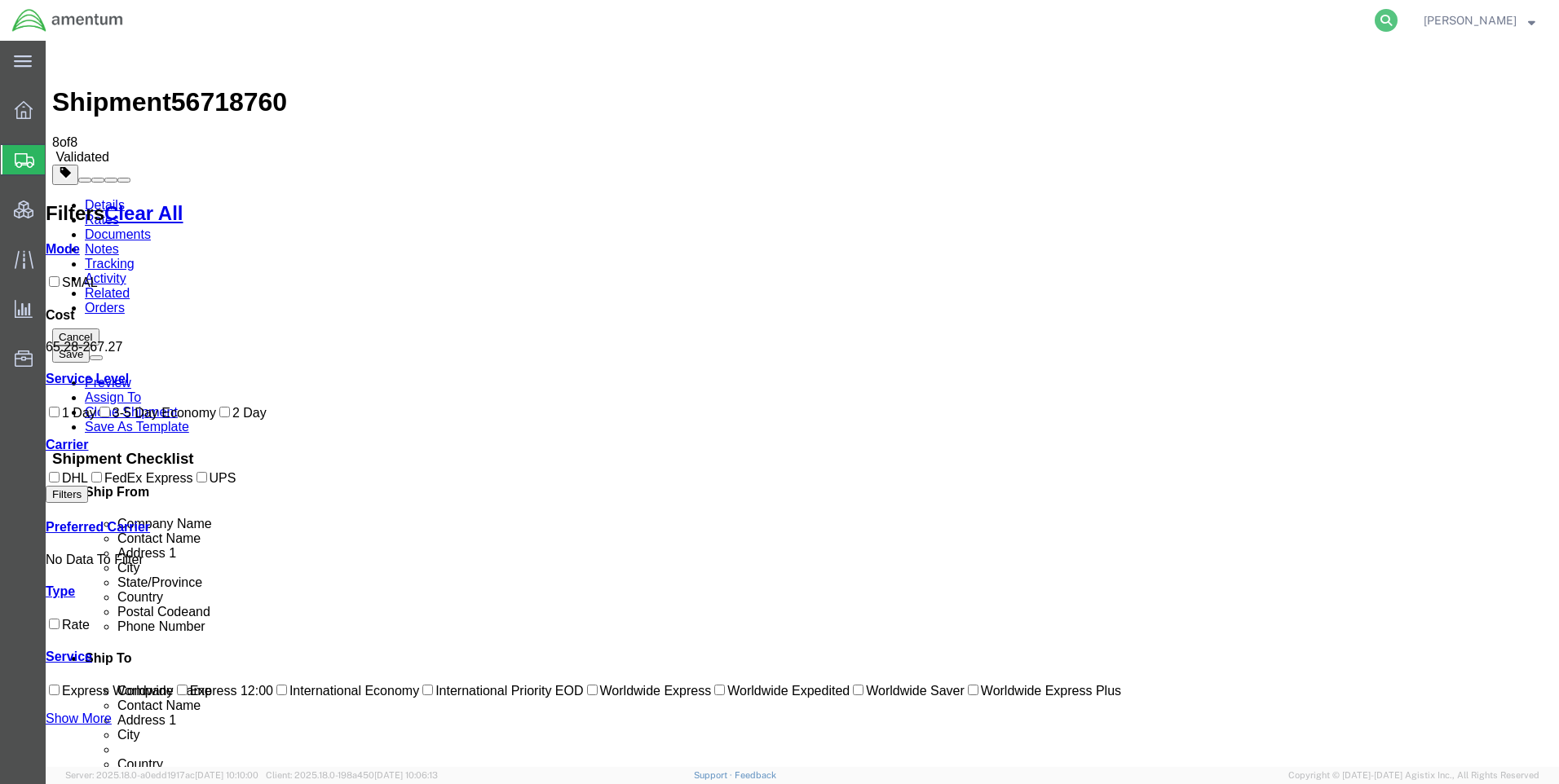
click at [1398, 15] on icon at bounding box center [1386, 20] width 23 height 23
paste input "DCO-25247-167775"
type input "DCO-25247-167775"
click at [1397, 16] on icon at bounding box center [1386, 20] width 23 height 23
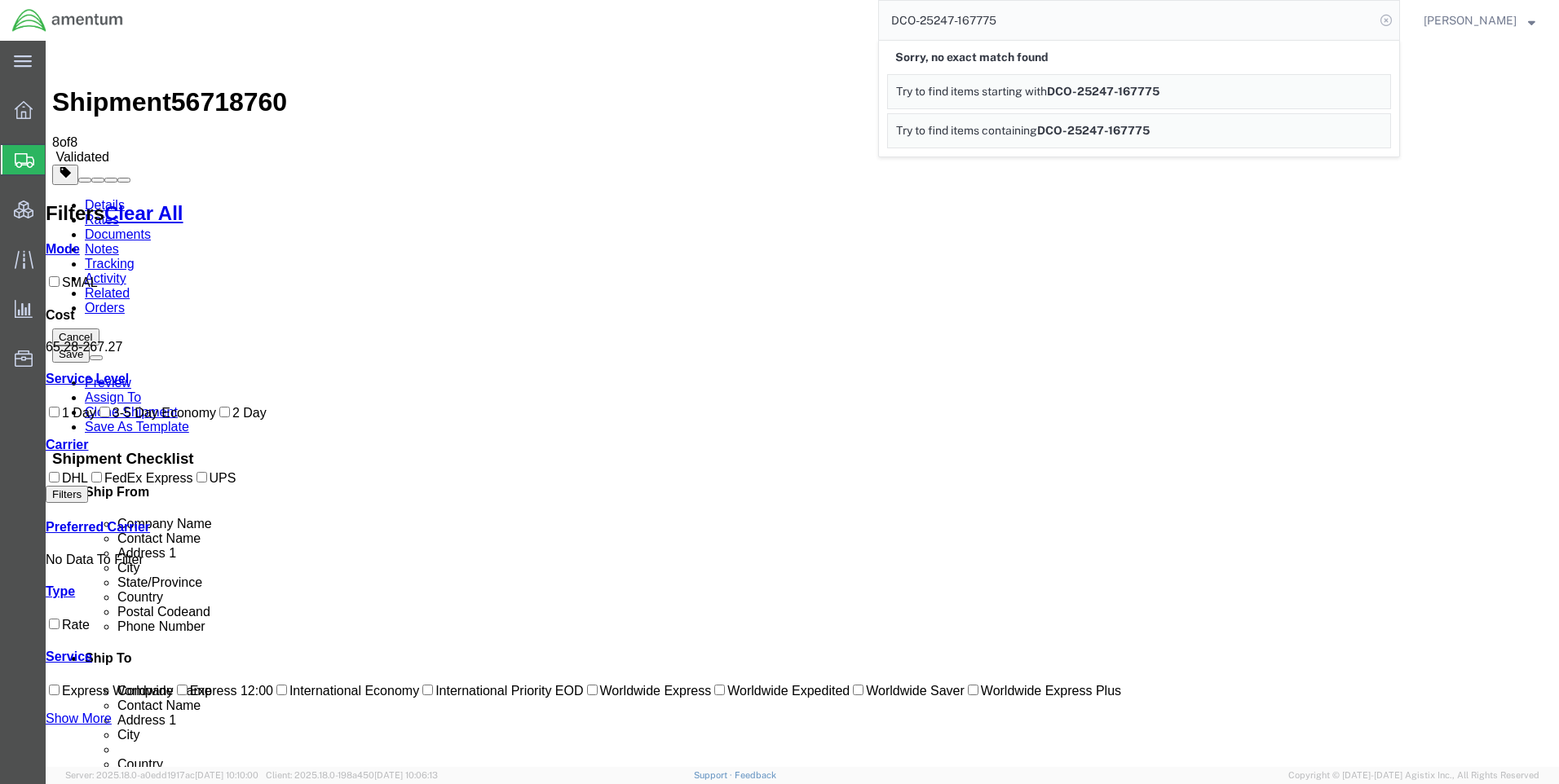
click at [1398, 20] on icon at bounding box center [1386, 20] width 23 height 23
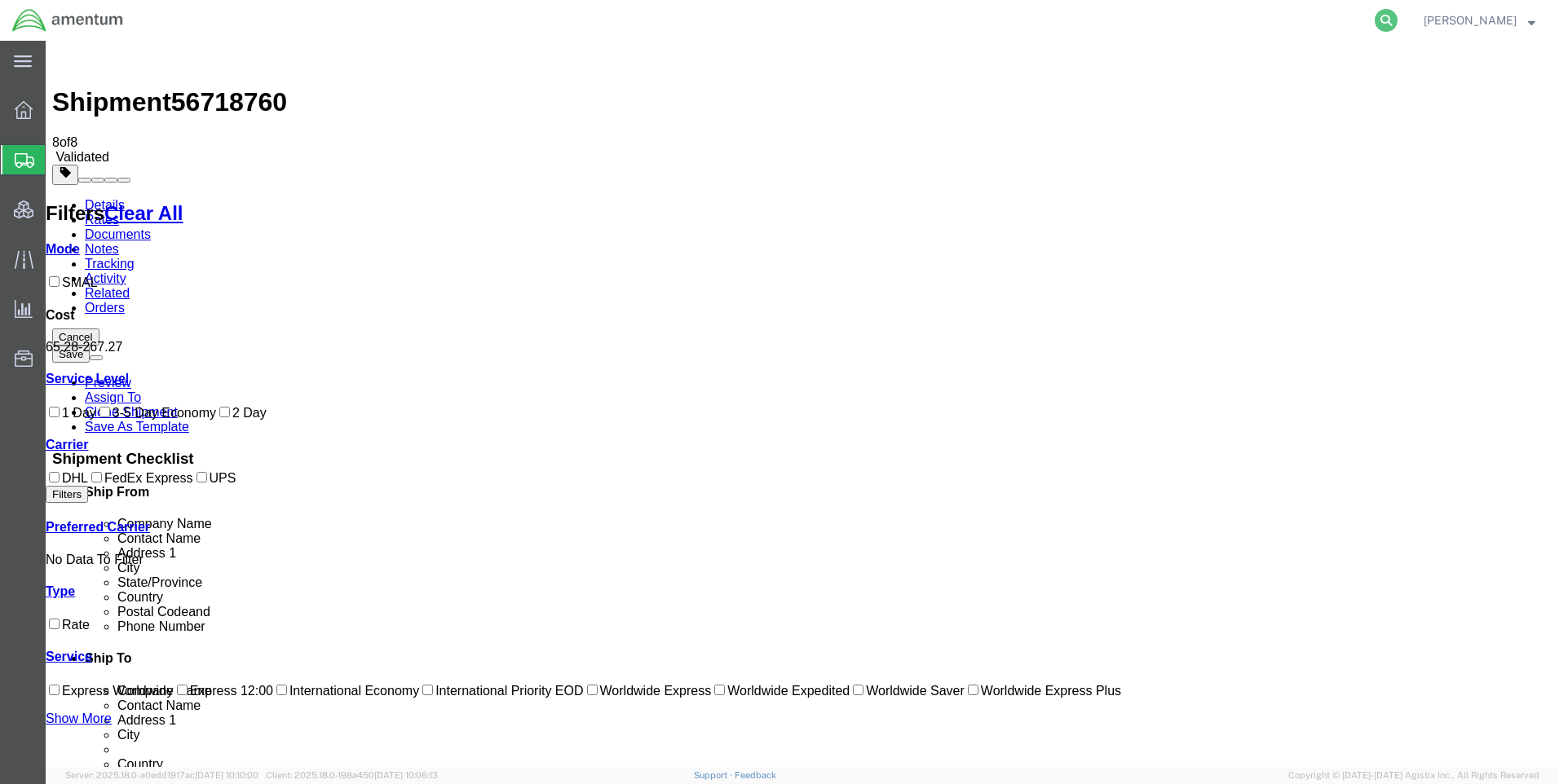
click at [1392, 14] on icon at bounding box center [1386, 20] width 23 height 23
paste input "DCO-25247-167775"
type input "DCO-25247-167775"
click at [1398, 19] on icon at bounding box center [1386, 20] width 23 height 23
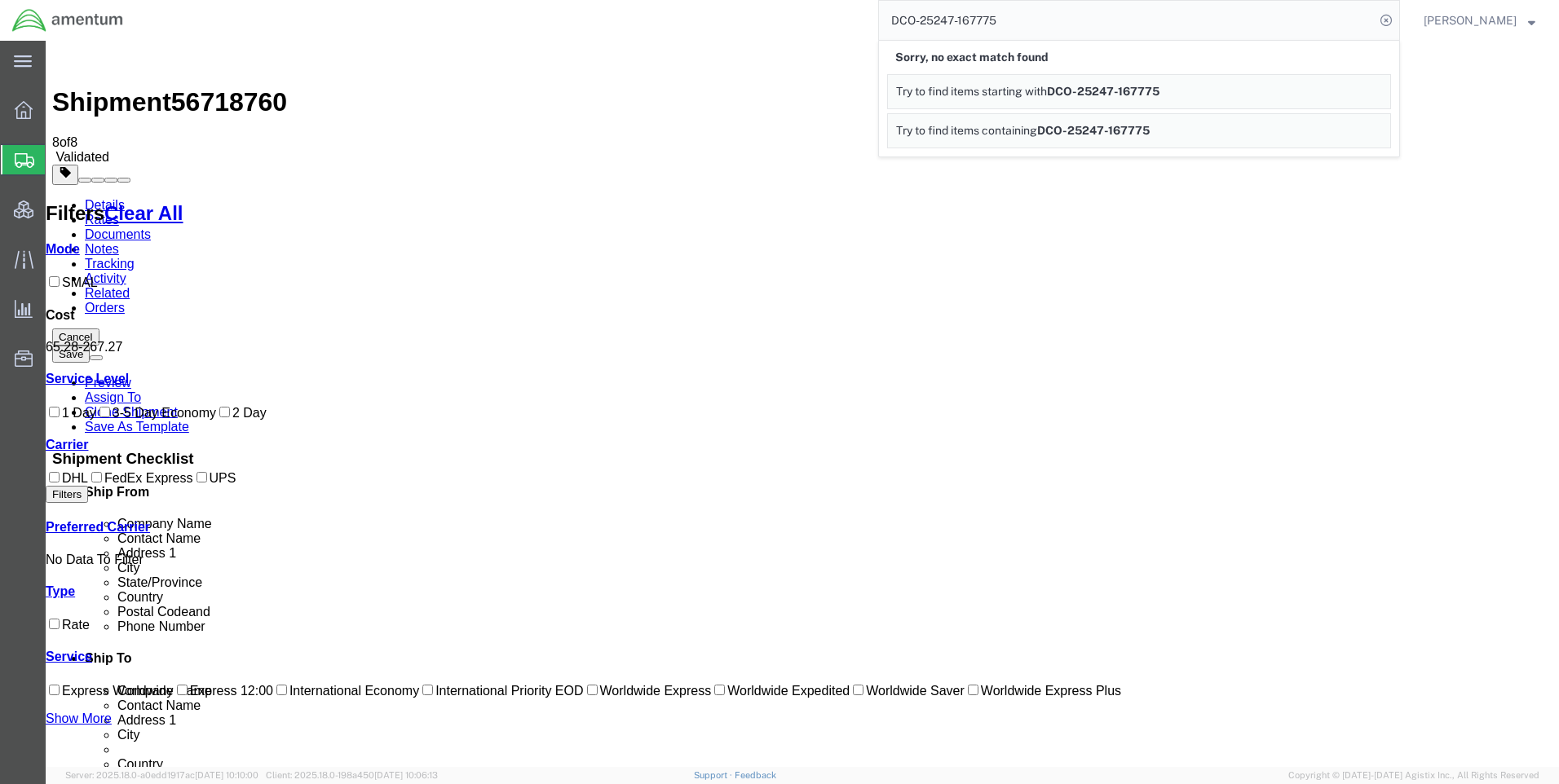
click at [1398, 19] on icon at bounding box center [1386, 20] width 23 height 23
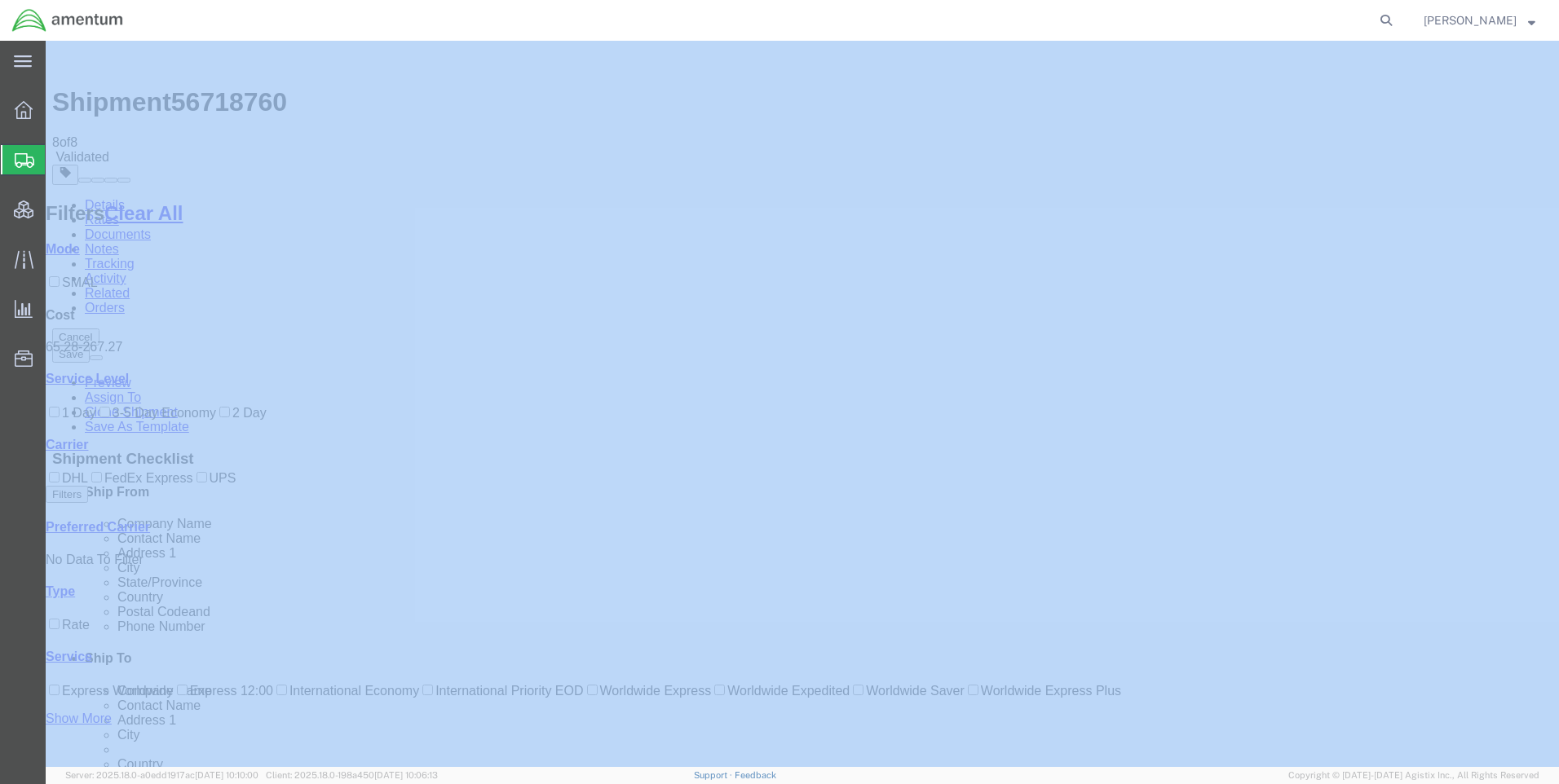
click at [1398, 19] on icon at bounding box center [1386, 20] width 23 height 23
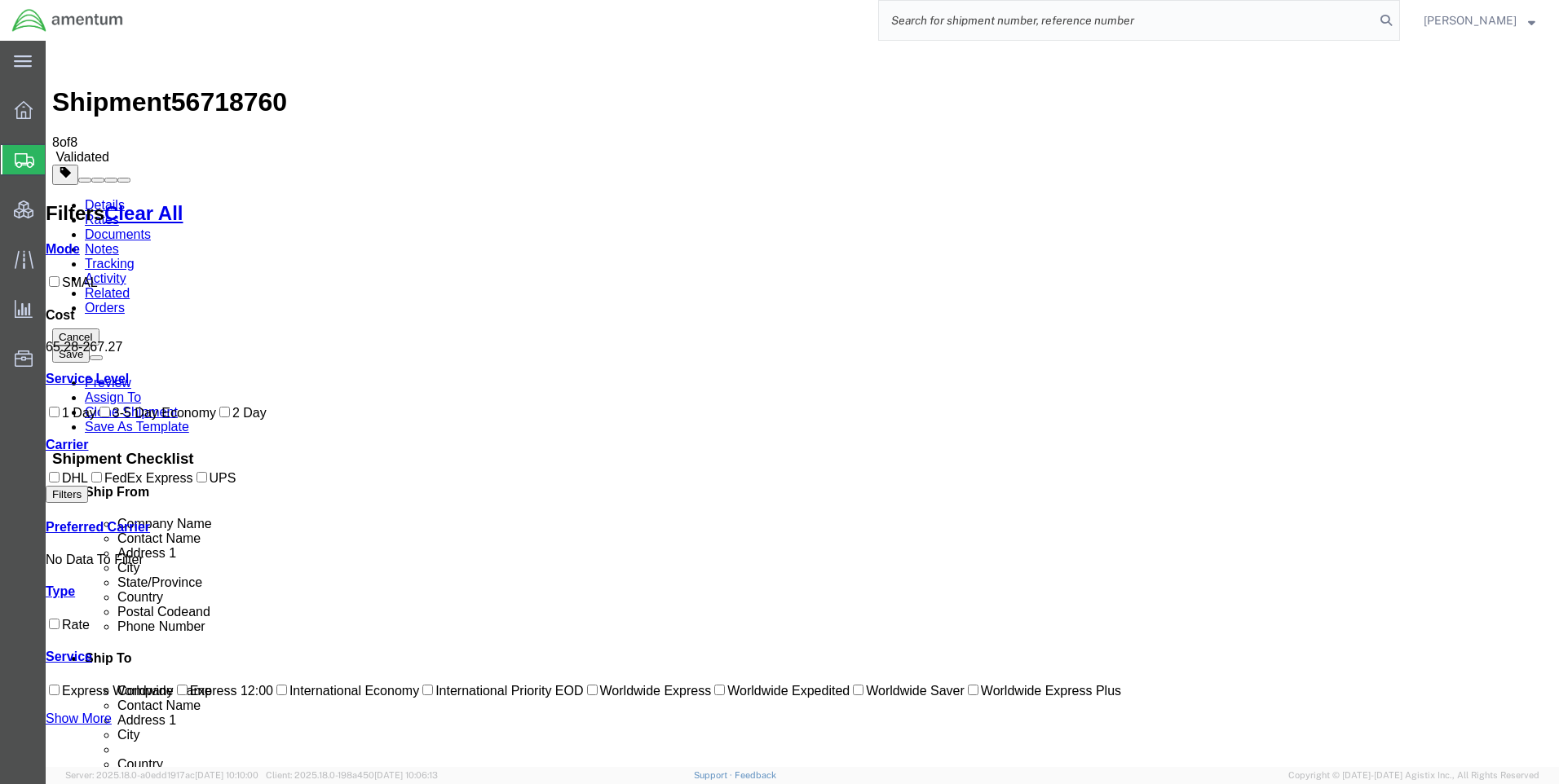
click at [73, 20] on img at bounding box center [67, 20] width 112 height 25
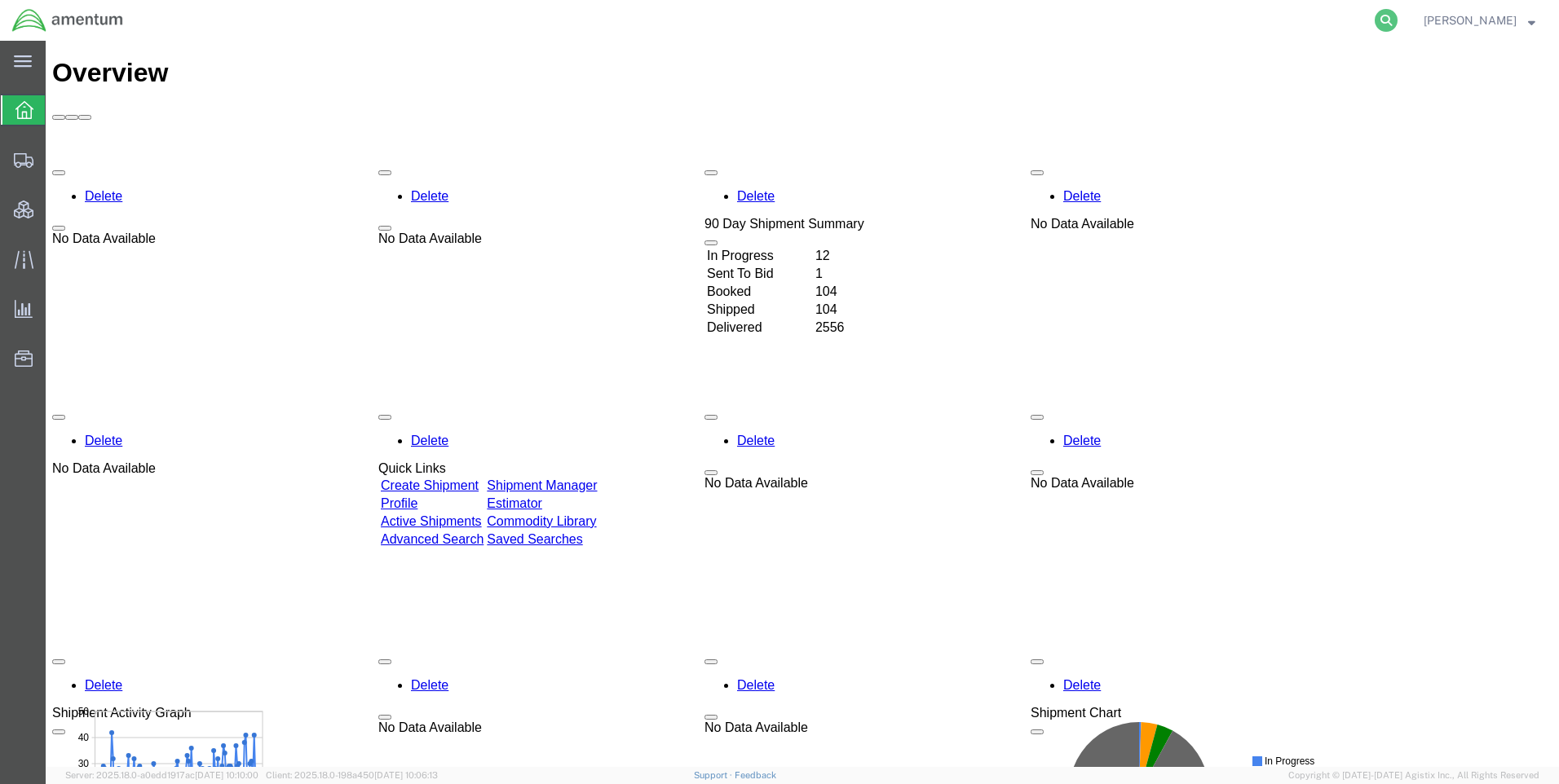
click at [1398, 16] on icon at bounding box center [1386, 20] width 23 height 23
paste input "DCO-25247-167775"
type input "DCO-25247-167775"
click at [1398, 15] on icon at bounding box center [1386, 20] width 23 height 23
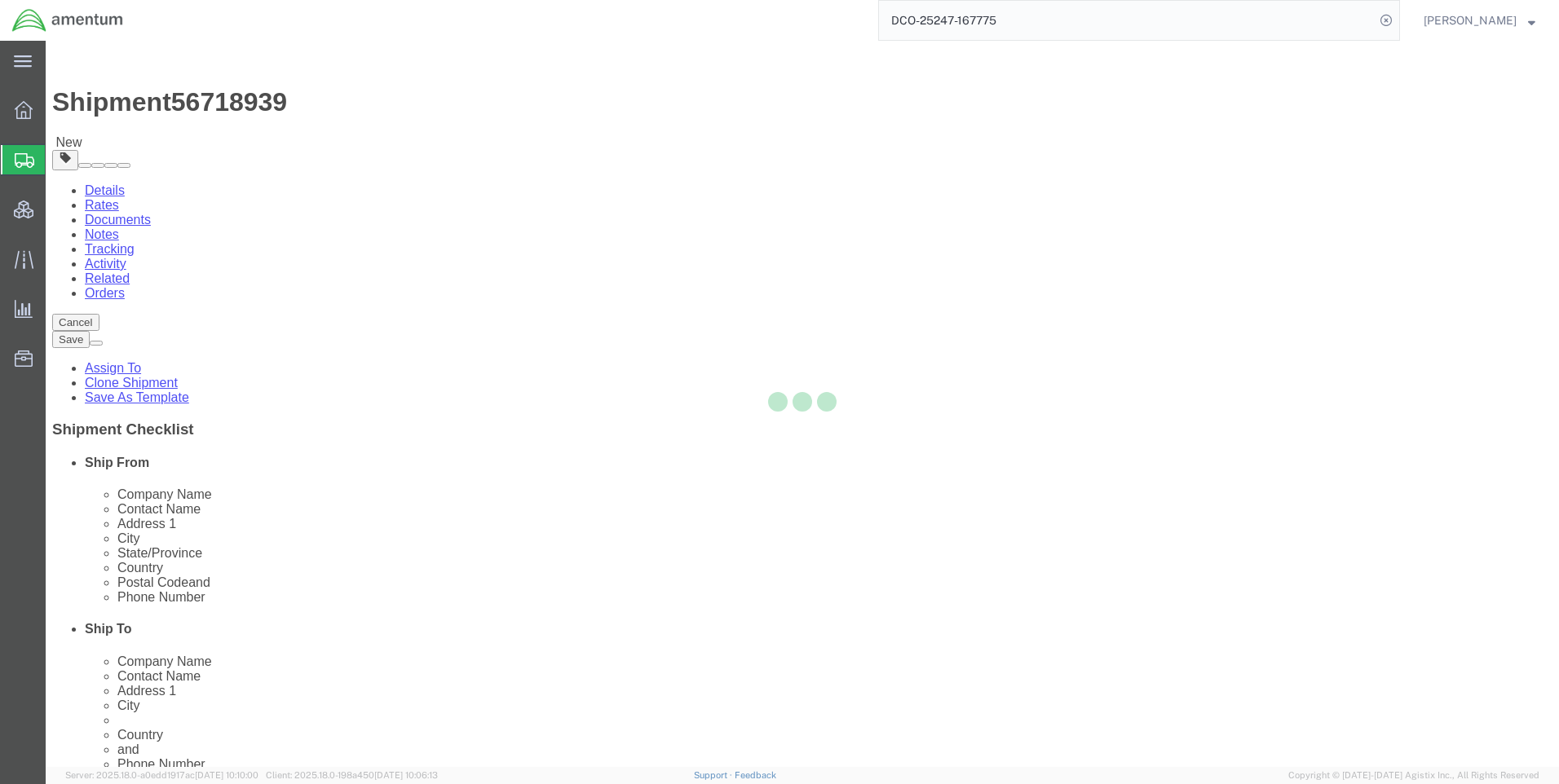
select select "42668"
select select "42637"
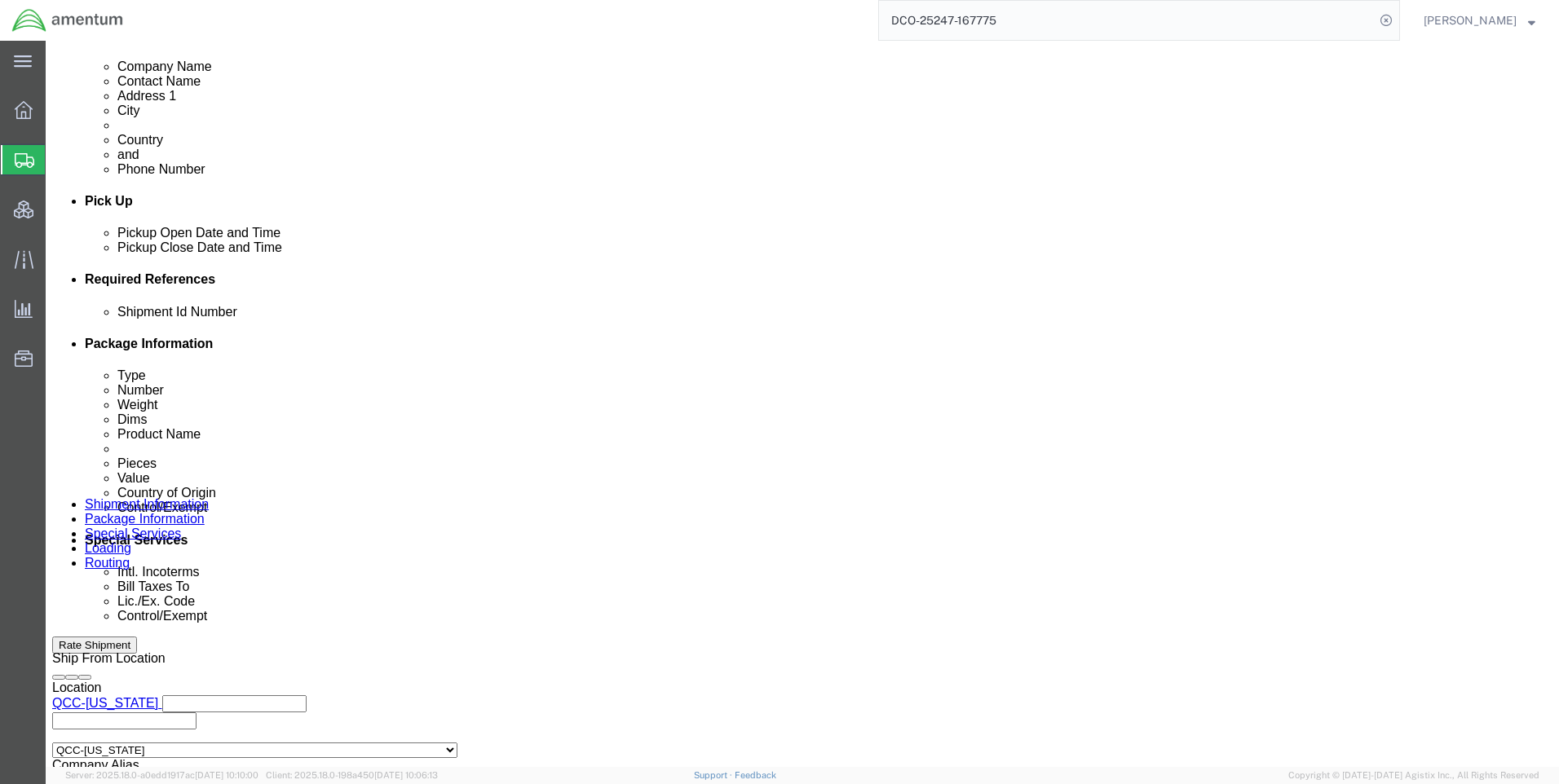
scroll to position [652, 0]
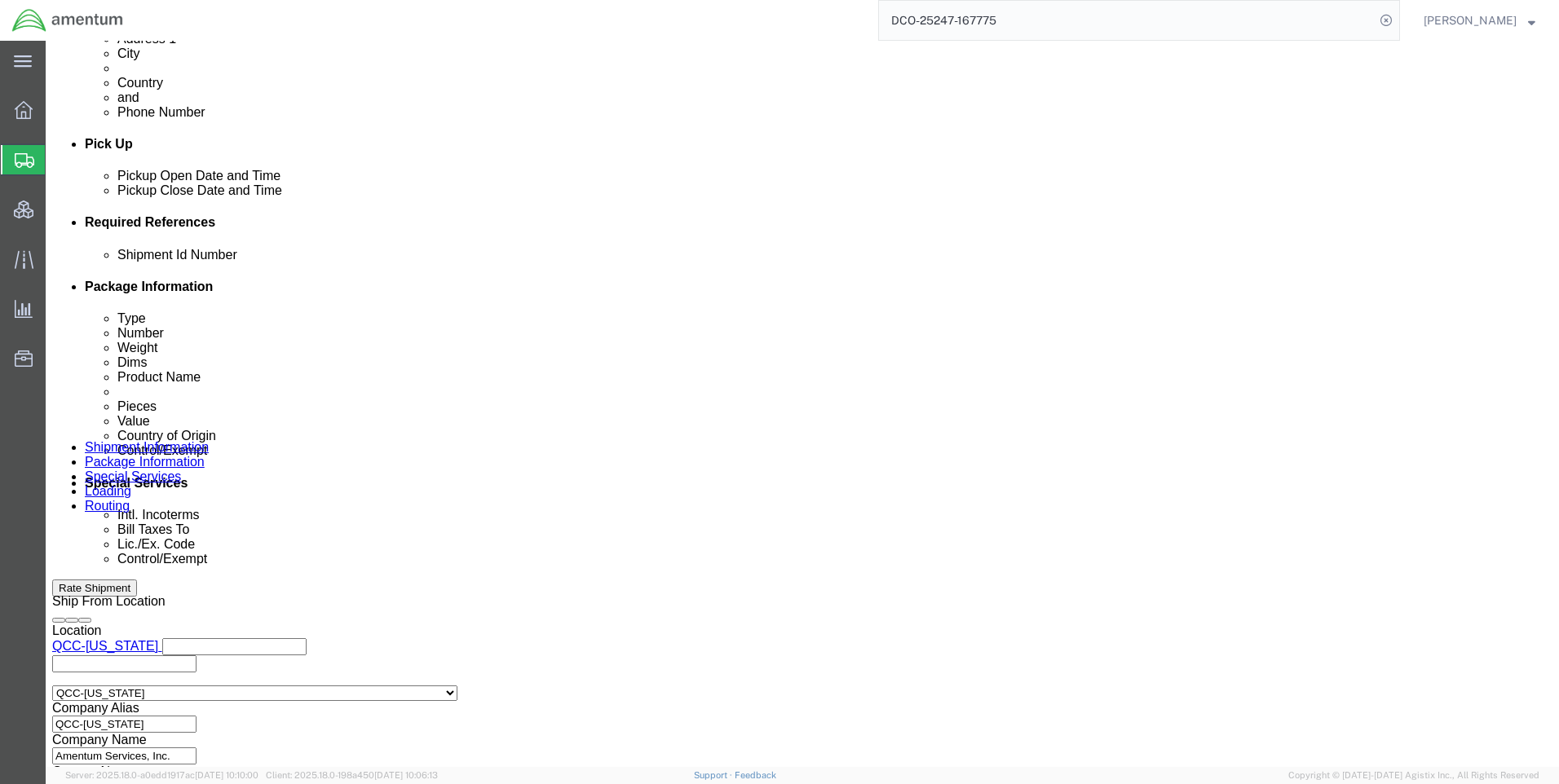
click icon
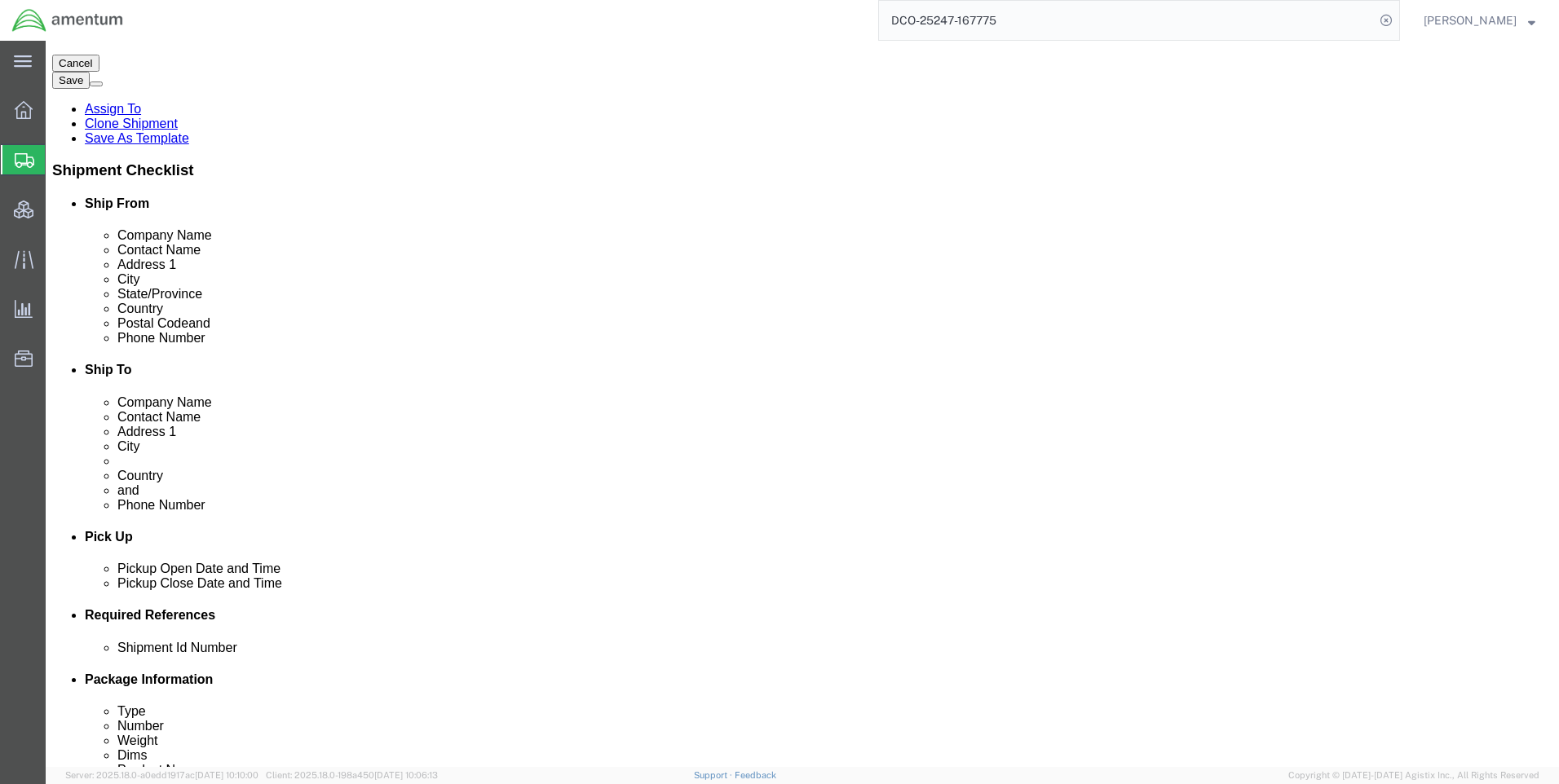
scroll to position [244, 0]
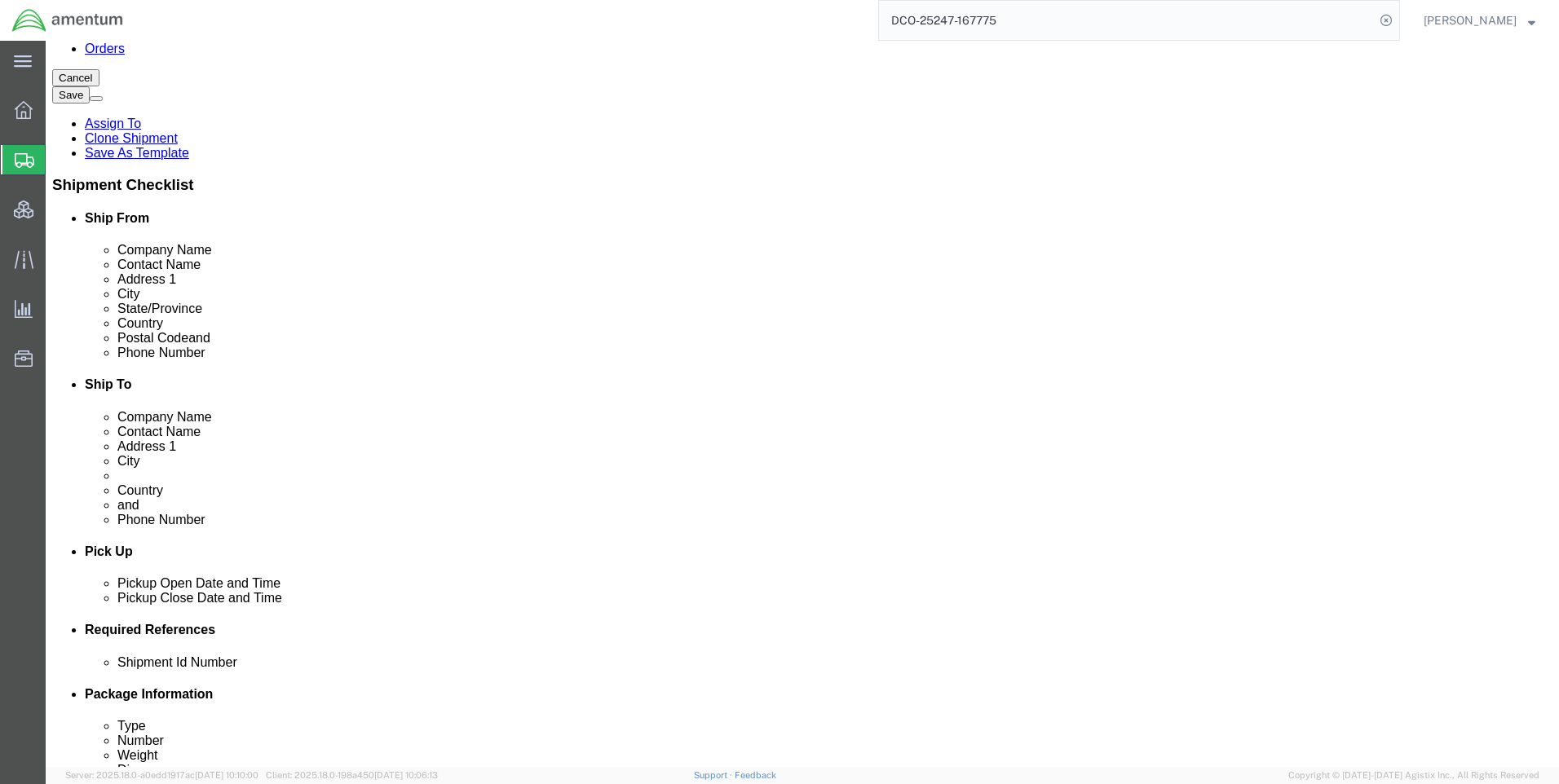
click link "ADDITIONAL INFORMATION"
click button "Add"
click select "Select EIN EORI TIN VAT Other"
select select "EORI"
click select "Select EIN EORI TIN VAT Other"
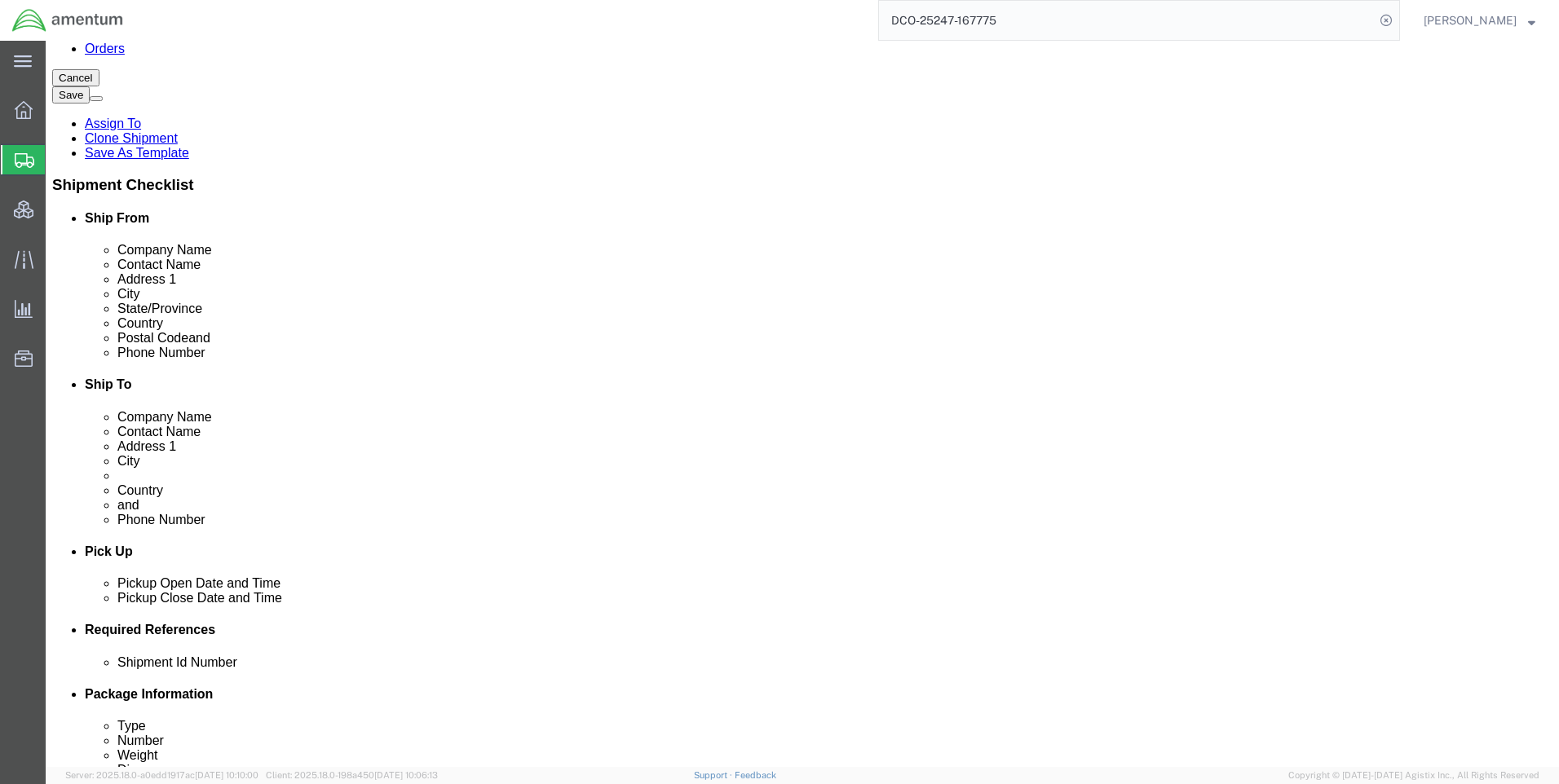
paste input "[US_VEHICLE_IDENTIFICATION_NUMBER]"
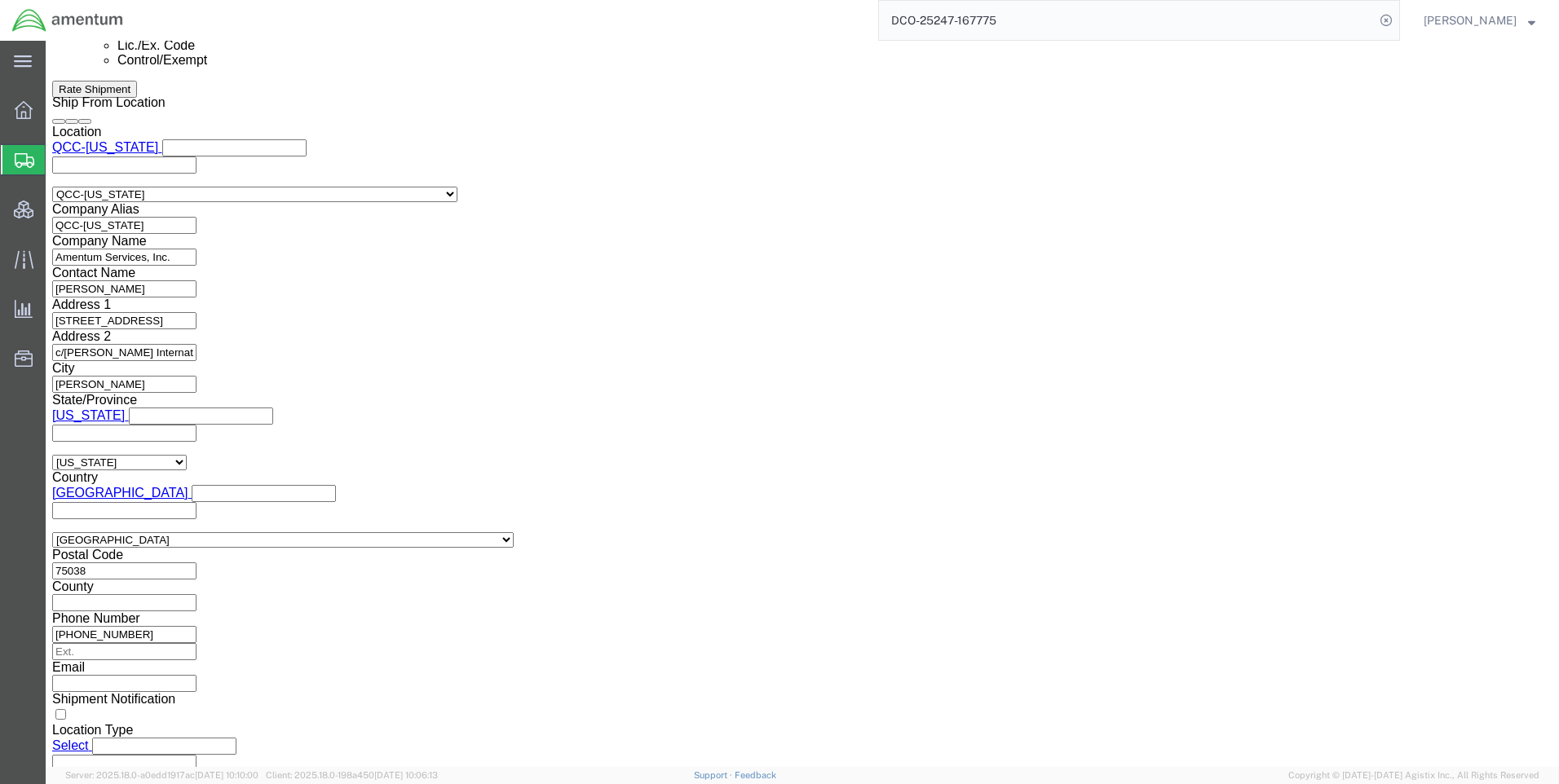
scroll to position [1153, 0]
type input "[US_VEHICLE_IDENTIFICATION_NUMBER]"
click button "Continue"
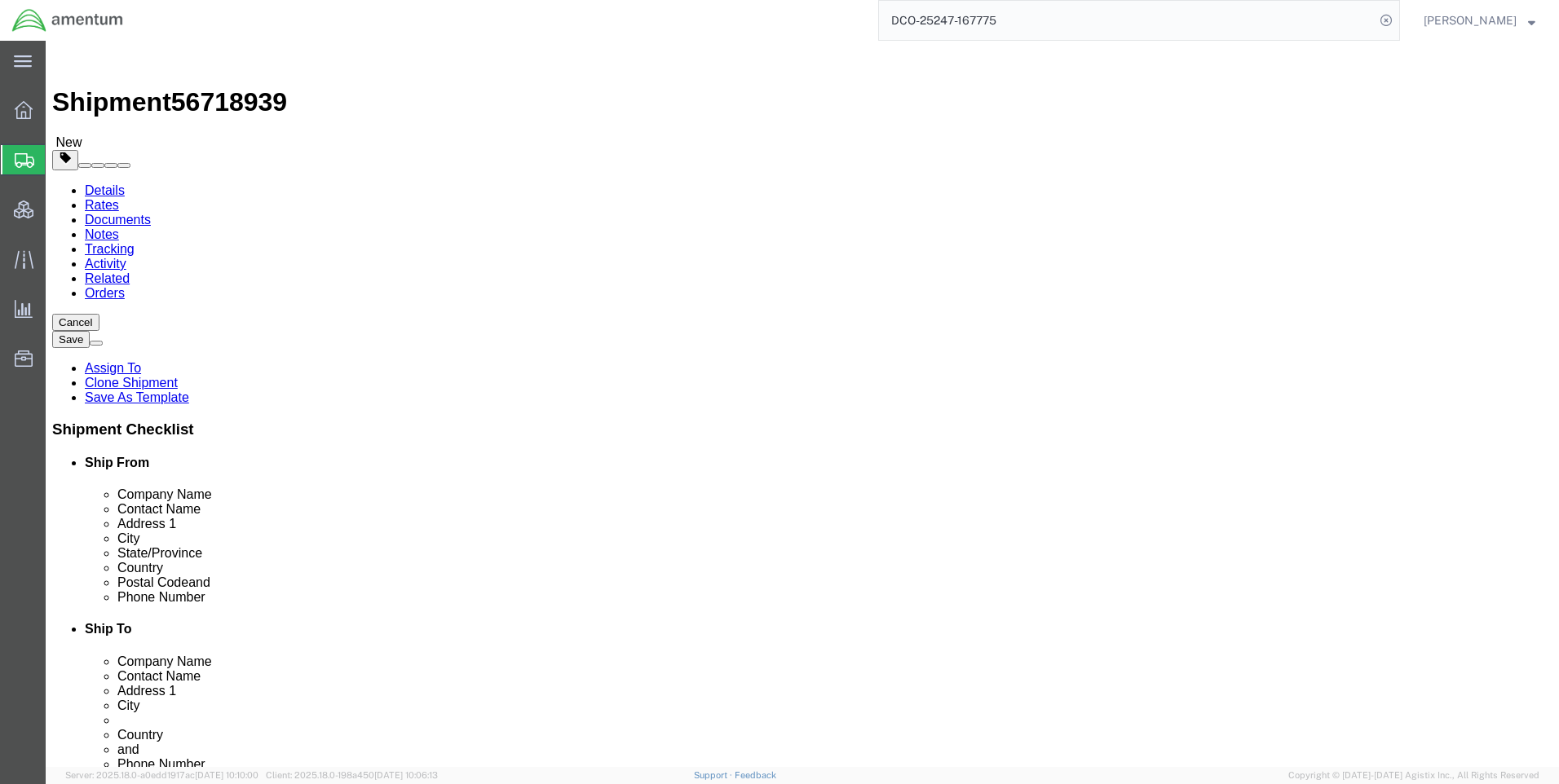
click button "Continue"
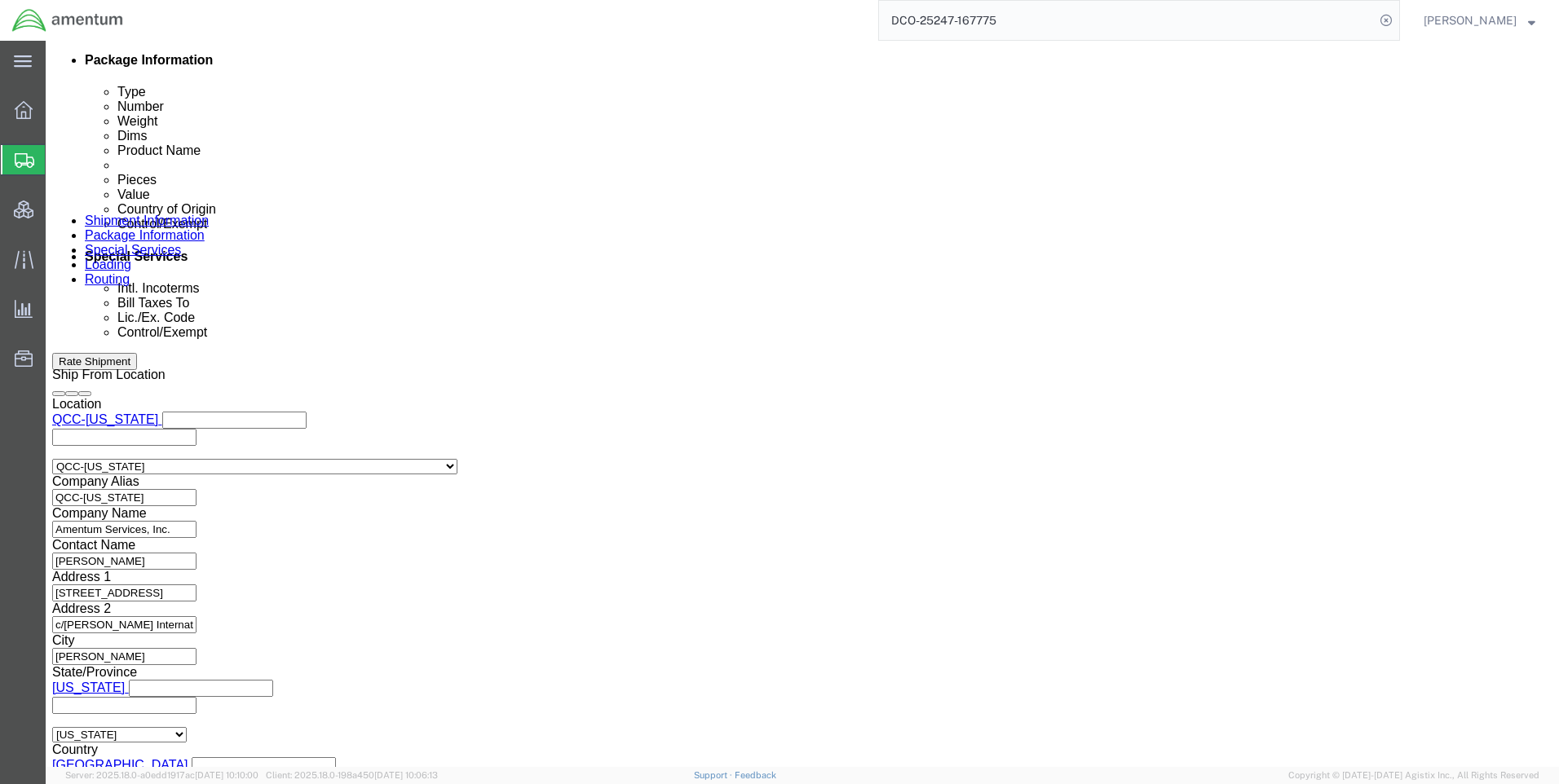
scroll to position [978, 0]
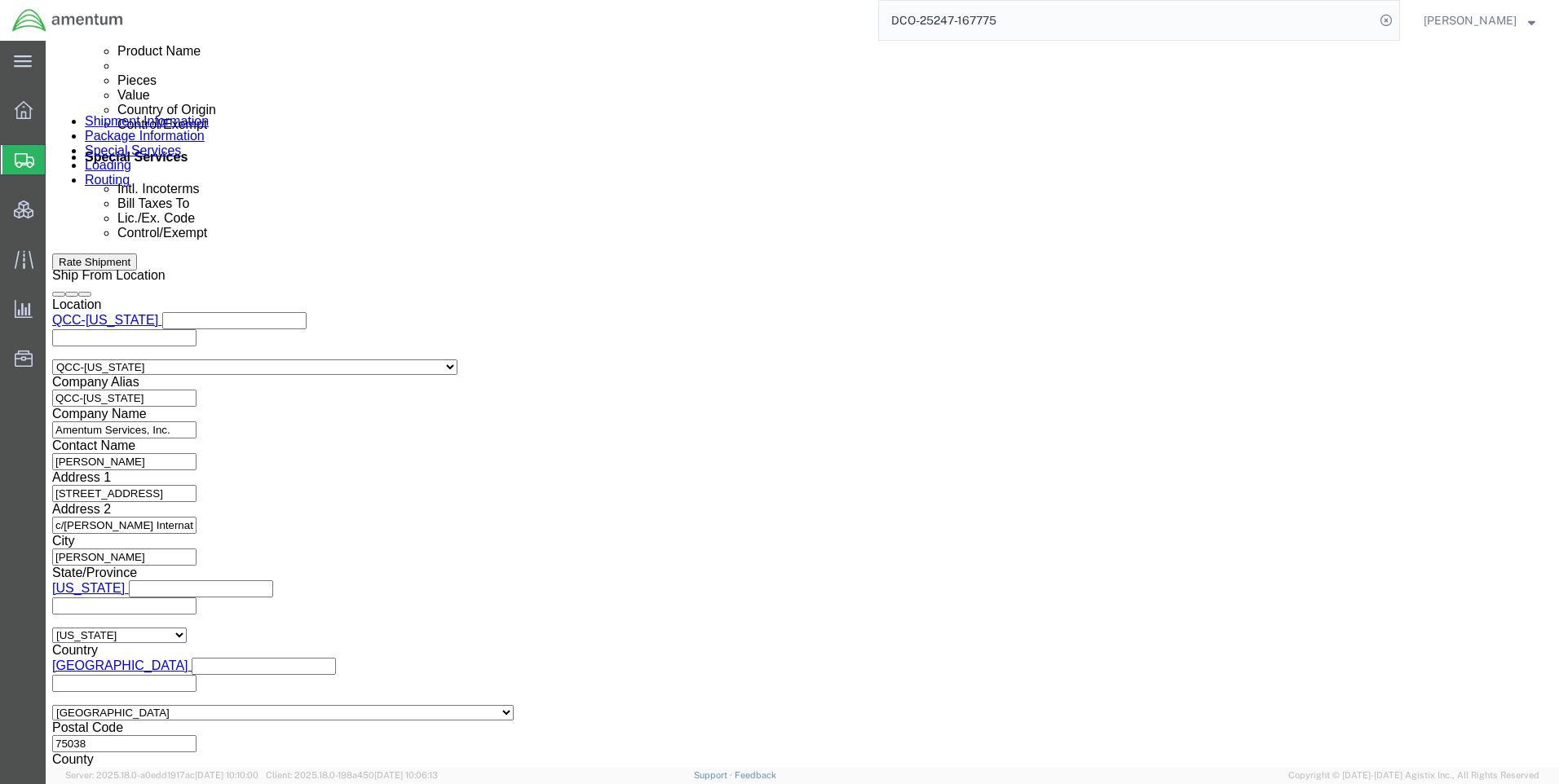
click select "Select AES-Direct EEI Carrier File EEI EEI Exempt"
select select "CFIL"
click select "Select AES-Direct EEI Carrier File EEI EEI Exempt"
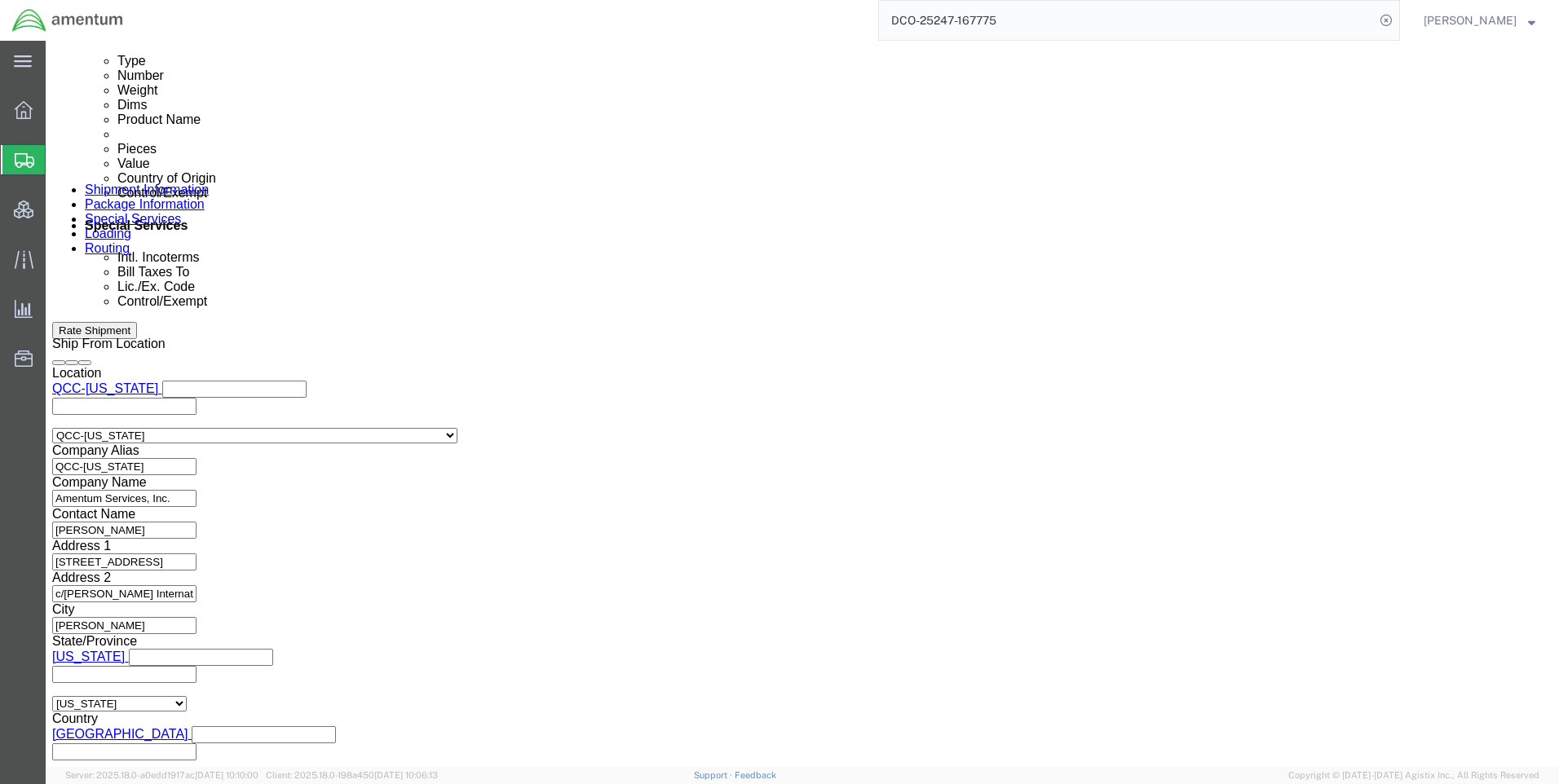
scroll to position [1059, 0]
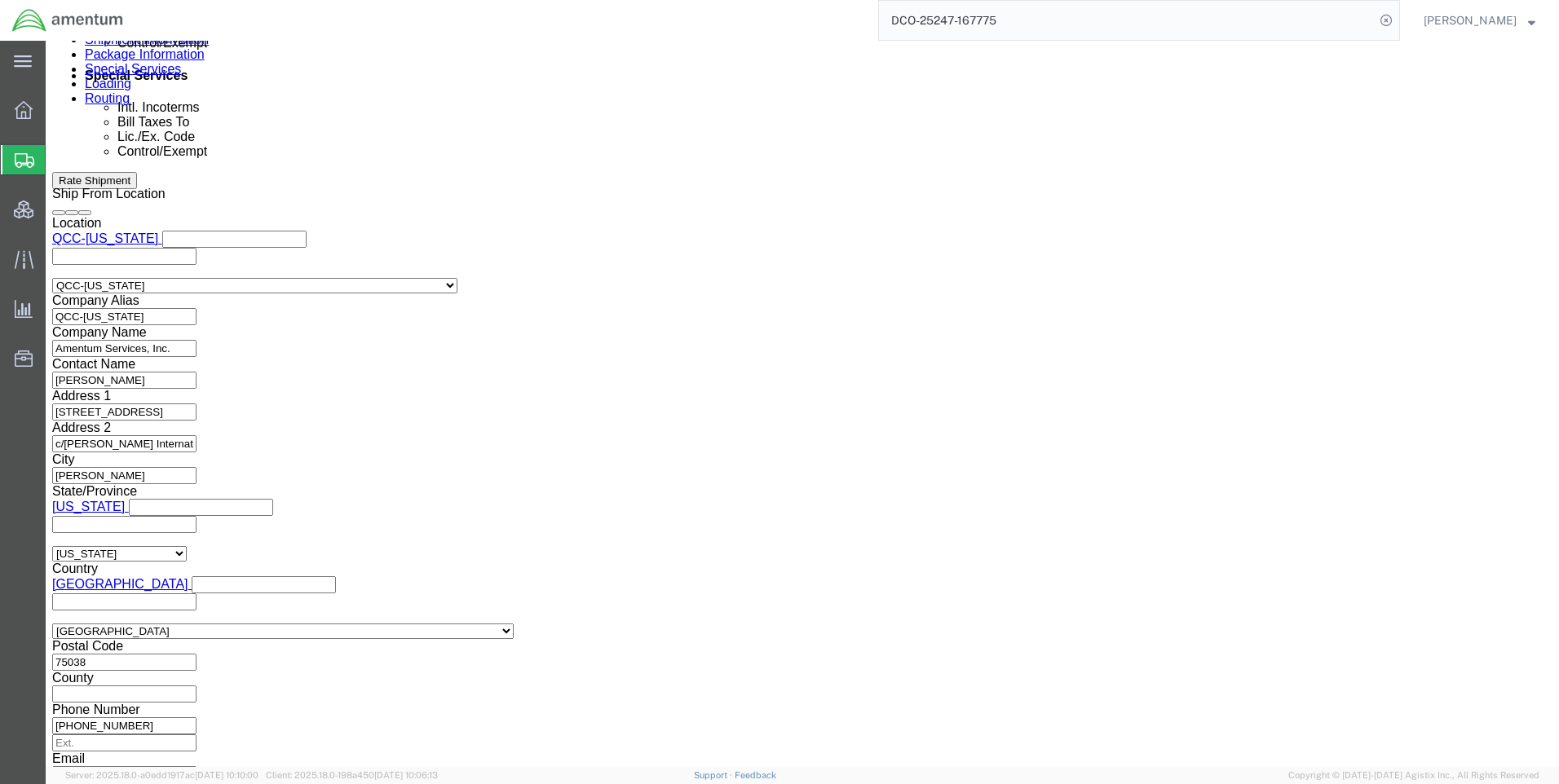
click select "Select ATF BIS DEA EPA FDA FTR ITAR OFAC Other (OPA)"
select select "FTR"
click select "Select ATF BIS DEA EPA FDA FTR ITAR OFAC Other (OPA)"
drag, startPoint x: 314, startPoint y: 423, endPoint x: 313, endPoint y: 415, distance: 8.1
click select "Select 30.2(d)(2) 30.36 30.37(a) 30.37(f) 30.37(g) 30.37(h) 30.37(i) 30.37(j) 3…"
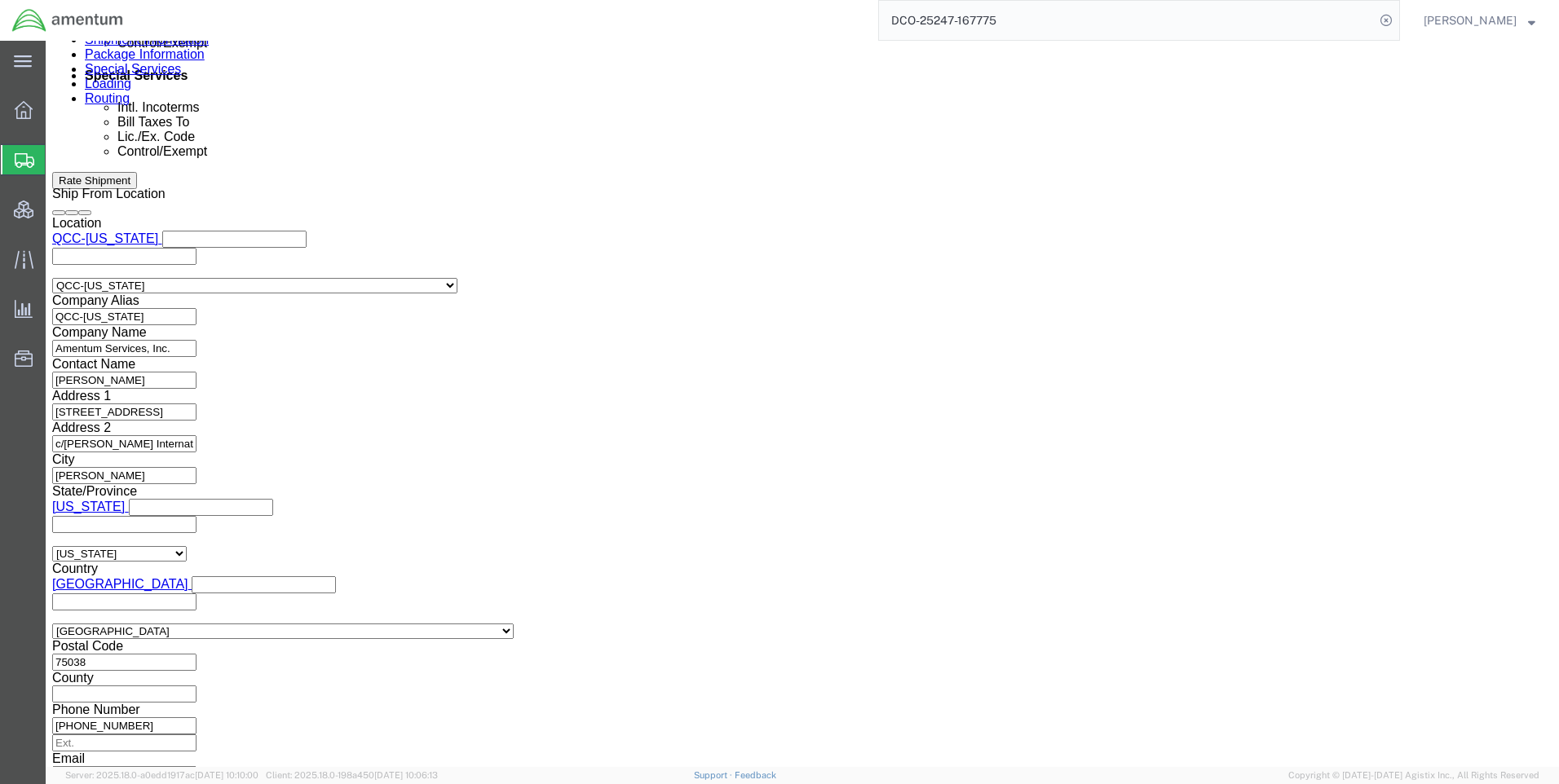
select select "30.37(a)"
click select "Select 30.2(d)(2) 30.36 30.37(a) 30.37(f) 30.37(g) 30.37(h) 30.37(i) 30.37(j) 3…"
click select "Select AES-Direct EEI Carrier File EEI EEI Exempt"
select select "EXEM"
click select "Select AES-Direct EEI Carrier File EEI EEI Exempt"
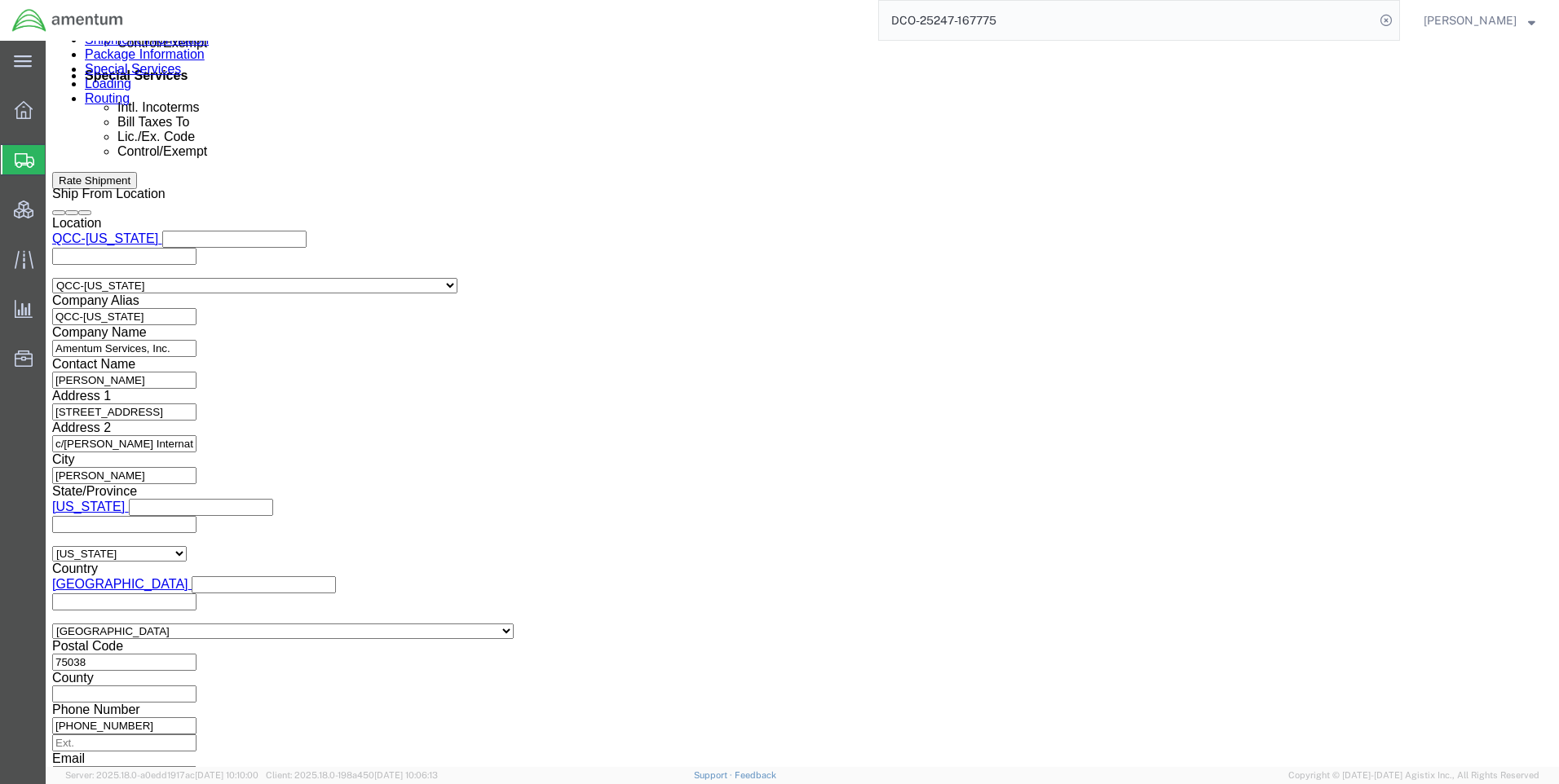
click button "Rate Shipment"
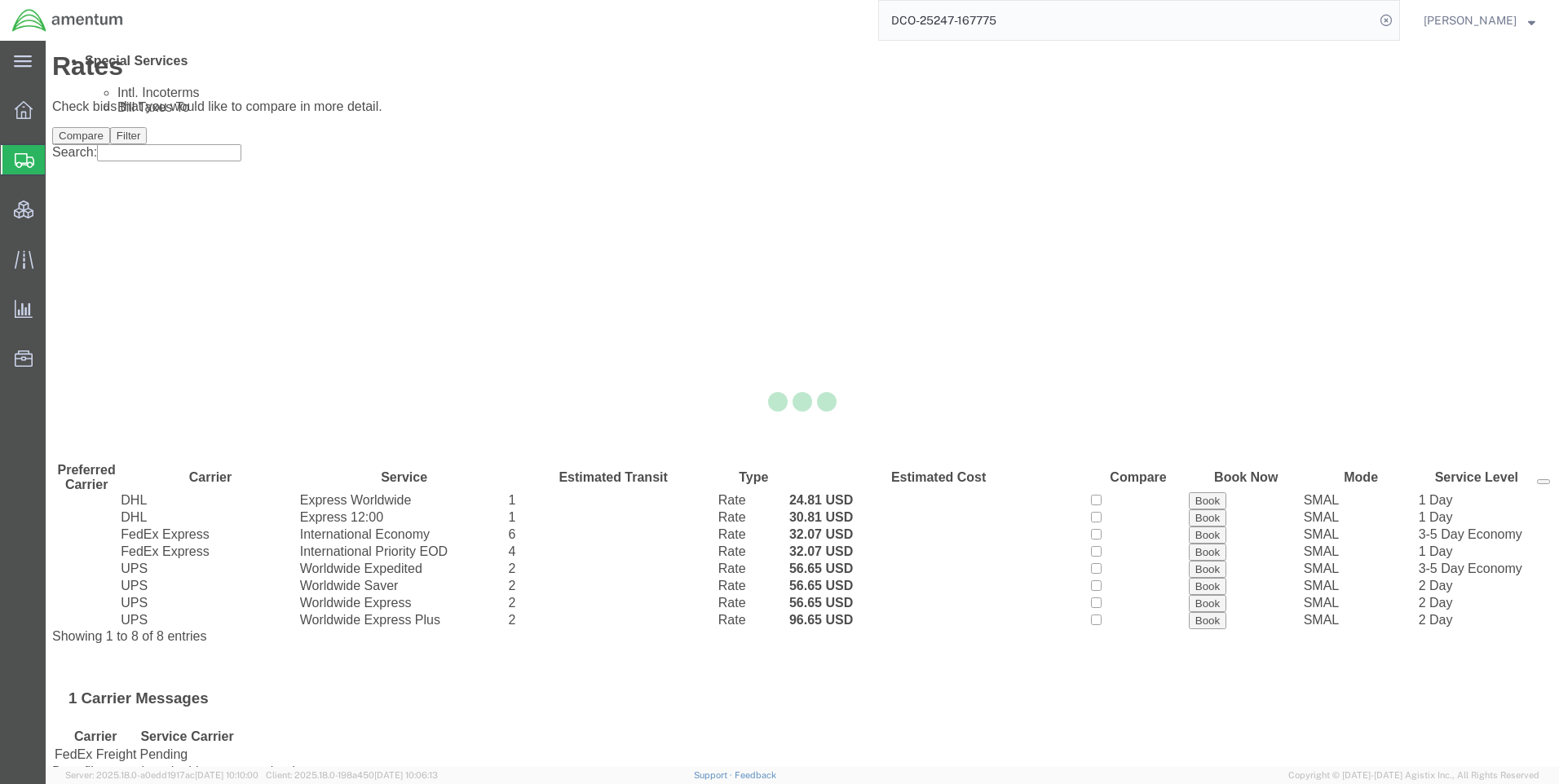
scroll to position [0, 0]
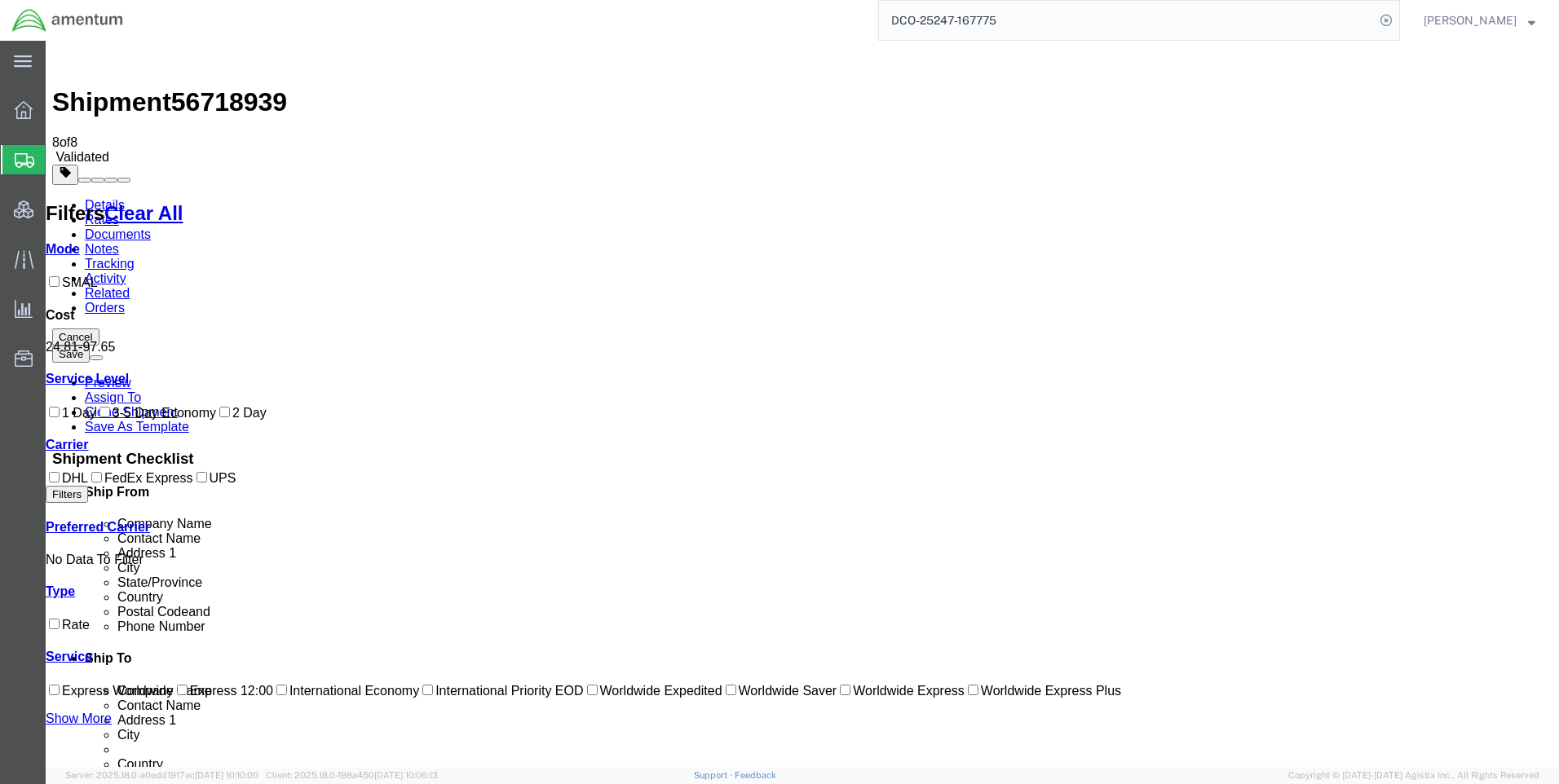
drag, startPoint x: 870, startPoint y: 228, endPoint x: 833, endPoint y: 228, distance: 37.0
copy b "24.81"
